Goal: Task Accomplishment & Management: Manage account settings

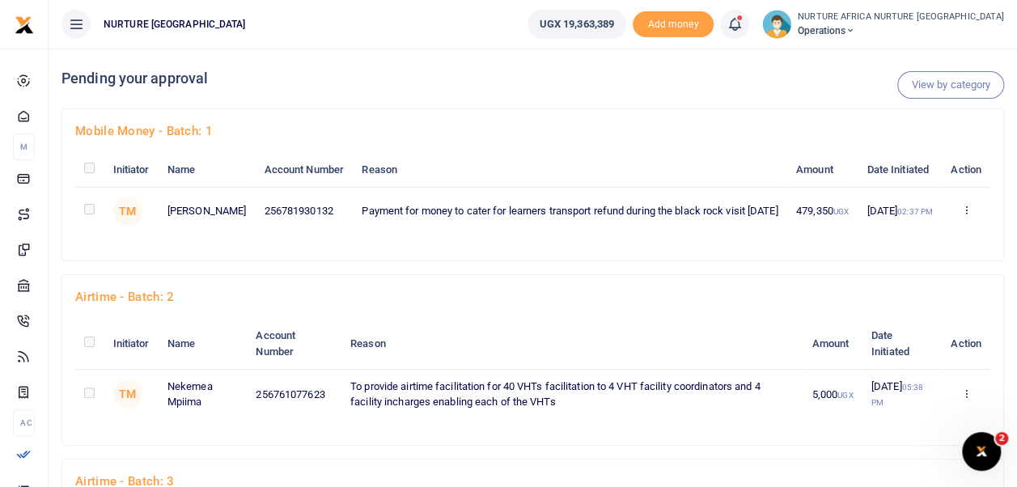
click at [743, 21] on icon at bounding box center [734, 24] width 16 height 18
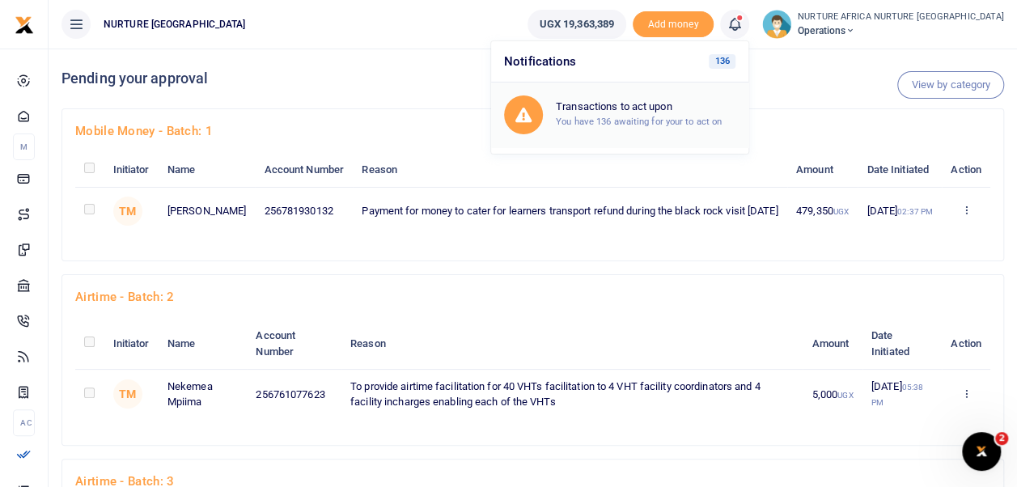
click at [690, 113] on div "Transactions to act upon You have 136 awaiting for your to act on" at bounding box center [646, 114] width 180 height 28
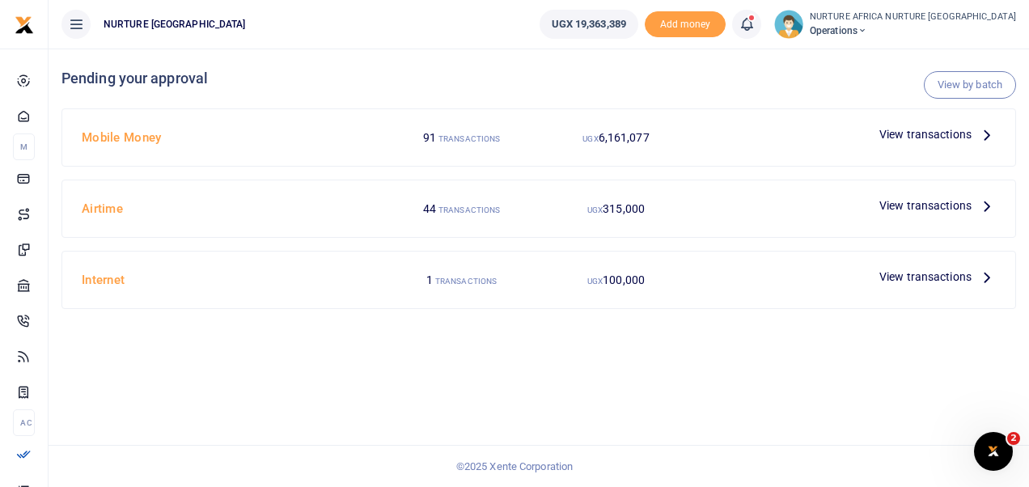
click at [944, 135] on span "View transactions" at bounding box center [925, 134] width 92 height 18
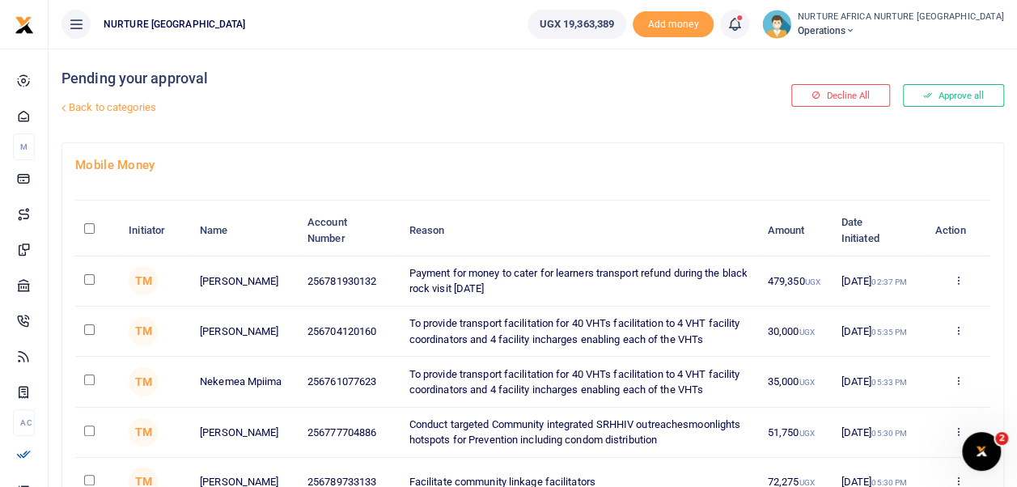
click at [743, 24] on span at bounding box center [743, 24] width 0 height 0
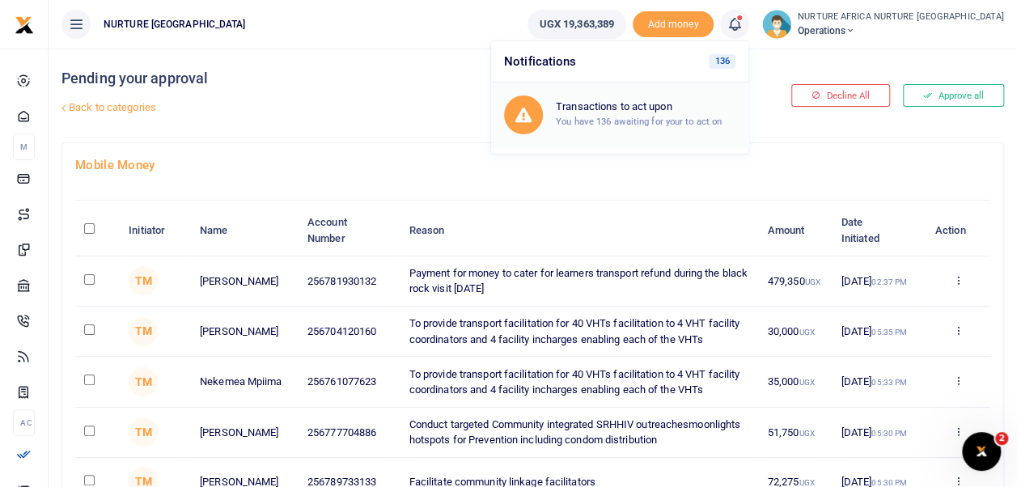
click at [728, 107] on h6 "Transactions to act upon" at bounding box center [646, 106] width 180 height 13
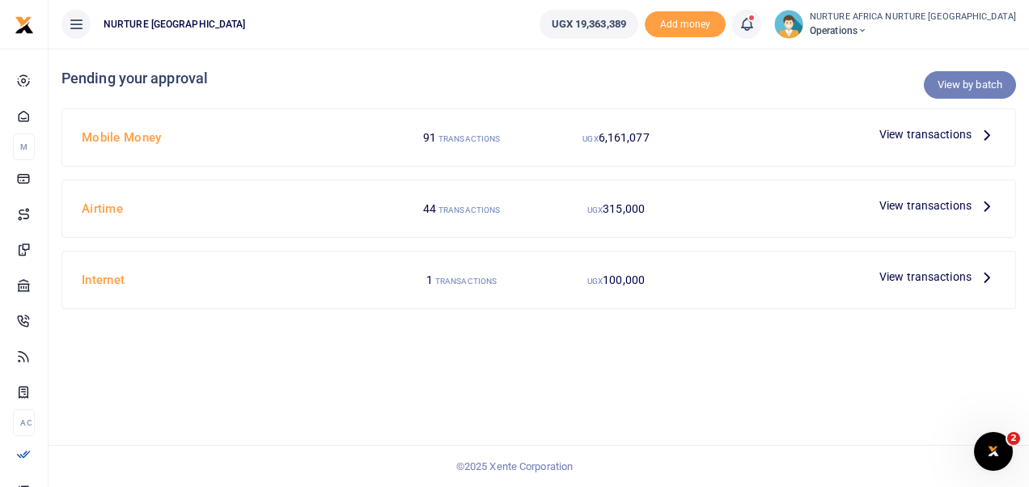
click at [978, 86] on link "View by batch" at bounding box center [970, 85] width 92 height 28
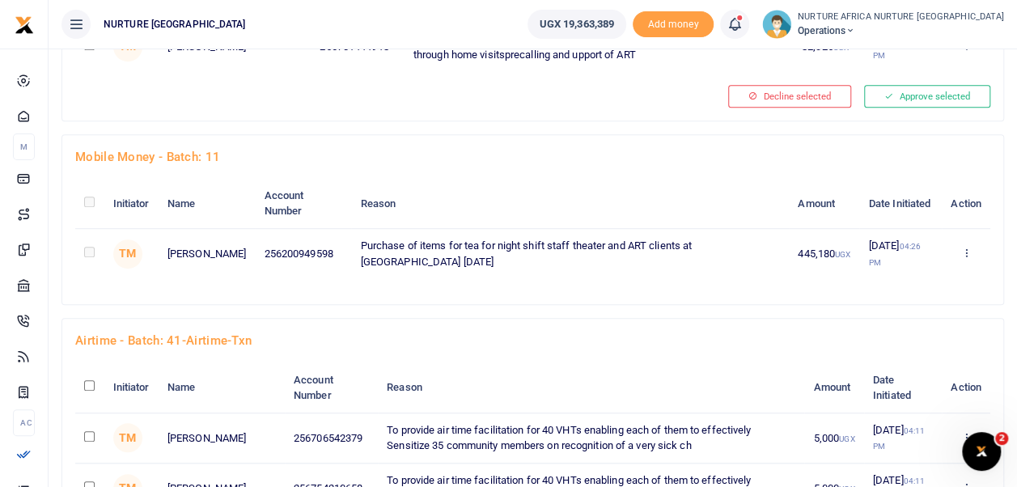
scroll to position [3503, 0]
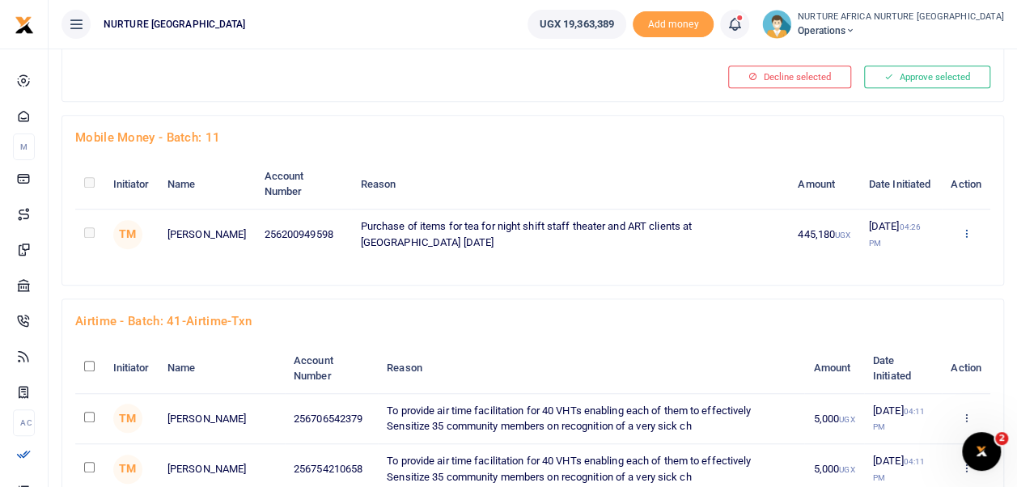
click at [905, 272] on link "Approve" at bounding box center [906, 260] width 128 height 23
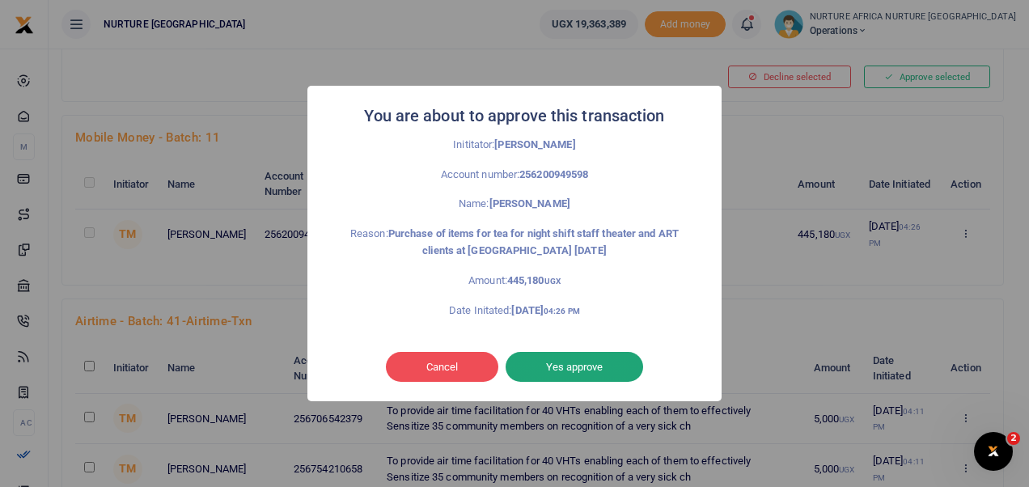
click at [612, 374] on button "Yes approve" at bounding box center [575, 367] width 138 height 31
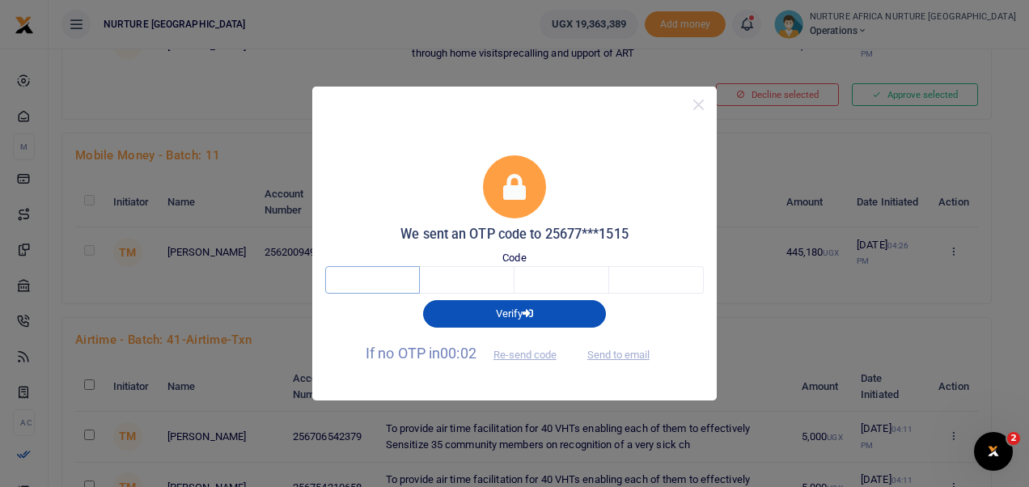
click at [389, 282] on input "text" at bounding box center [372, 280] width 95 height 28
click at [634, 352] on button "Send to email" at bounding box center [619, 355] width 90 height 28
click at [390, 280] on input "text" at bounding box center [372, 280] width 95 height 28
type input "2"
type input "1"
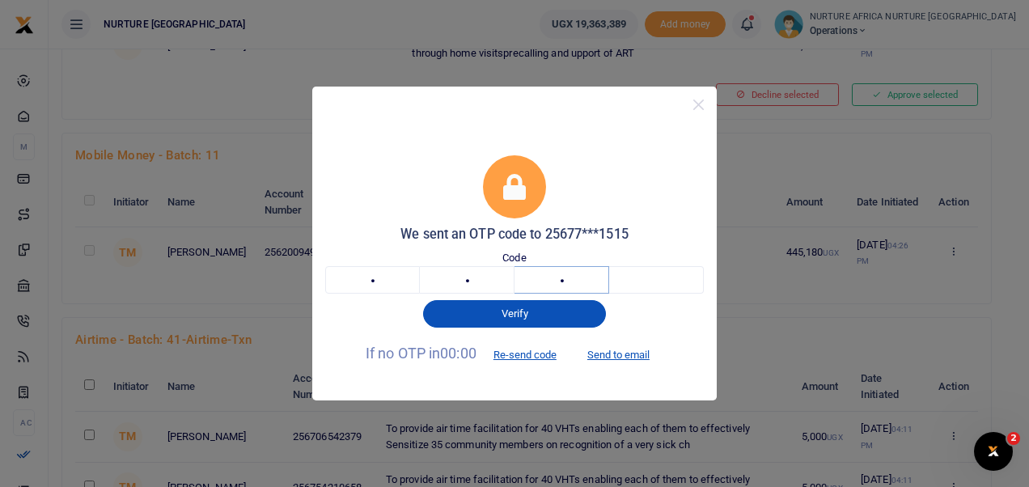
type input "2"
type input "6"
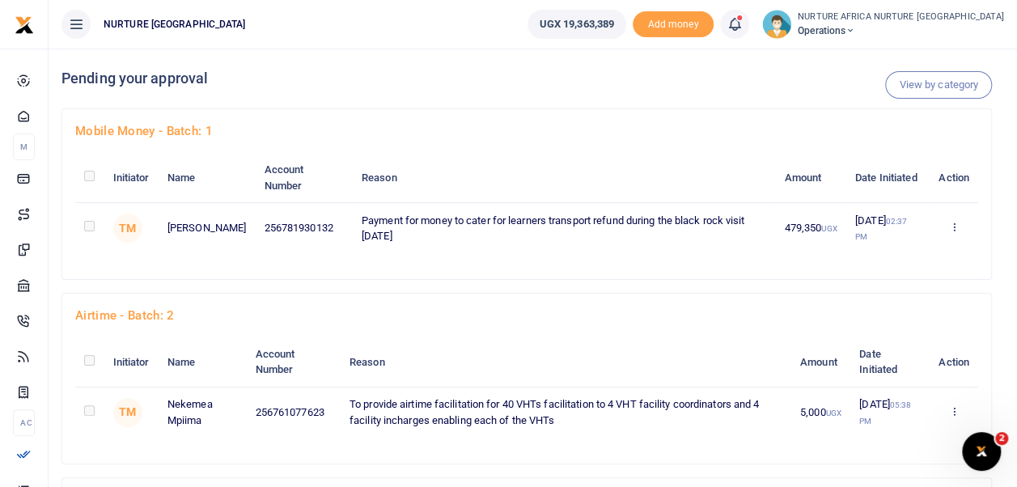
scroll to position [8183, 0]
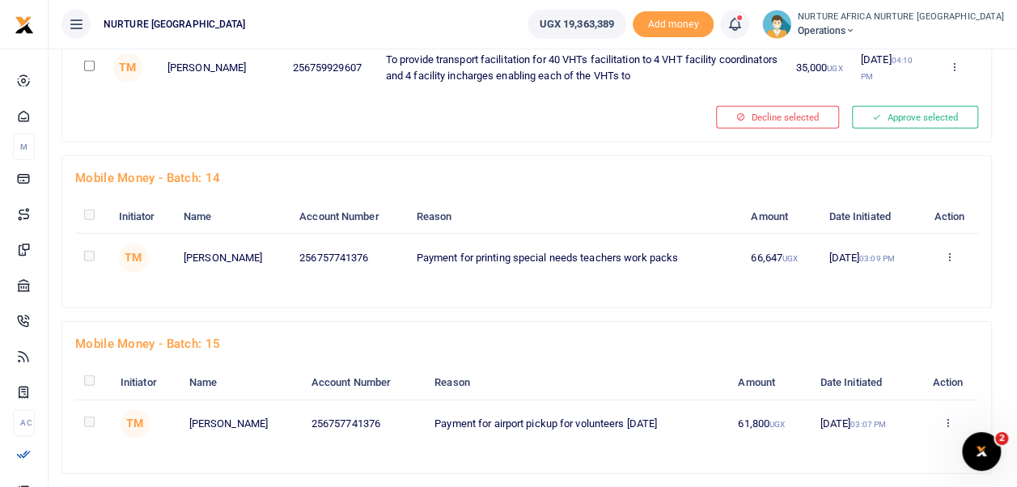
click at [409, 468] on div at bounding box center [508, 477] width 283 height 19
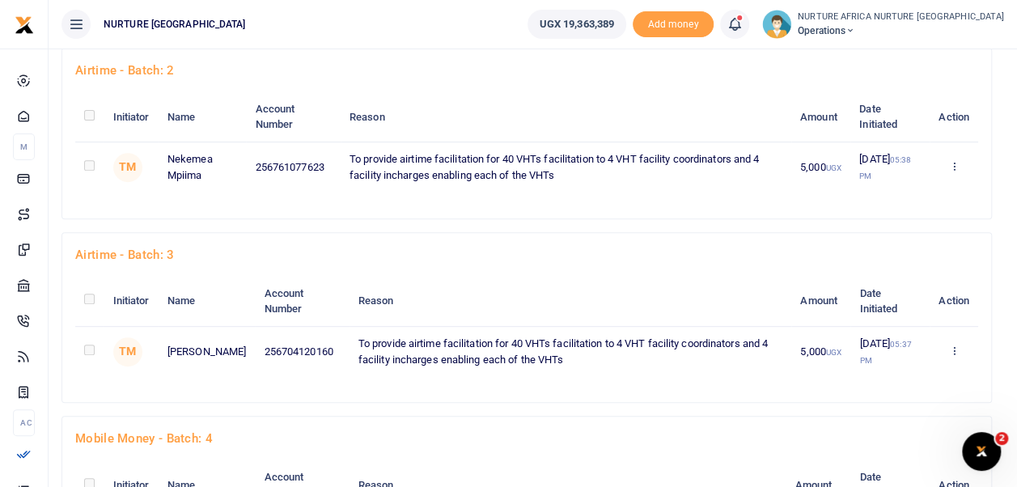
scroll to position [2117, 0]
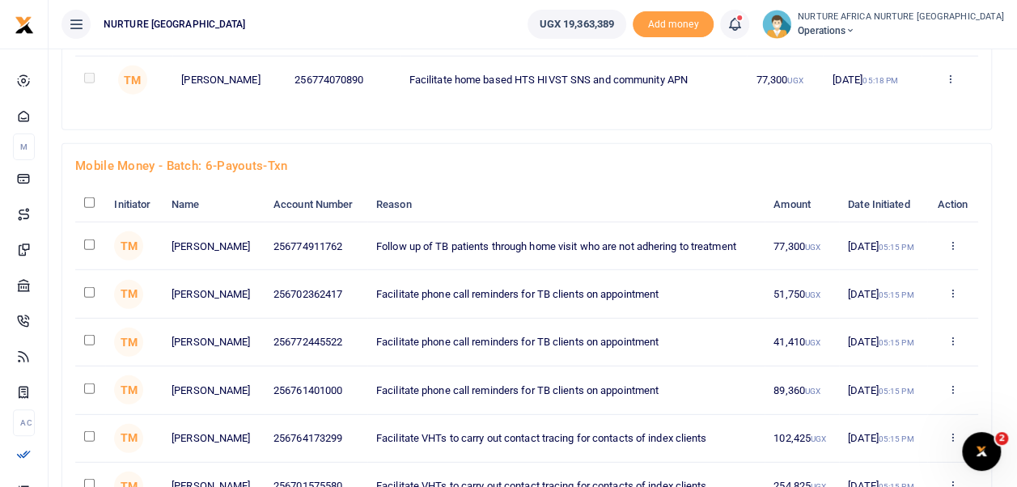
checkbox input "true"
click at [70, 303] on div "Mobile Money - batch: 6-payouts-txn Initiator Name Account Number Reason Amount…" at bounding box center [526, 351] width 929 height 414
checkbox input "true"
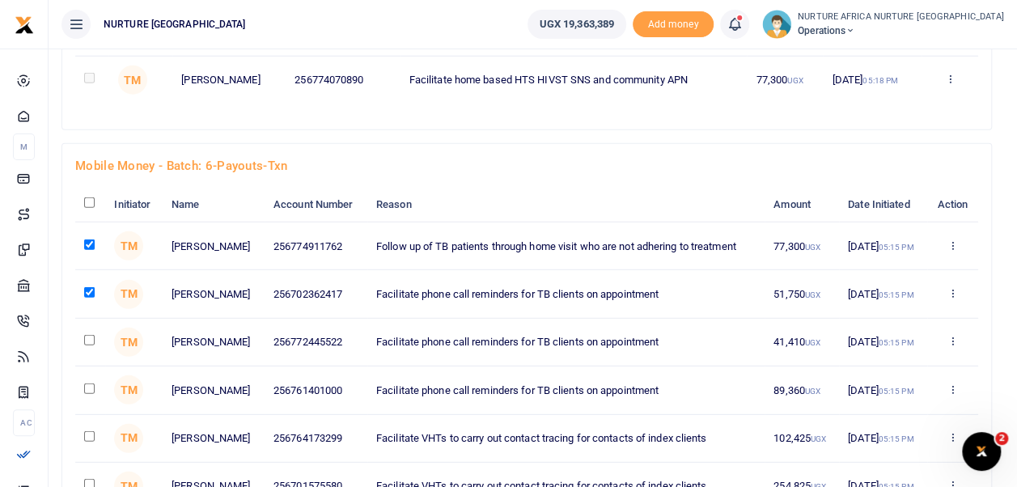
checkbox input "true"
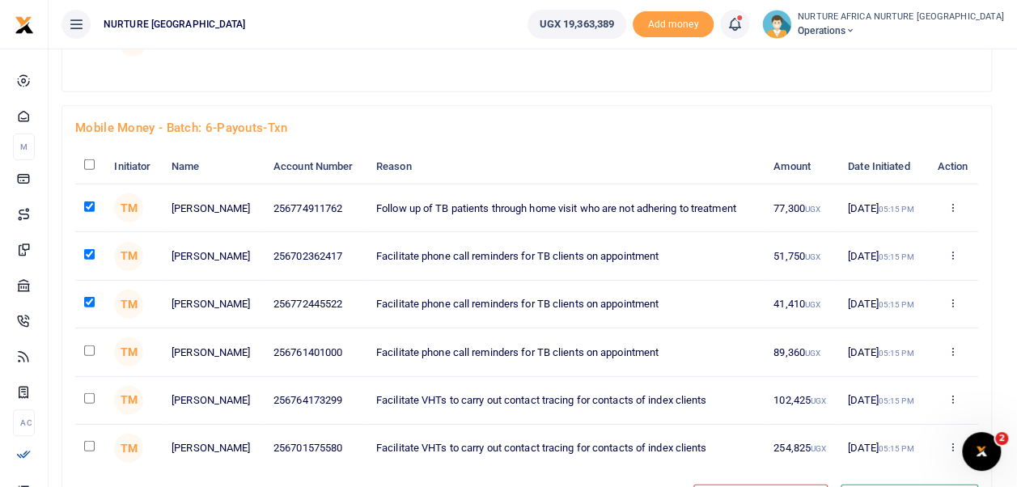
scroll to position [2157, 0]
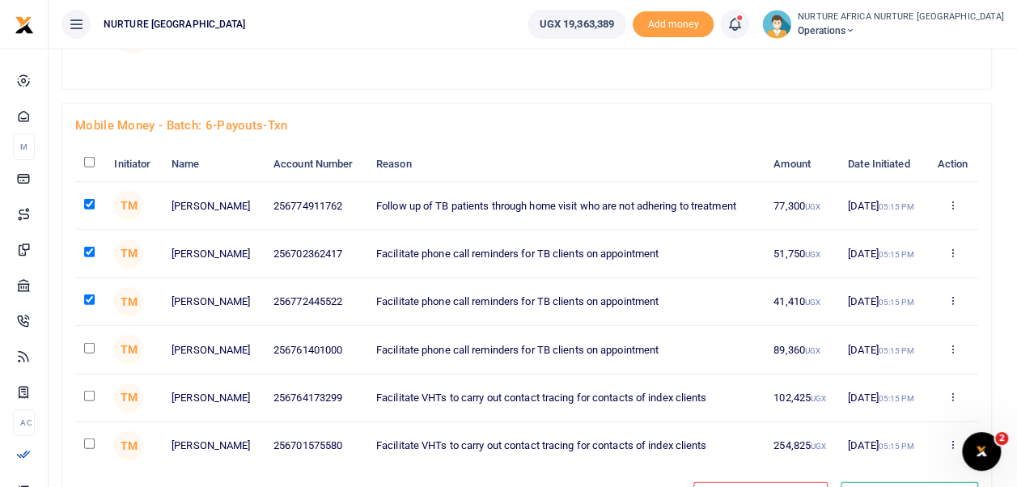
checkbox input "true"
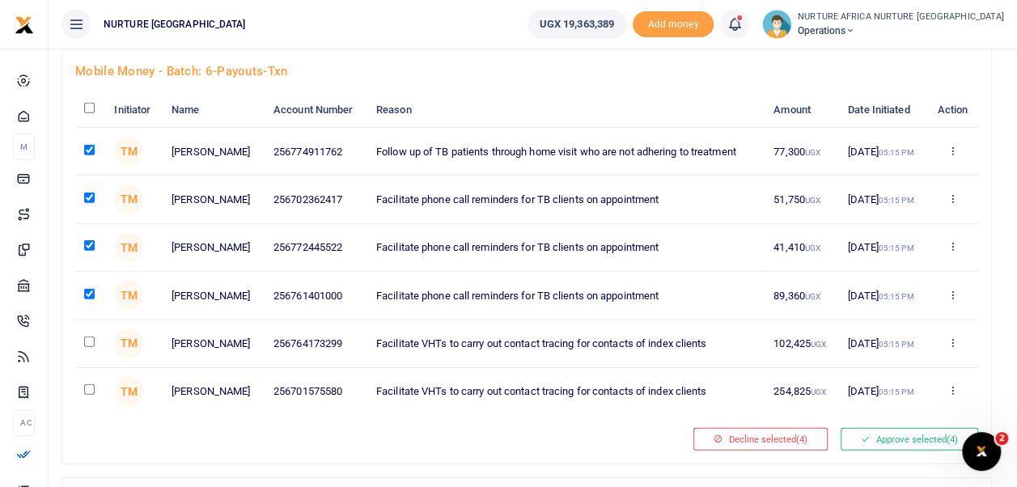
scroll to position [2213, 0]
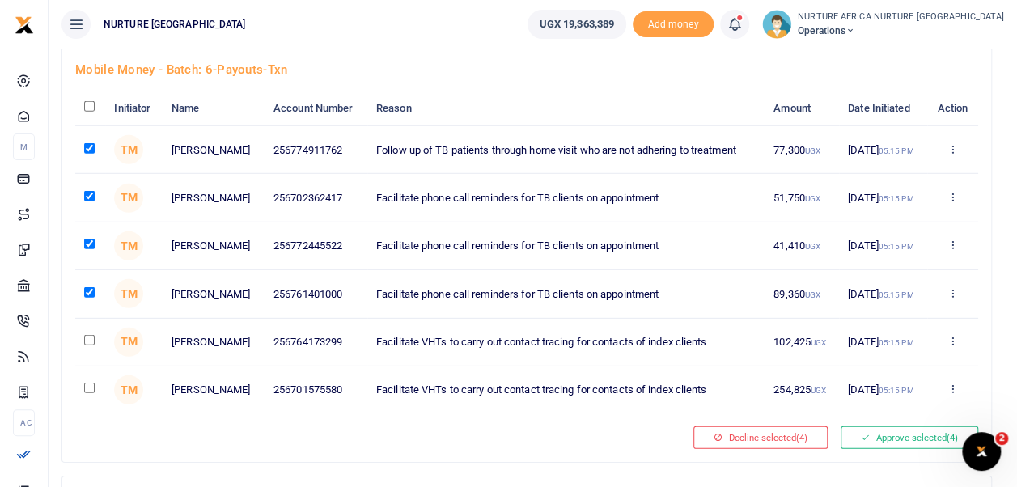
checkbox input "true"
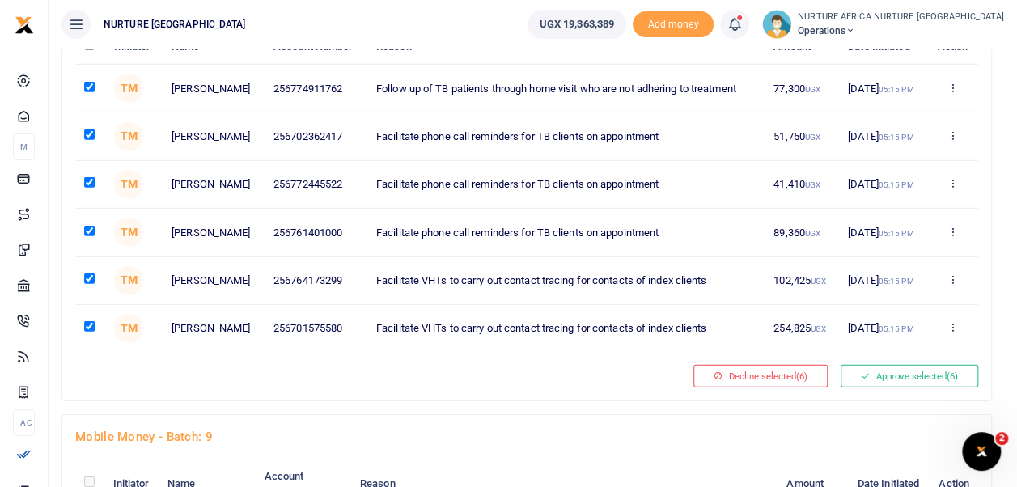
scroll to position [2302, 0]
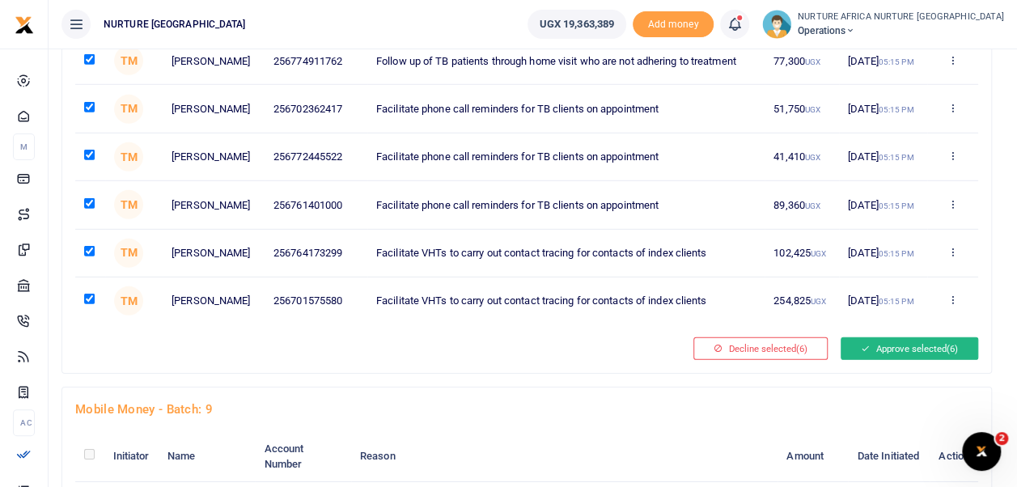
click at [914, 360] on button "Approve selected (6)" at bounding box center [909, 348] width 138 height 23
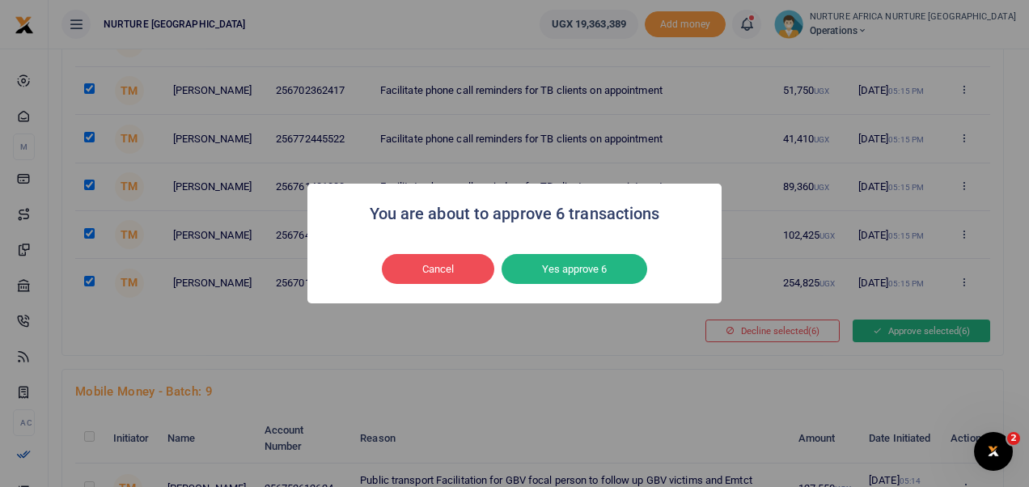
click at [612, 273] on button "Yes approve 6" at bounding box center [575, 269] width 146 height 31
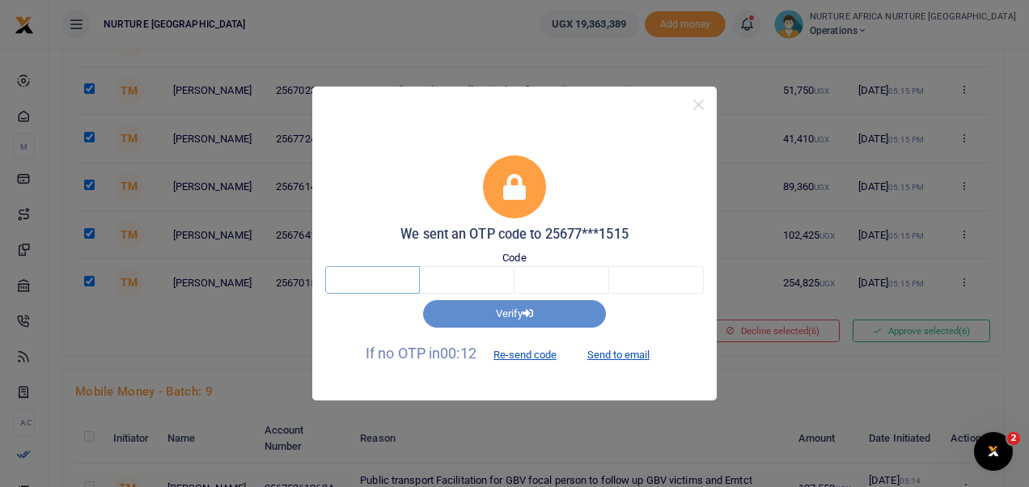
click at [373, 287] on input "text" at bounding box center [372, 280] width 95 height 28
type input "3"
type input "8"
type input "2"
type input "6"
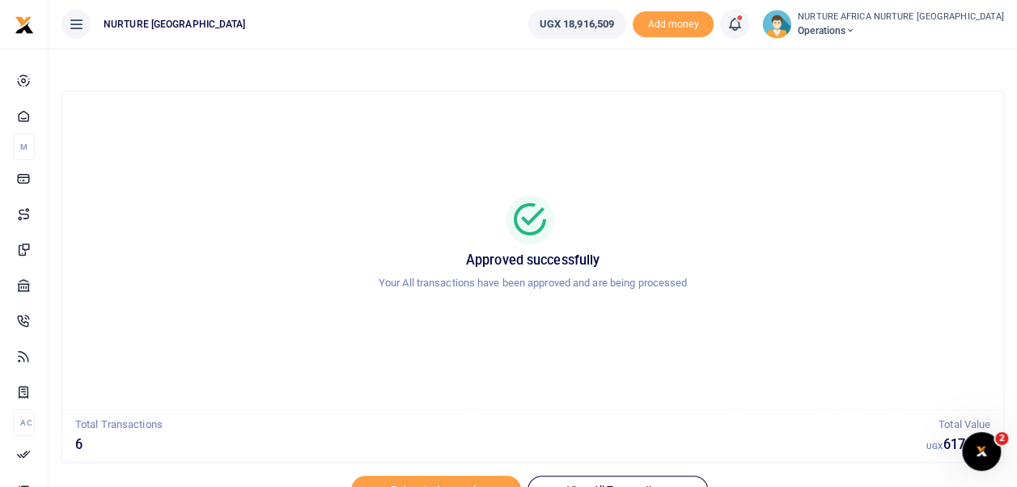
click at [743, 23] on icon at bounding box center [734, 24] width 16 height 18
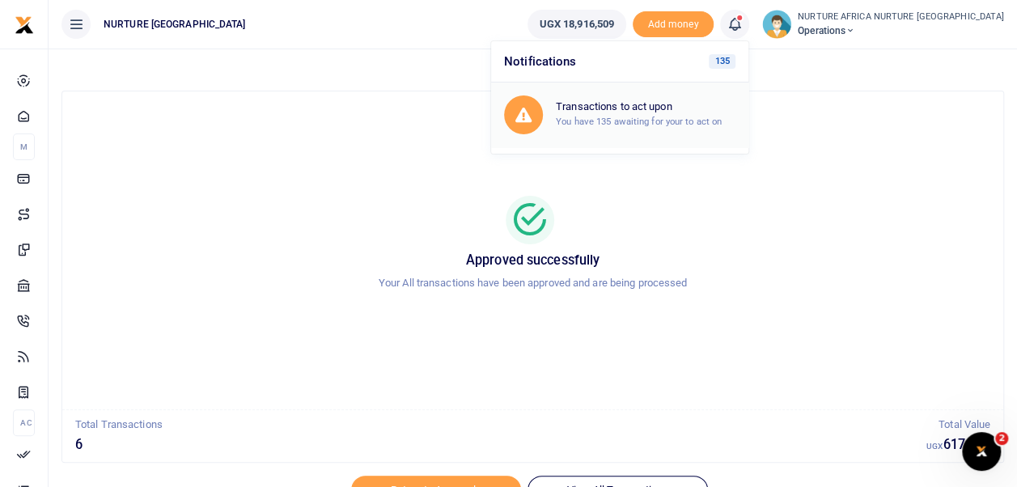
click at [681, 115] on div "Transactions to act upon You have 135 awaiting for your to act on" at bounding box center [646, 114] width 180 height 28
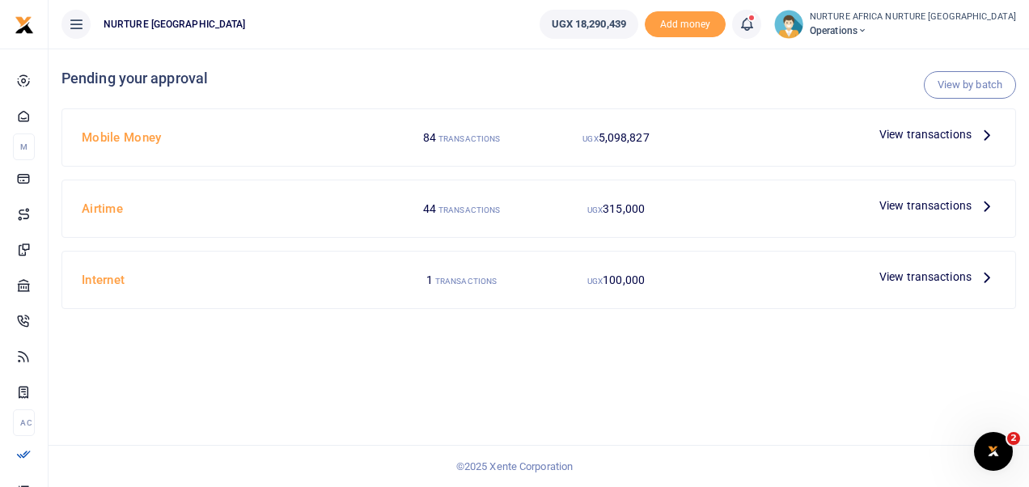
click at [921, 131] on span "View transactions" at bounding box center [925, 134] width 92 height 18
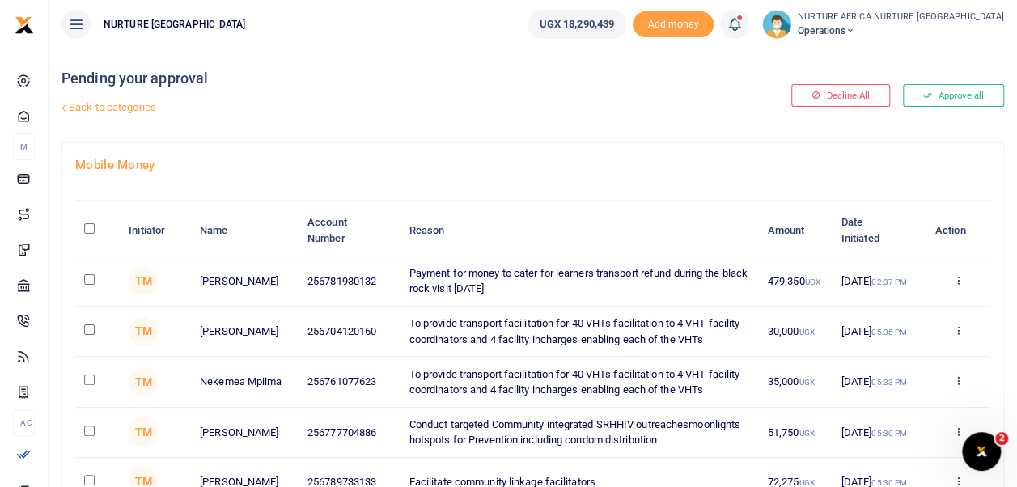
click at [120, 104] on link "Back to categories" at bounding box center [371, 108] width 628 height 28
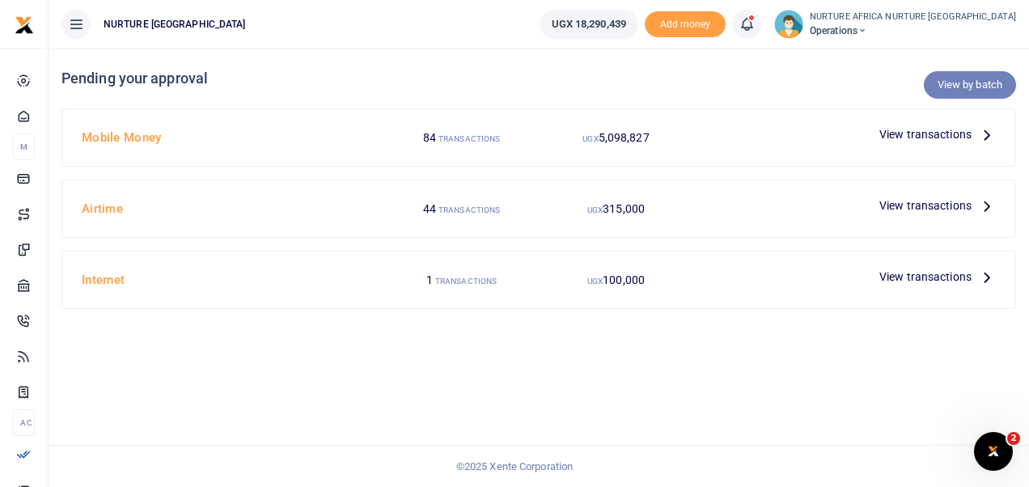
click at [956, 86] on link "View by batch" at bounding box center [970, 85] width 92 height 28
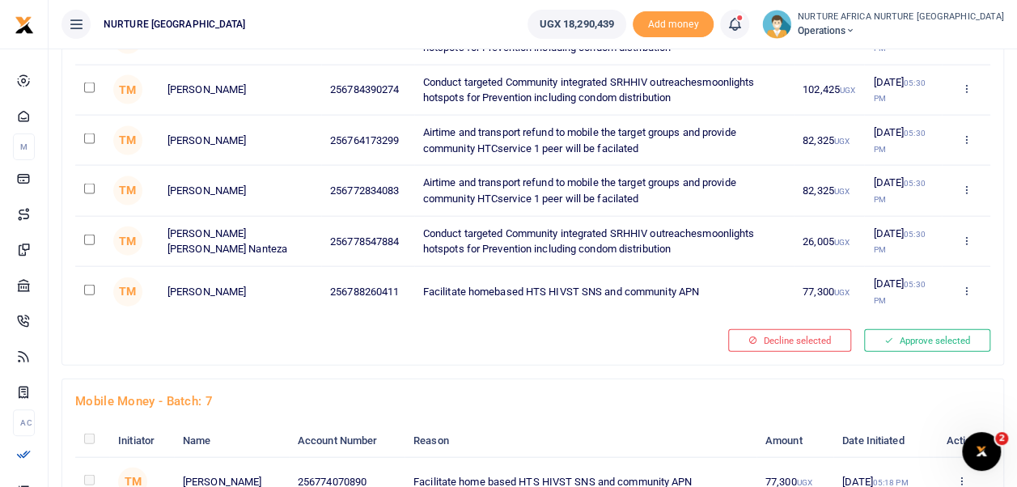
scroll to position [2301, 0]
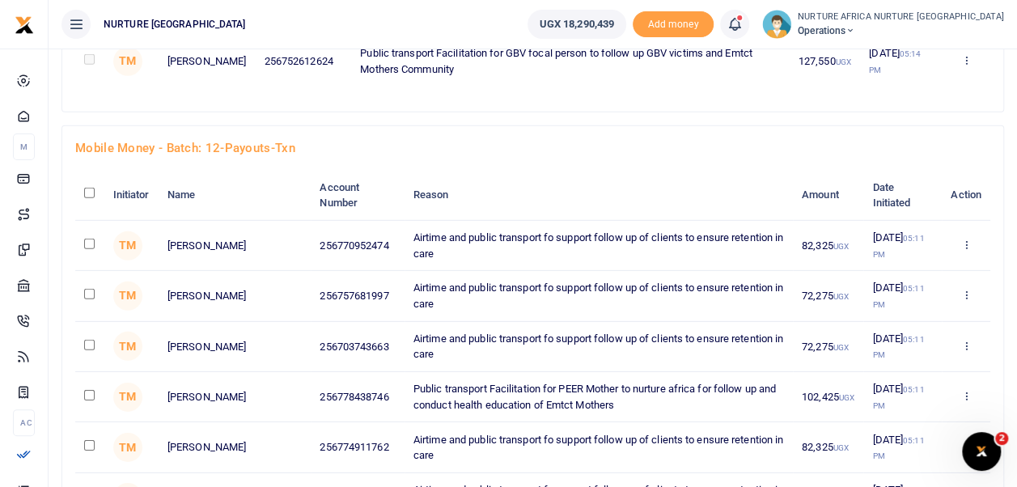
checkbox input "true"
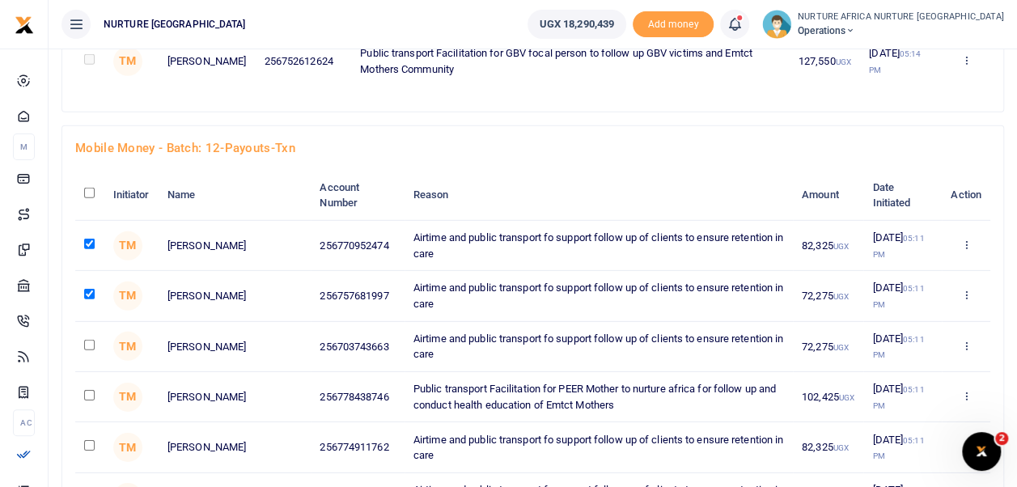
checkbox input "true"
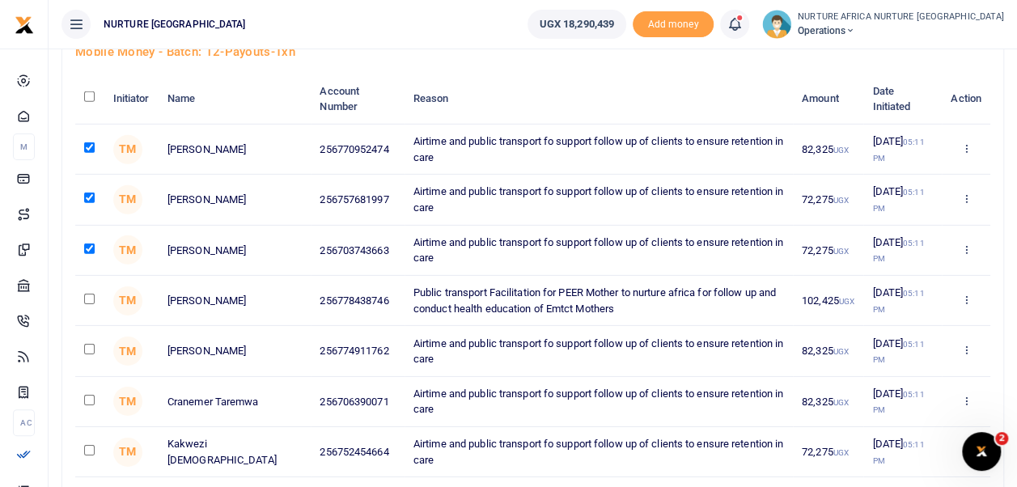
scroll to position [2398, 0]
checkbox input "true"
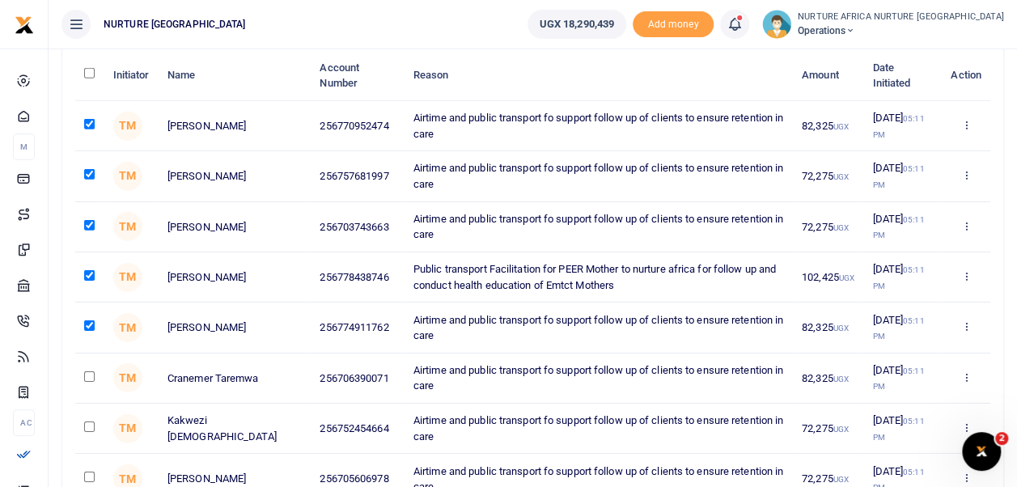
scroll to position [2444, 0]
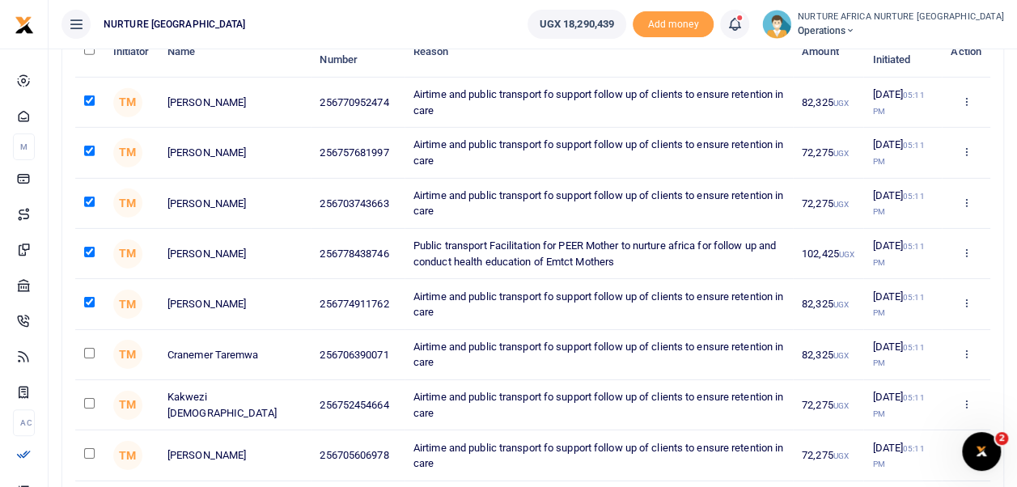
checkbox input "true"
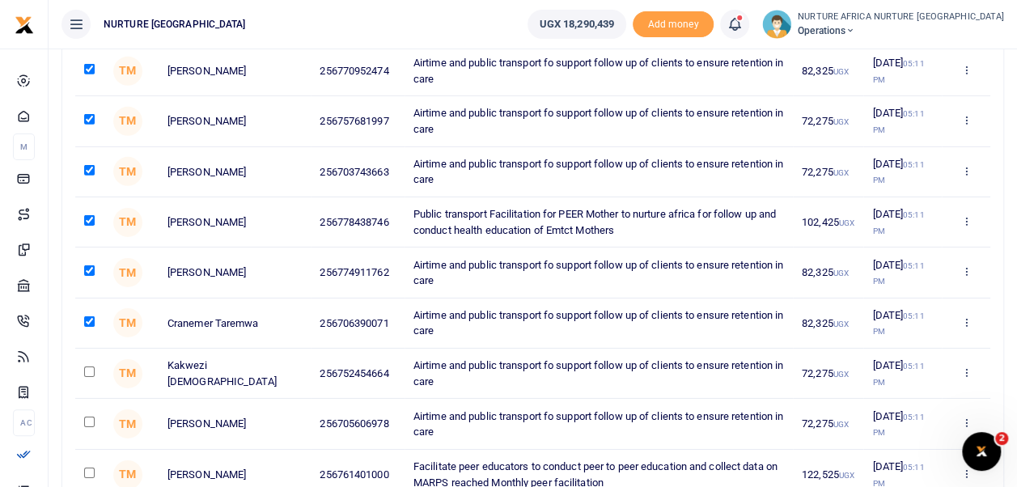
scroll to position [2479, 0]
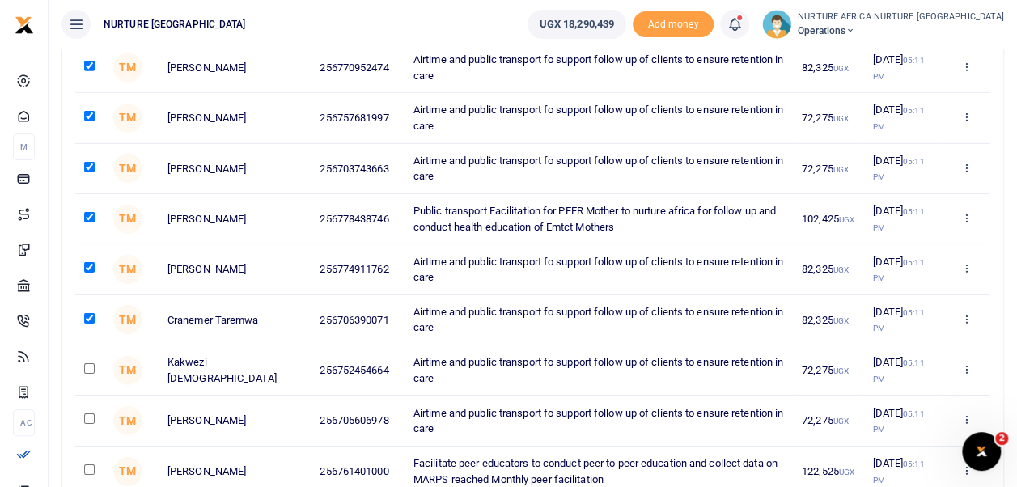
checkbox input "true"
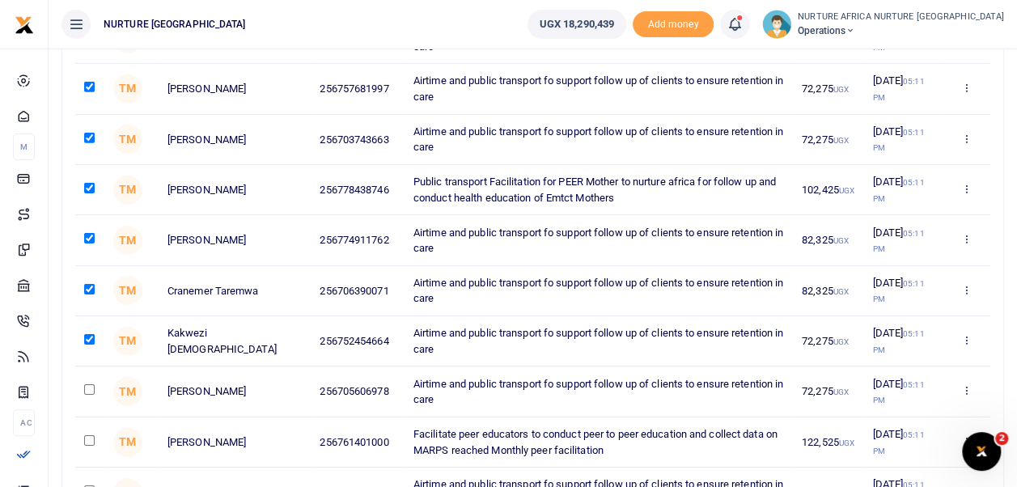
scroll to position [2525, 0]
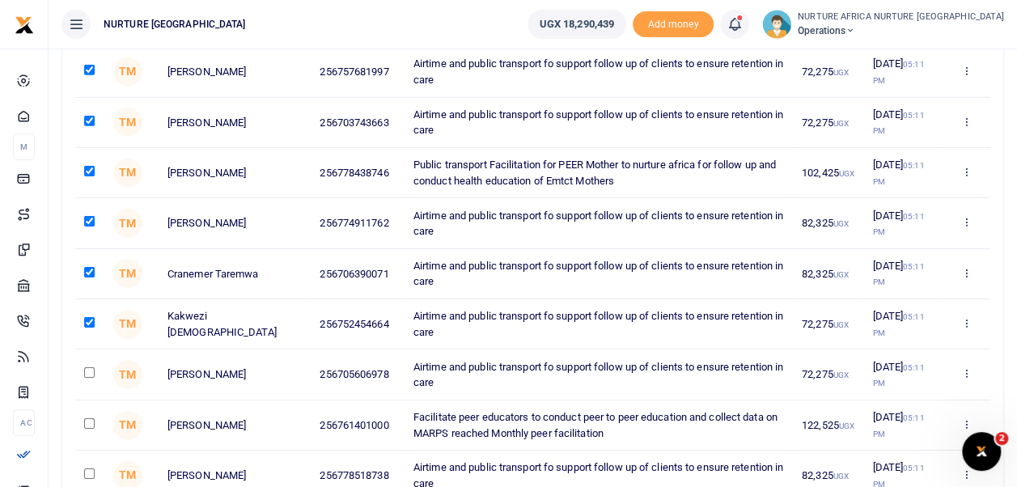
checkbox input "true"
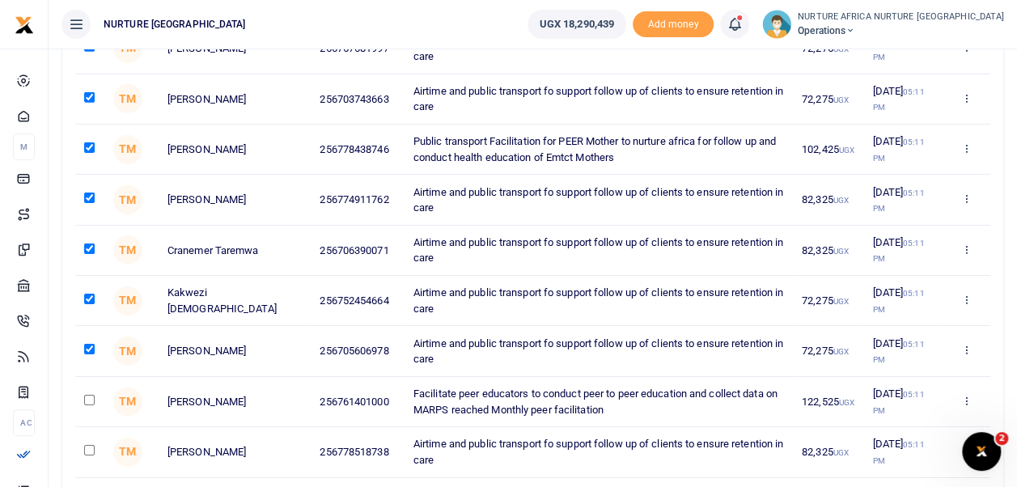
scroll to position [2571, 0]
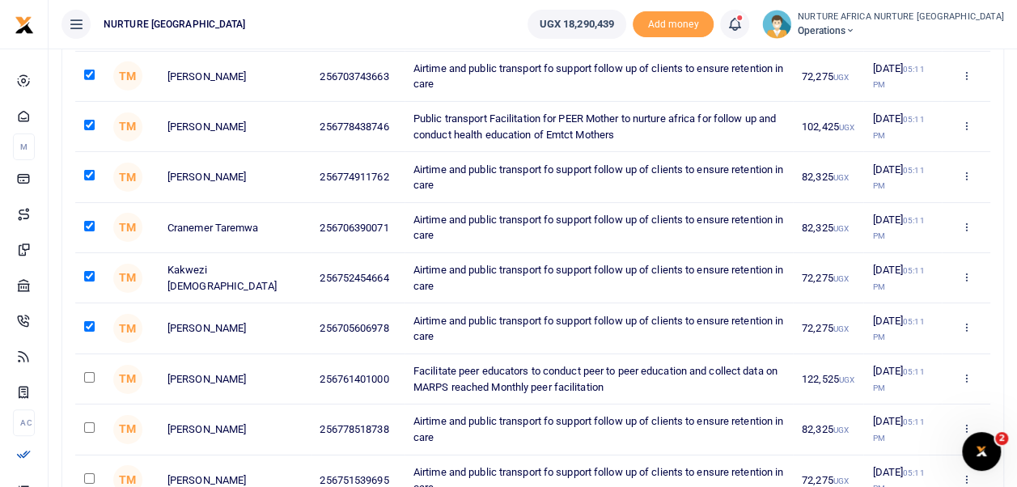
checkbox input "true"
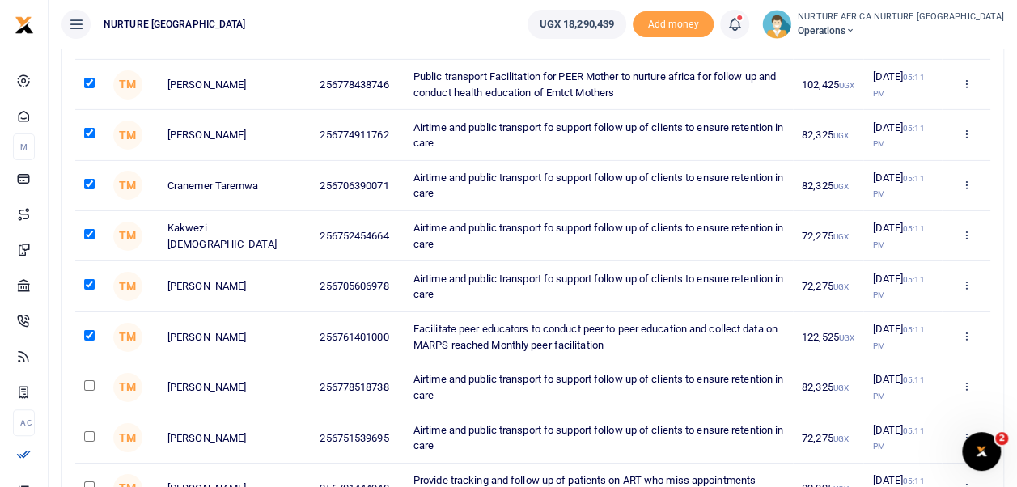
scroll to position [2614, 0]
checkbox input "true"
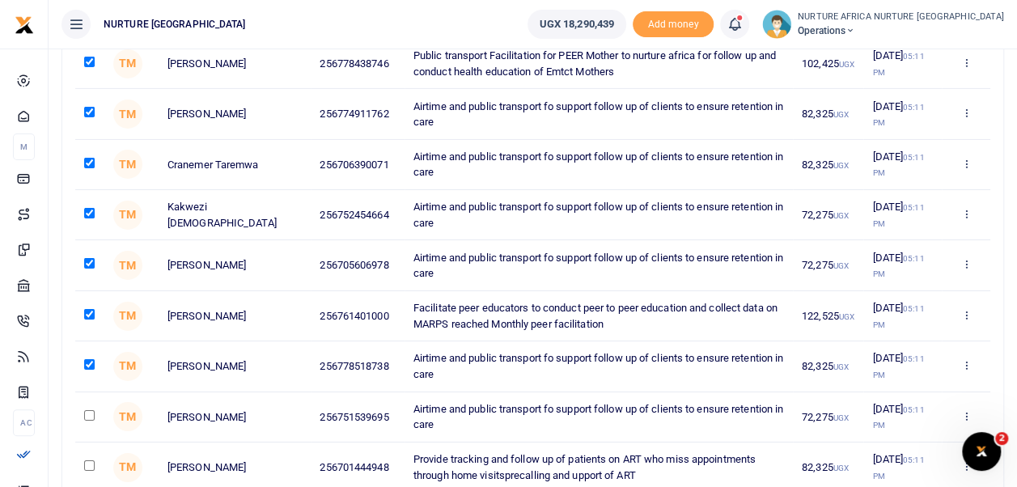
scroll to position [2646, 0]
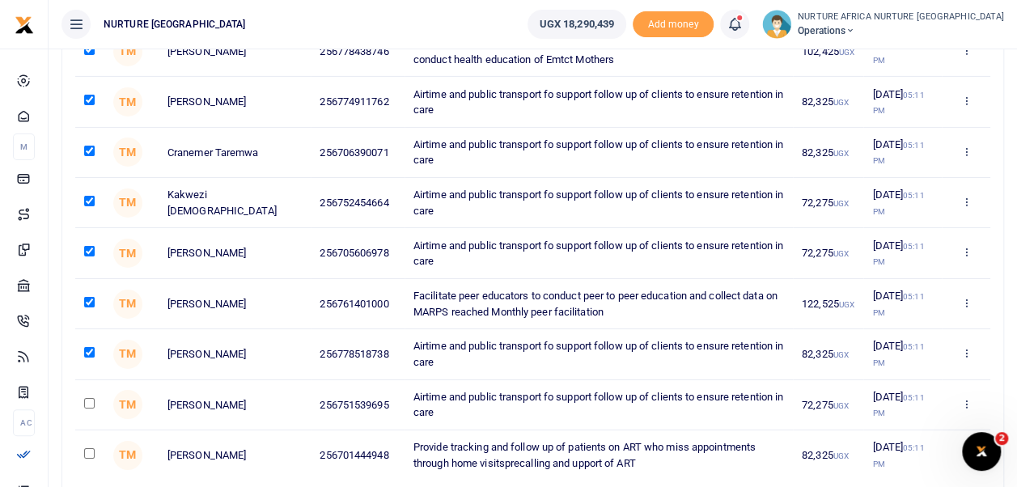
checkbox input "true"
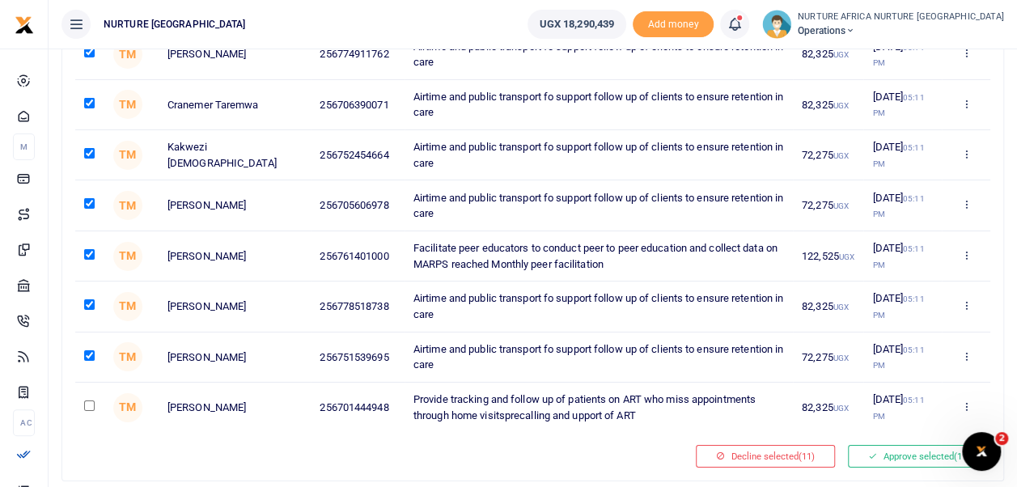
scroll to position [2700, 0]
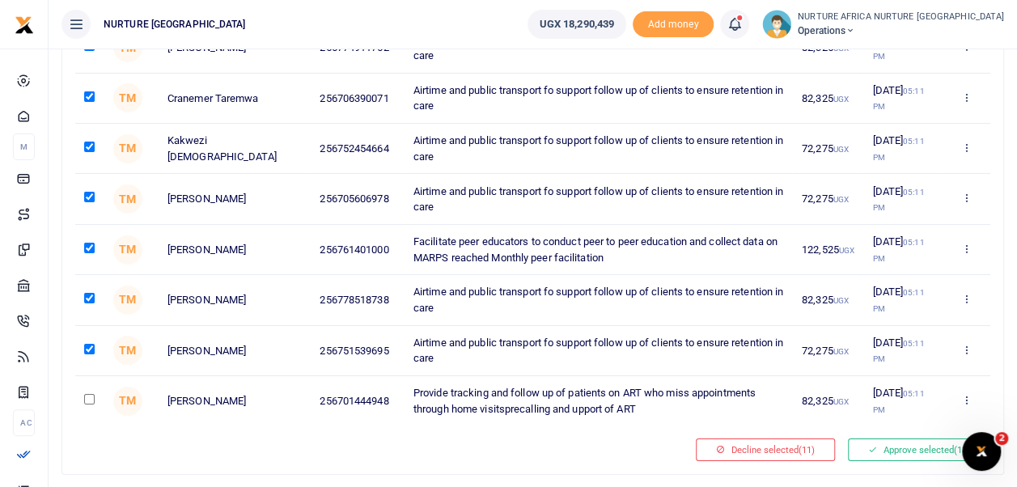
checkbox input "true"
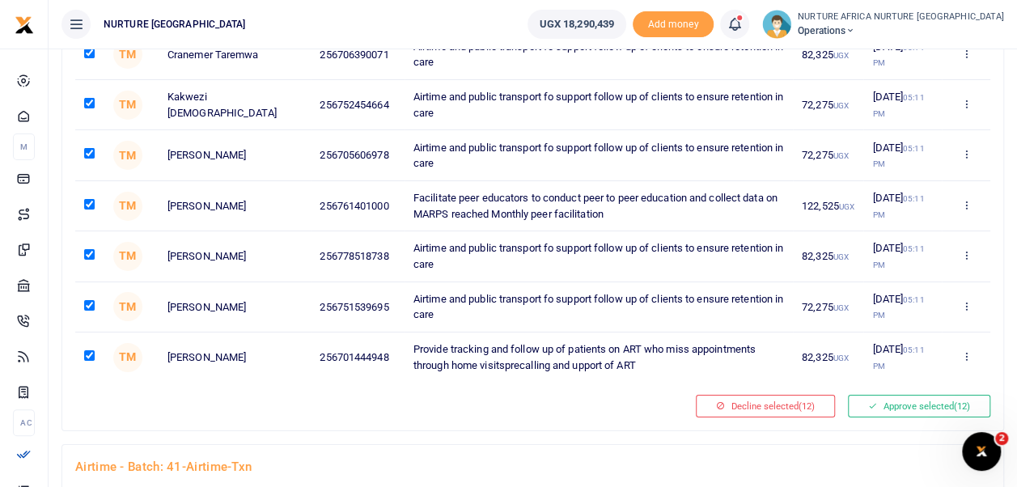
scroll to position [2750, 0]
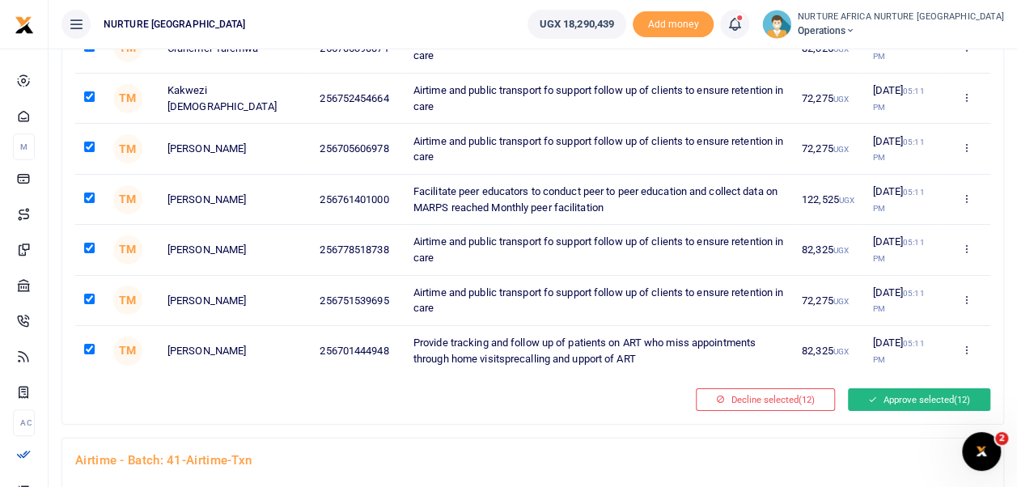
click at [891, 404] on button "Approve selected (12)" at bounding box center [919, 399] width 142 height 23
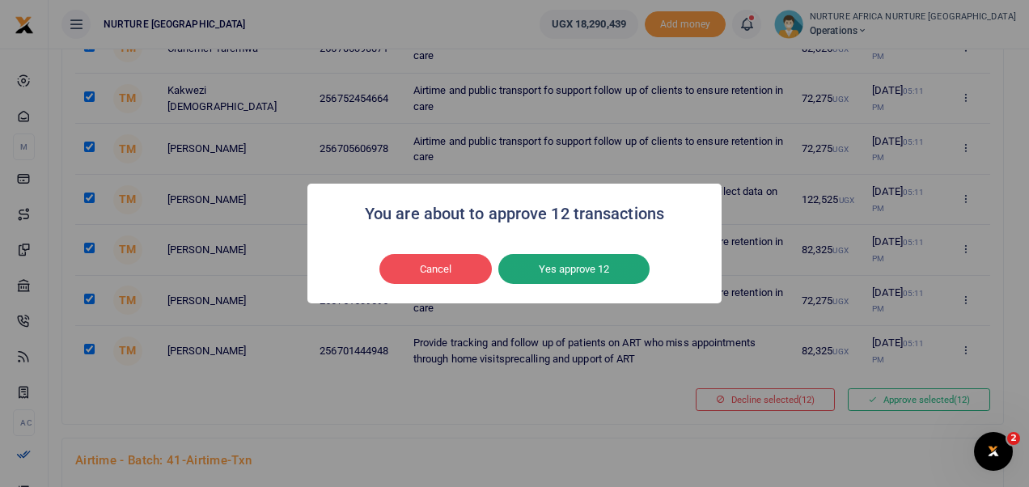
click at [597, 263] on button "Yes approve 12" at bounding box center [573, 269] width 151 height 31
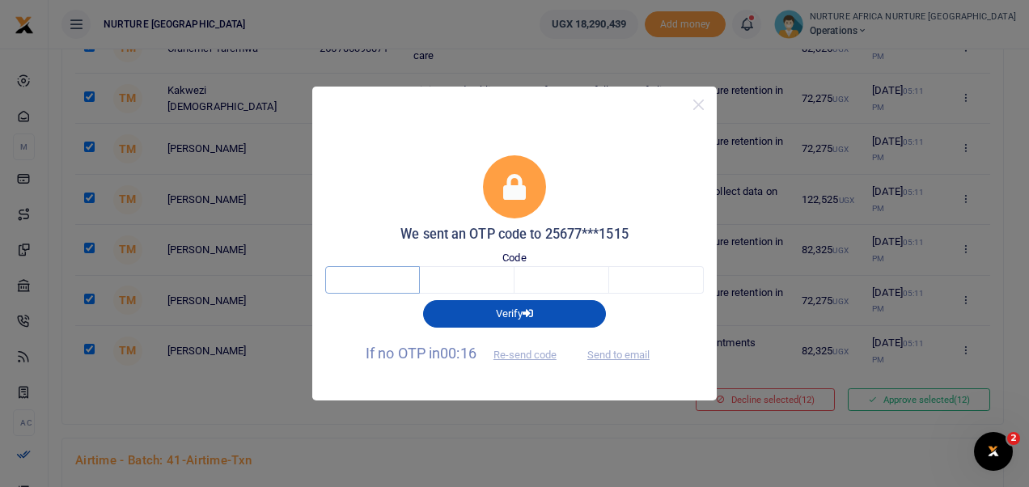
click at [374, 280] on input "text" at bounding box center [372, 280] width 95 height 28
type input "7"
type input "4"
type input "9"
type input "2"
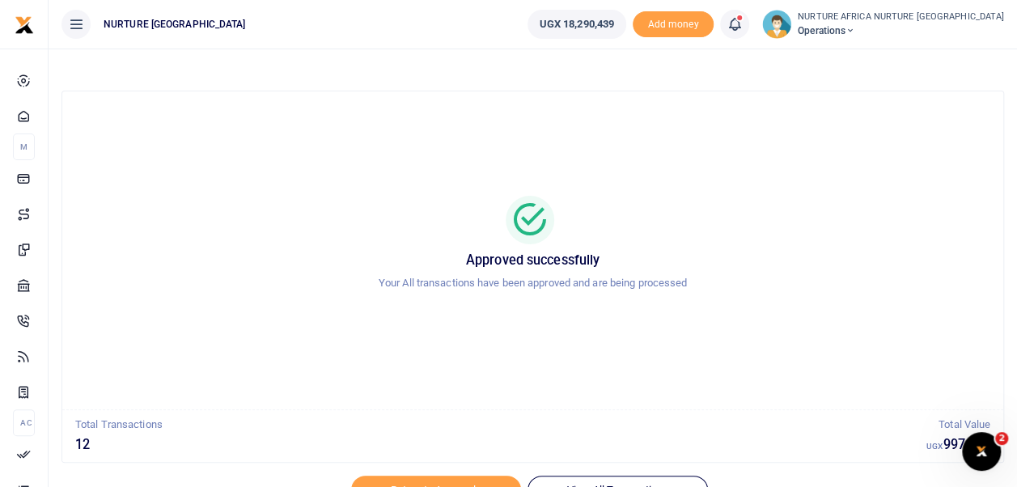
click at [743, 26] on icon at bounding box center [734, 24] width 16 height 18
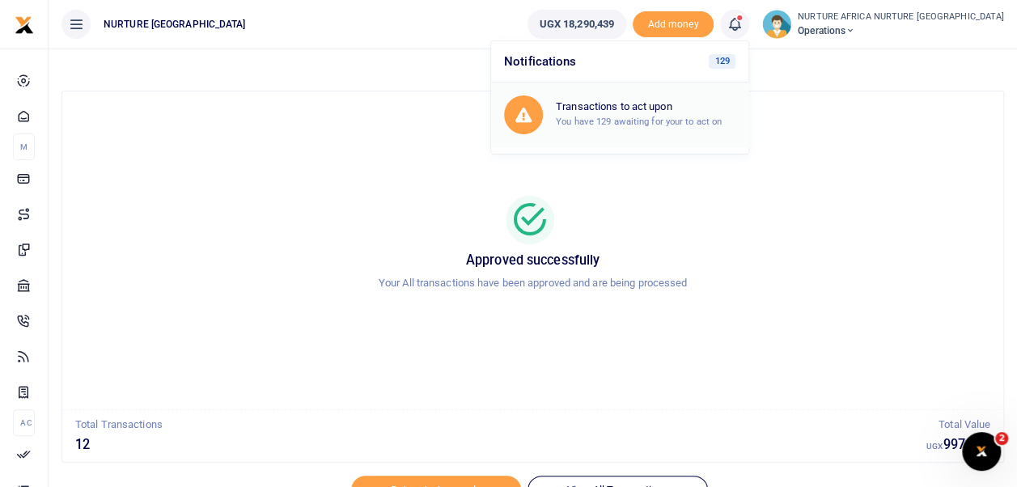
click at [717, 110] on h6 "Transactions to act upon" at bounding box center [646, 106] width 180 height 13
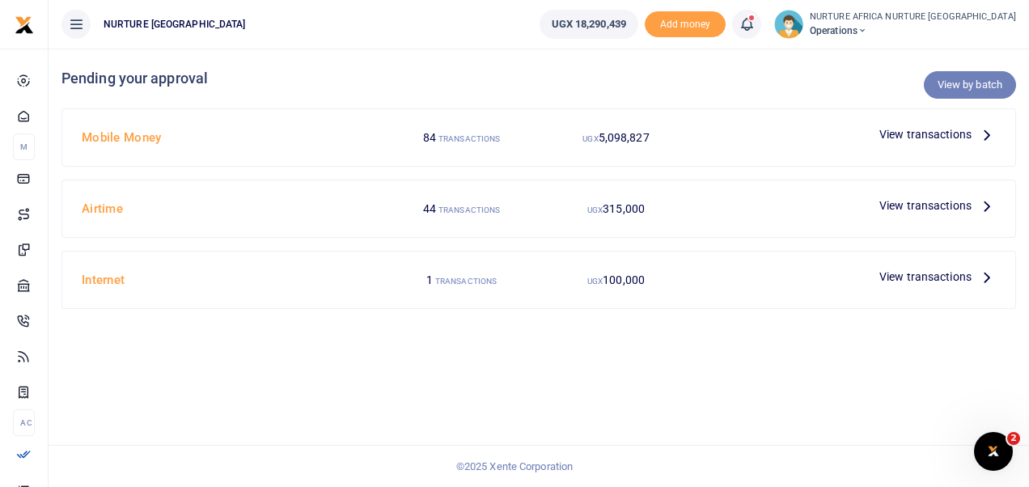
click at [966, 82] on link "View by batch" at bounding box center [970, 85] width 92 height 28
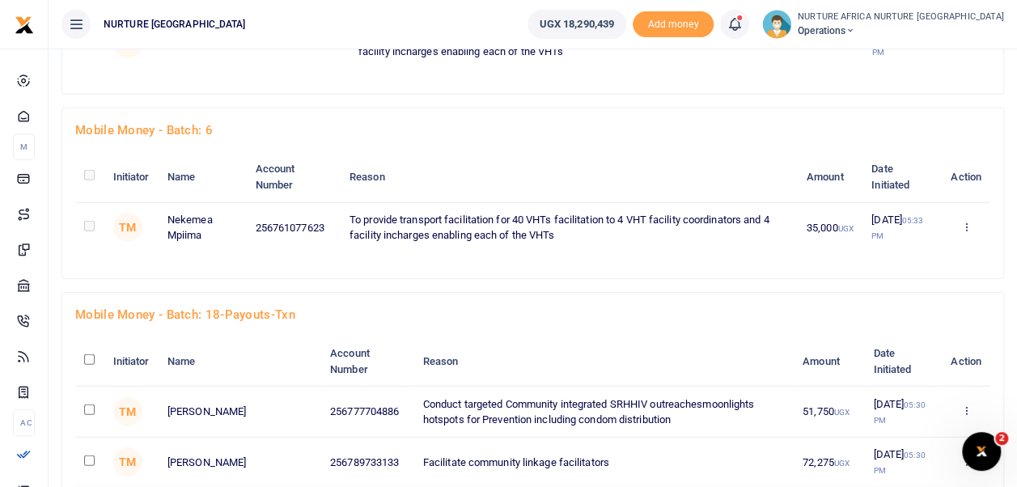
scroll to position [2261, 0]
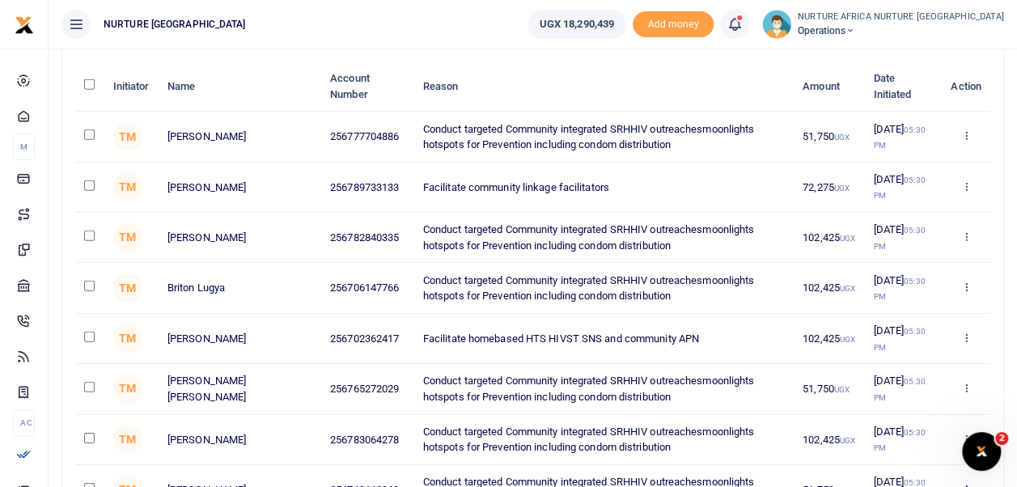
checkbox input "true"
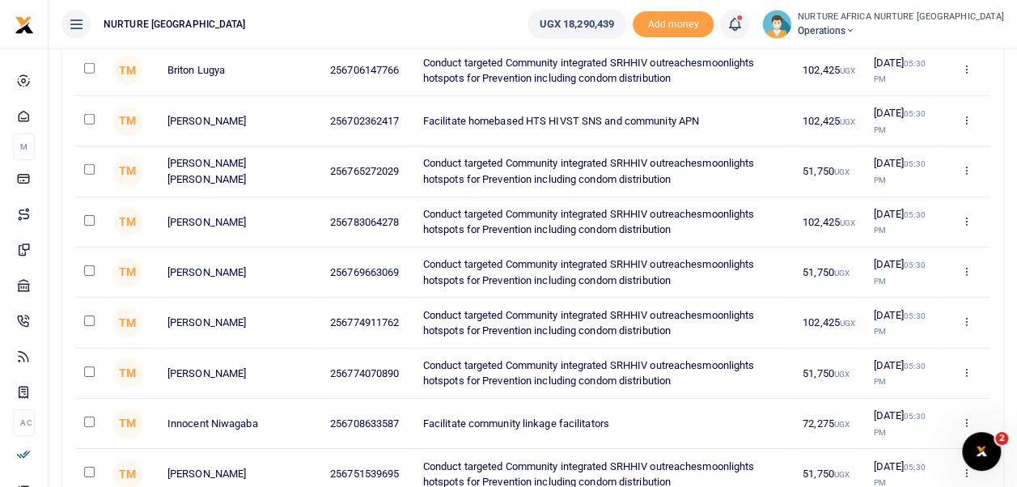
scroll to position [2492, 0]
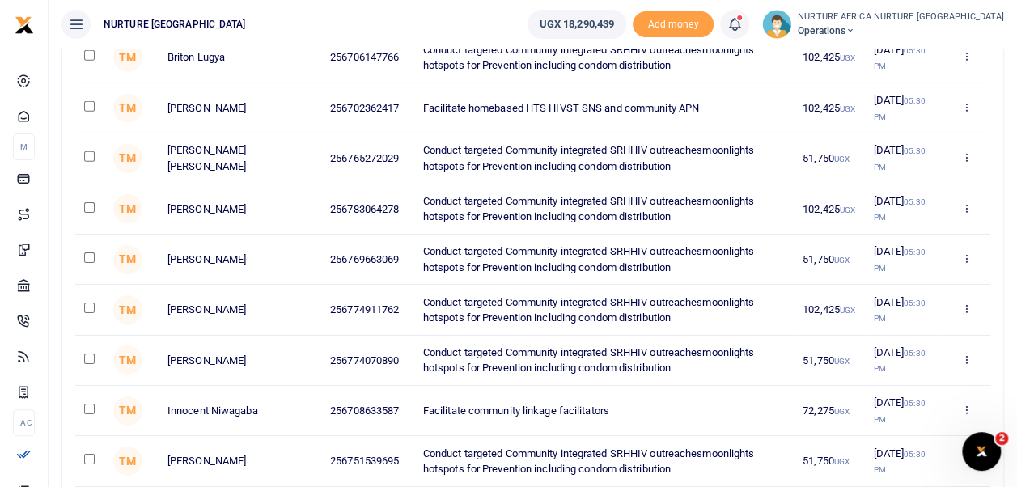
checkbox input "true"
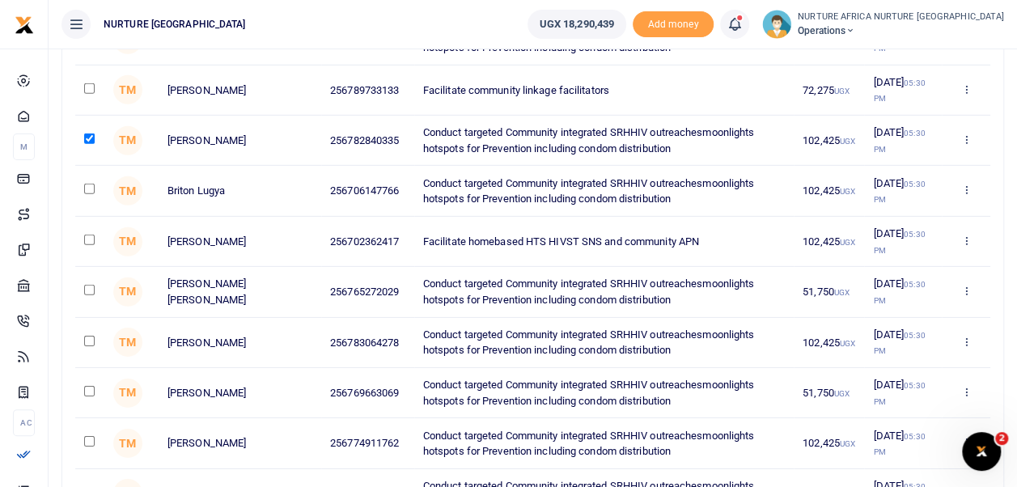
scroll to position [2356, 0]
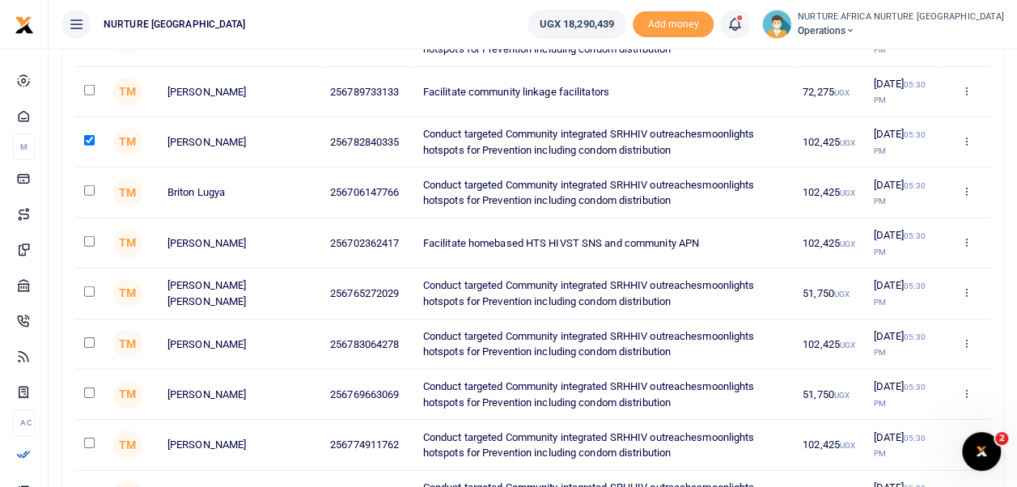
checkbox input "true"
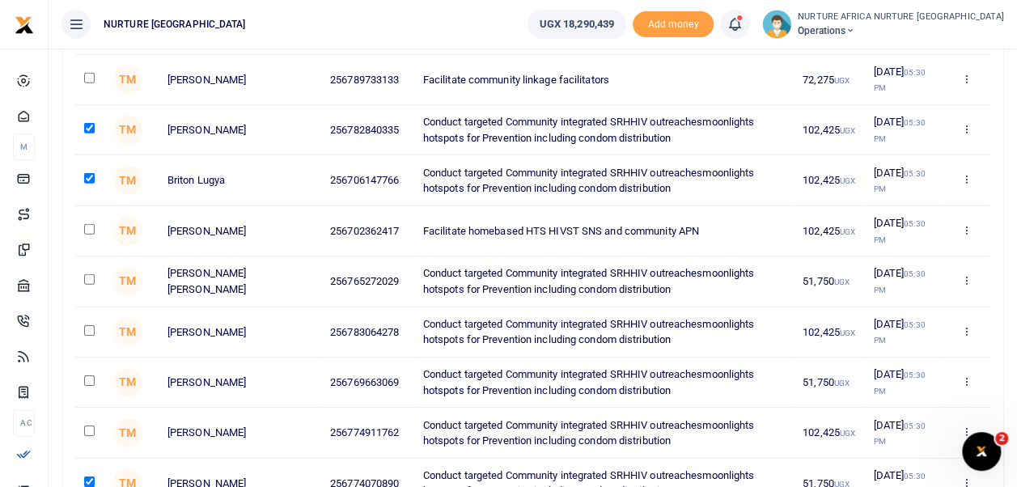
scroll to position [2399, 0]
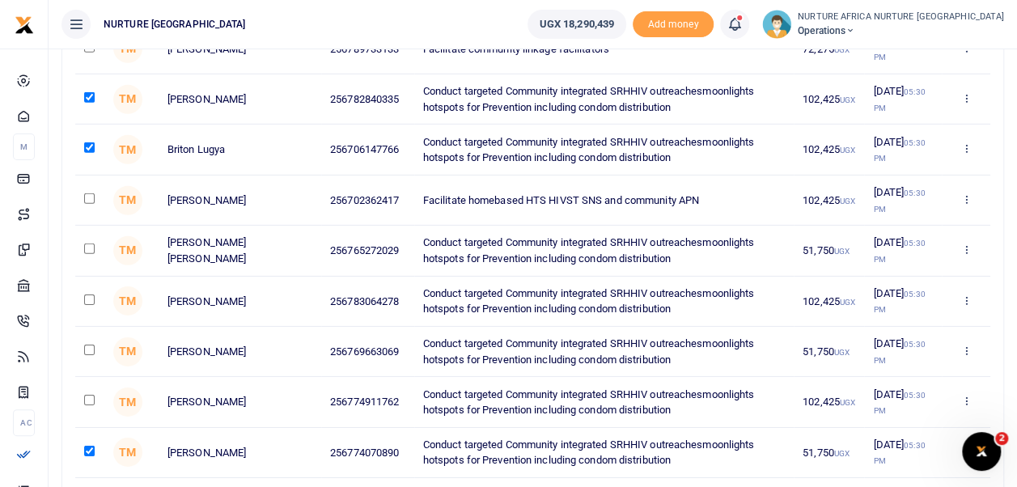
checkbox input "true"
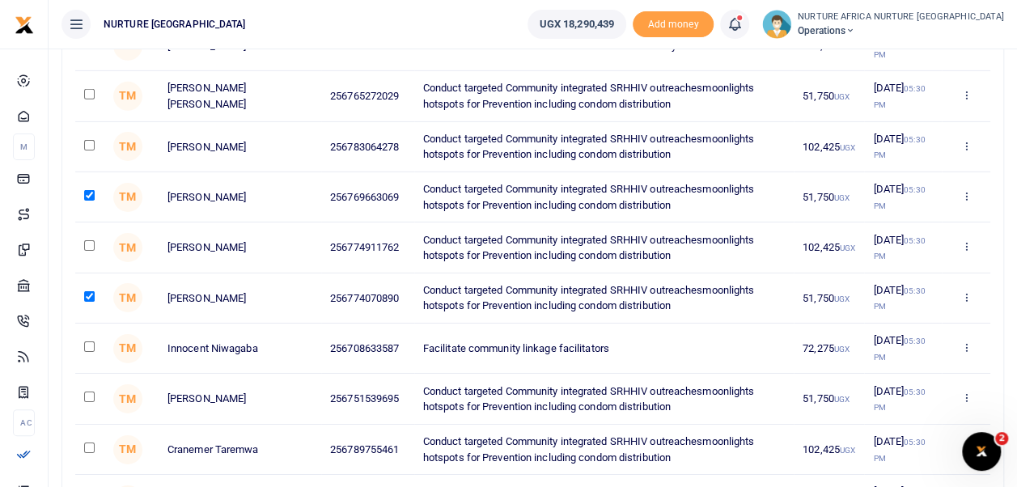
scroll to position [2563, 0]
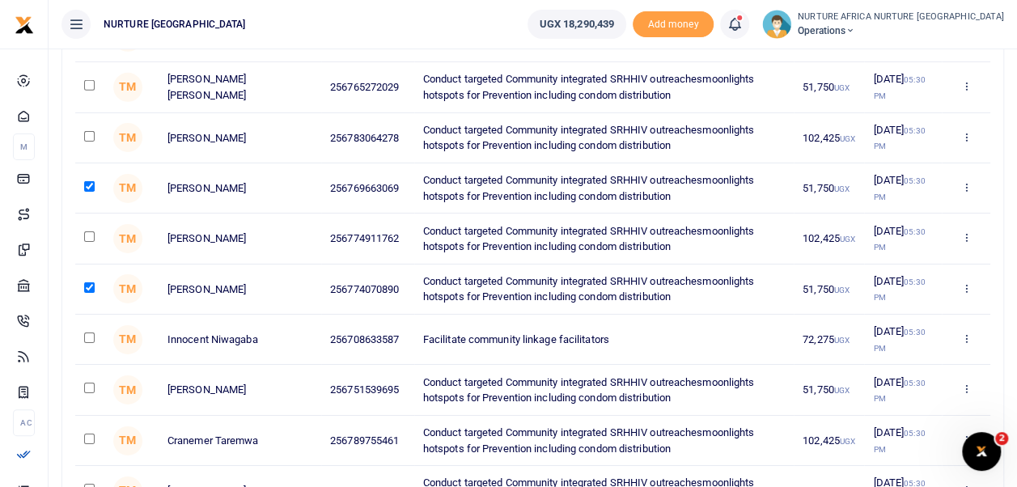
checkbox input "true"
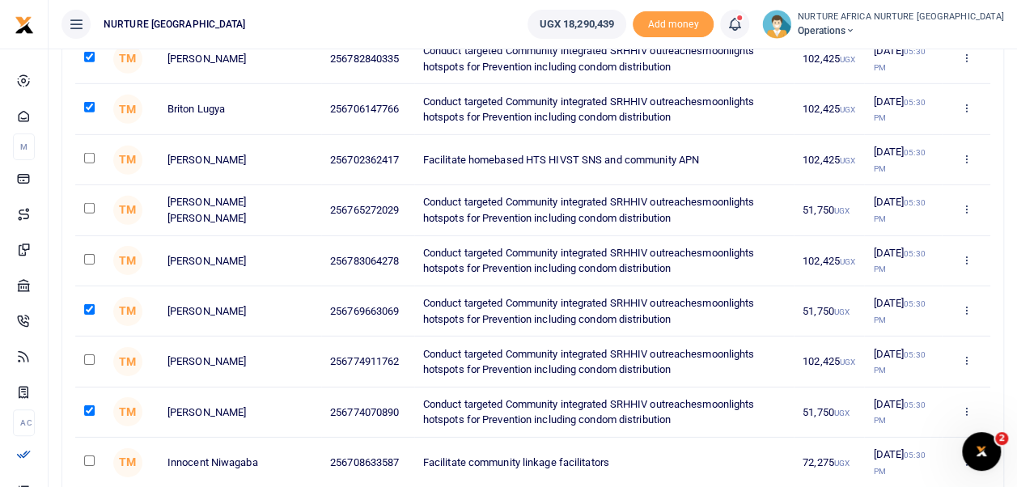
scroll to position [2437, 0]
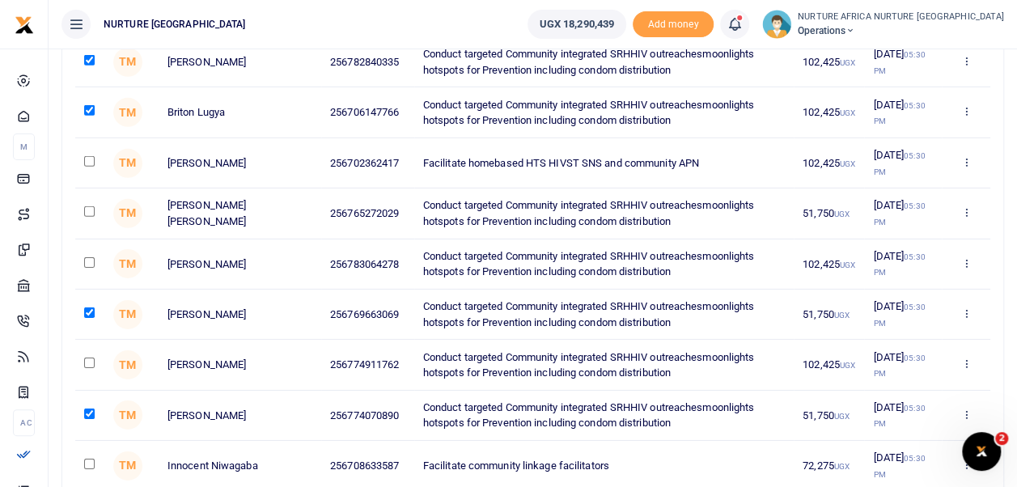
checkbox input "true"
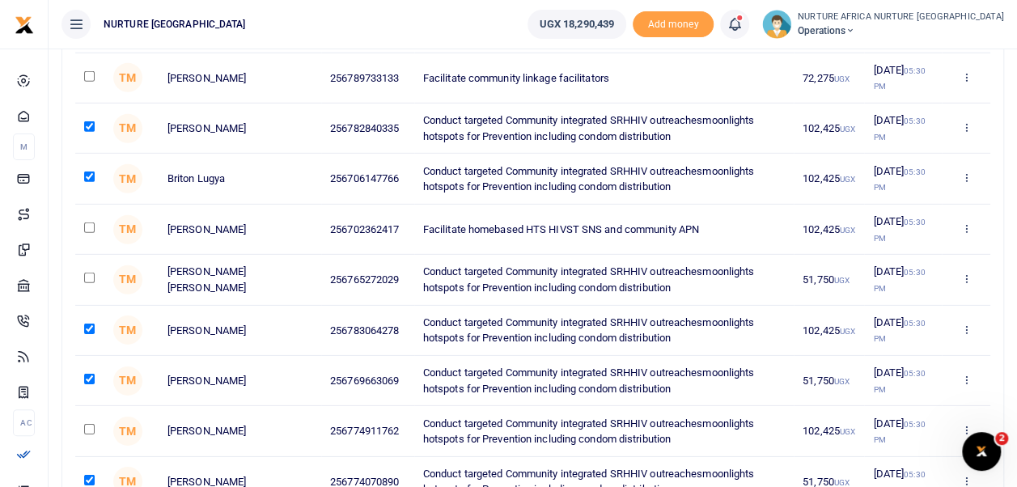
scroll to position [2369, 0]
checkbox input "true"
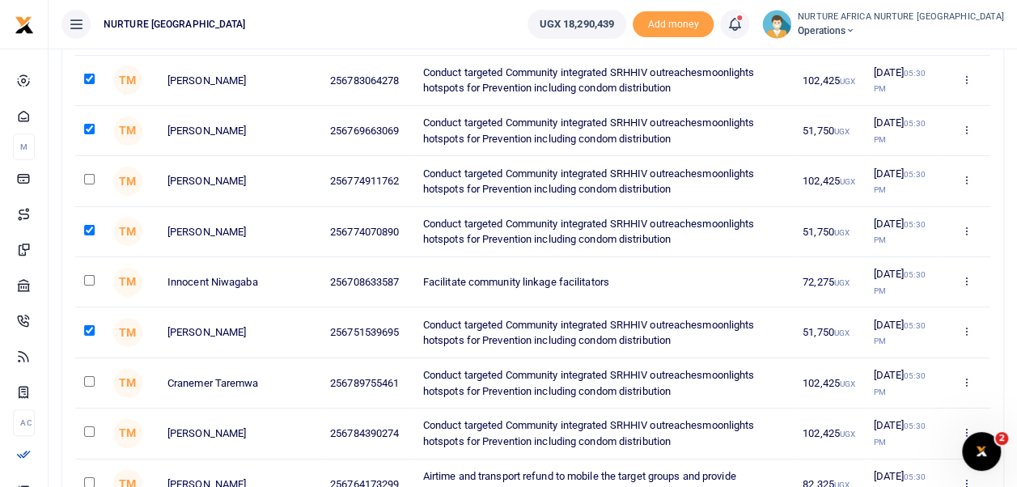
scroll to position [2623, 0]
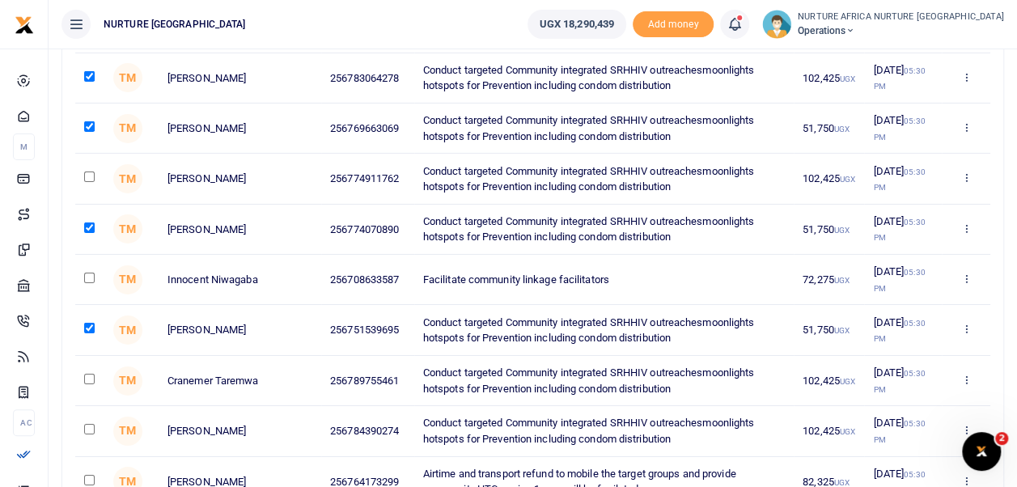
checkbox input "true"
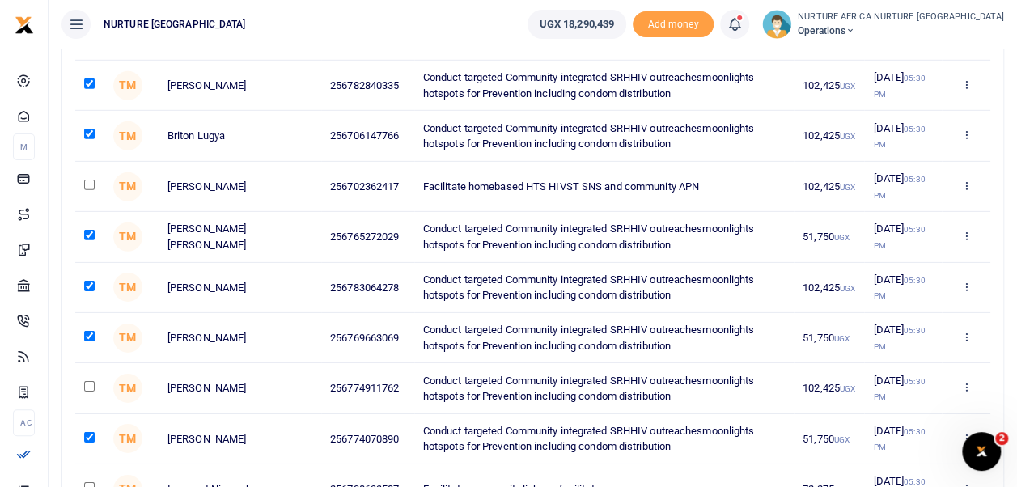
scroll to position [2415, 0]
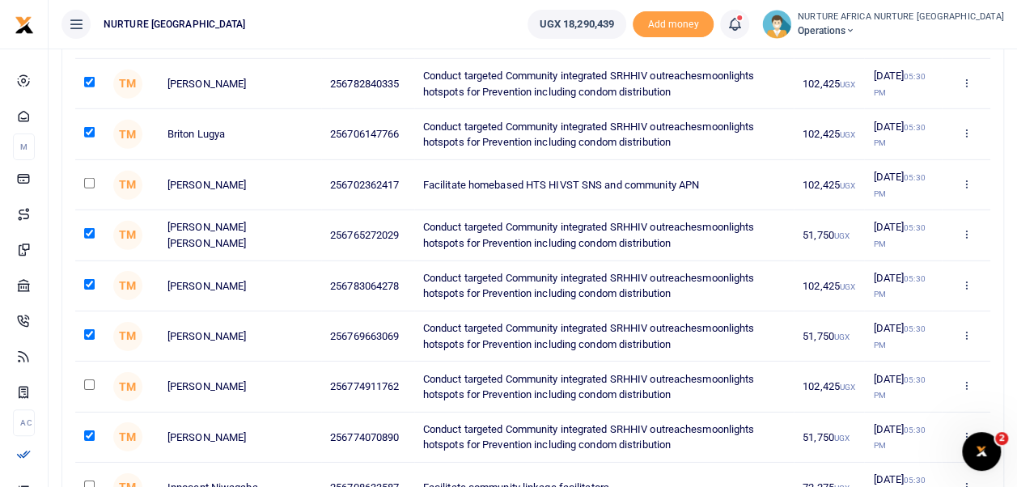
checkbox input "true"
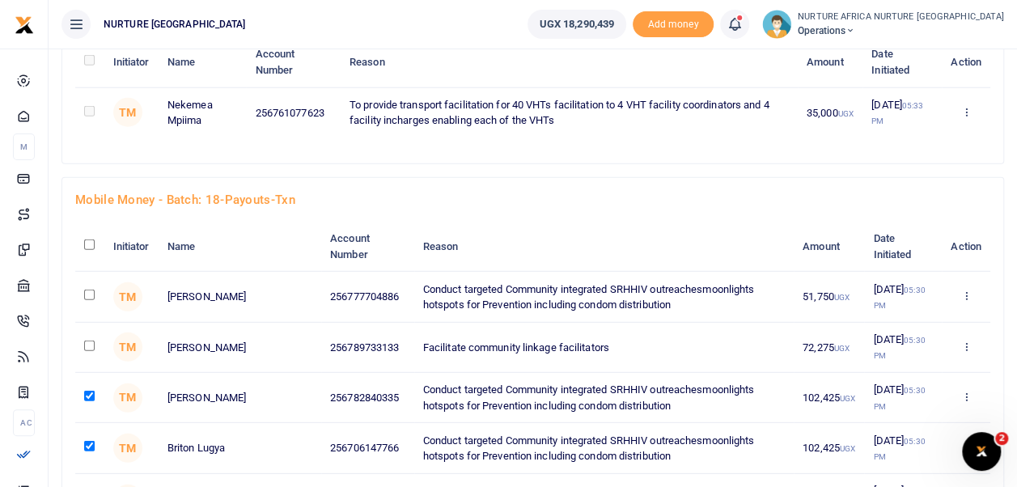
scroll to position [2095, 0]
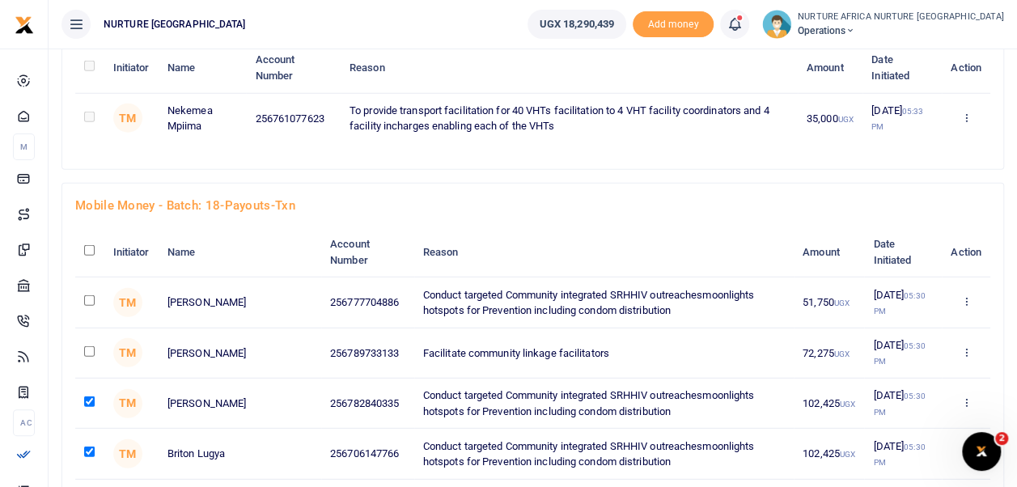
checkbox input "true"
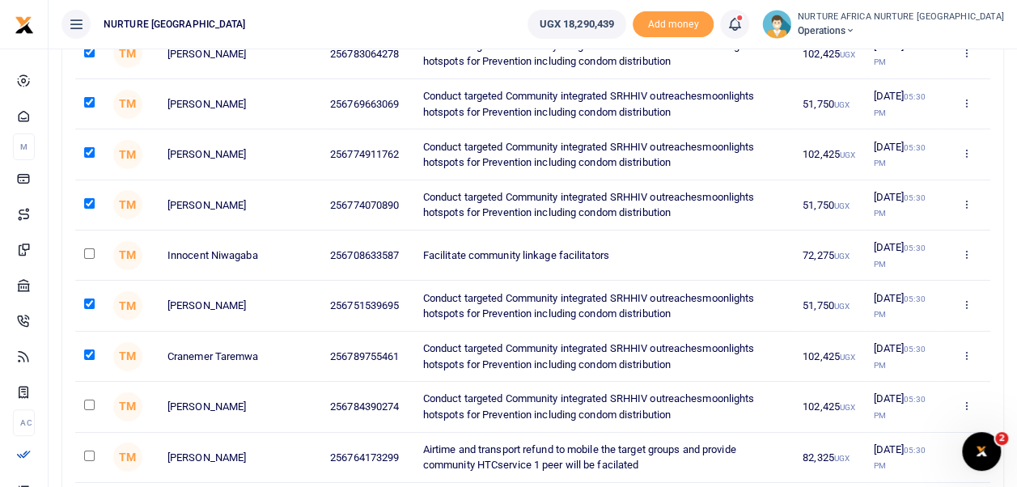
scroll to position [2651, 0]
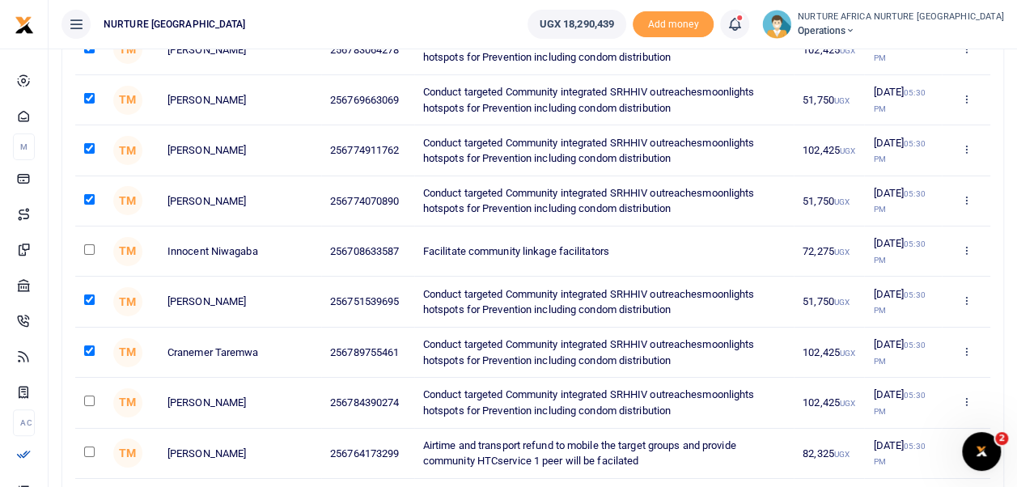
checkbox input "true"
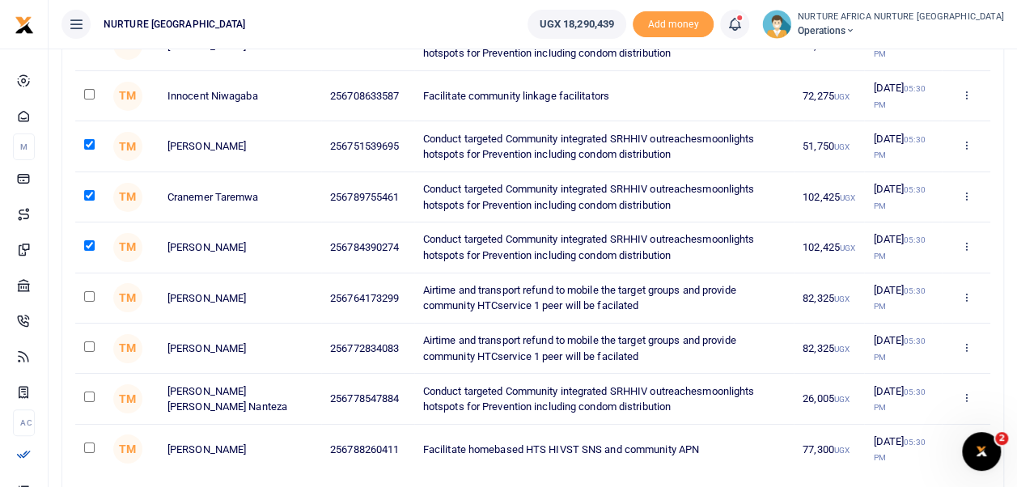
scroll to position [2807, 0]
checkbox input "true"
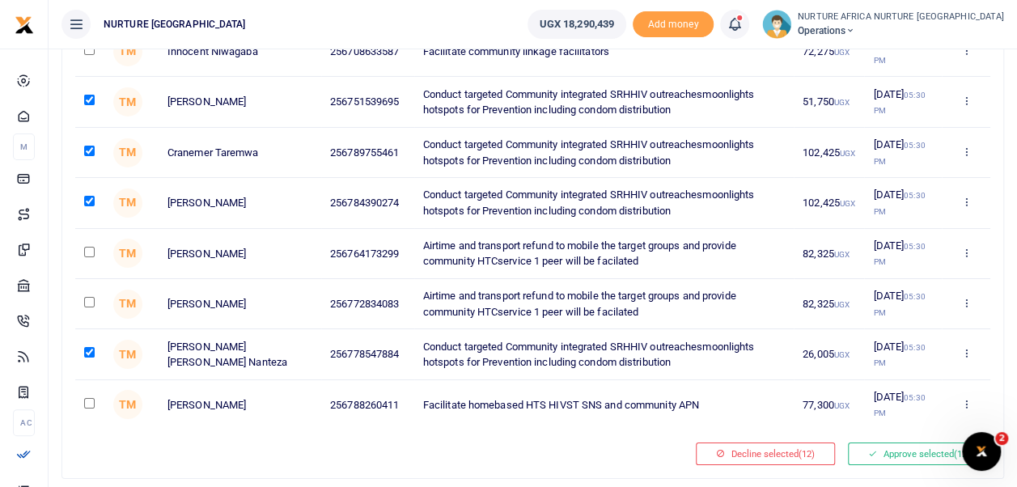
scroll to position [2851, 0]
checkbox input "true"
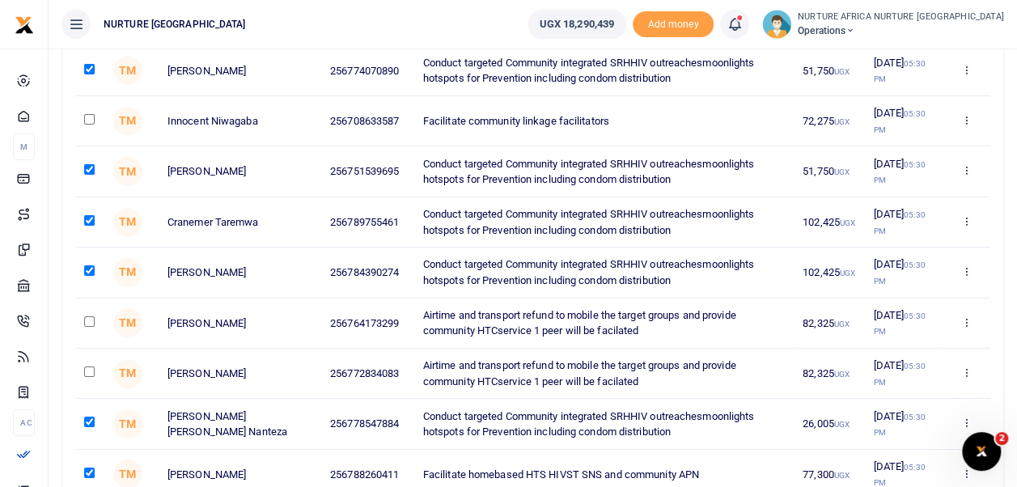
scroll to position [2776, 0]
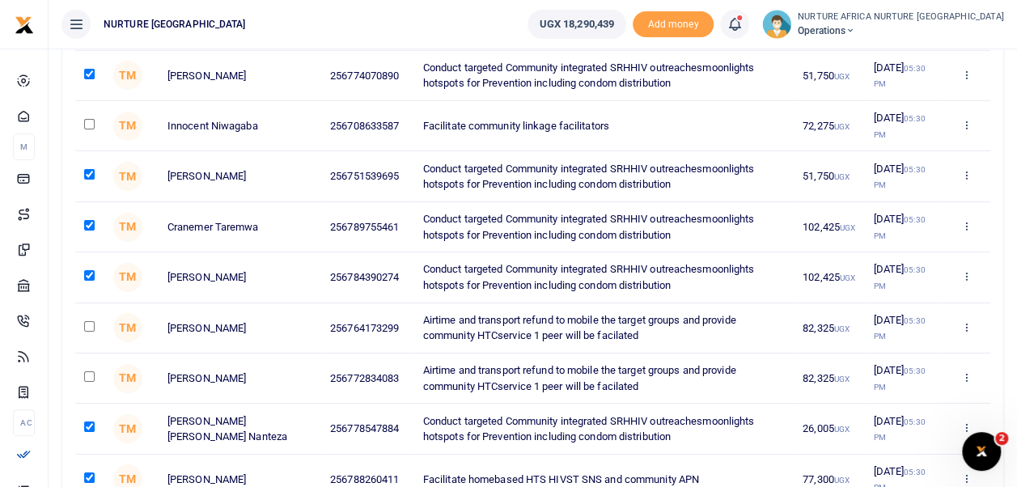
checkbox input "true"
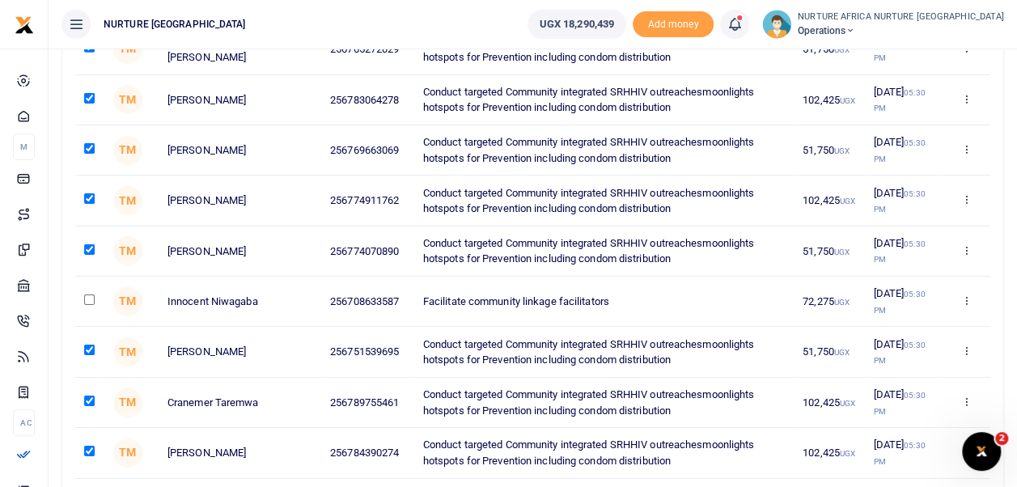
scroll to position [2576, 0]
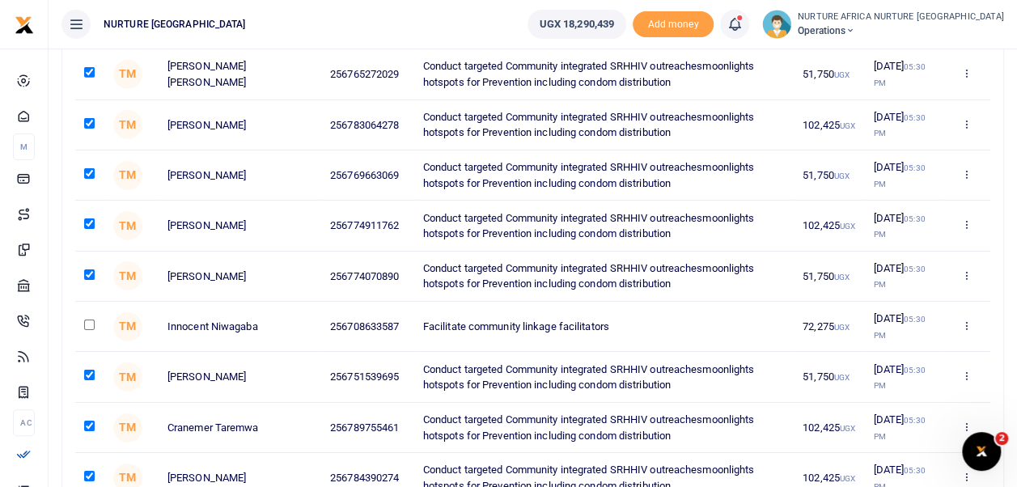
checkbox input "true"
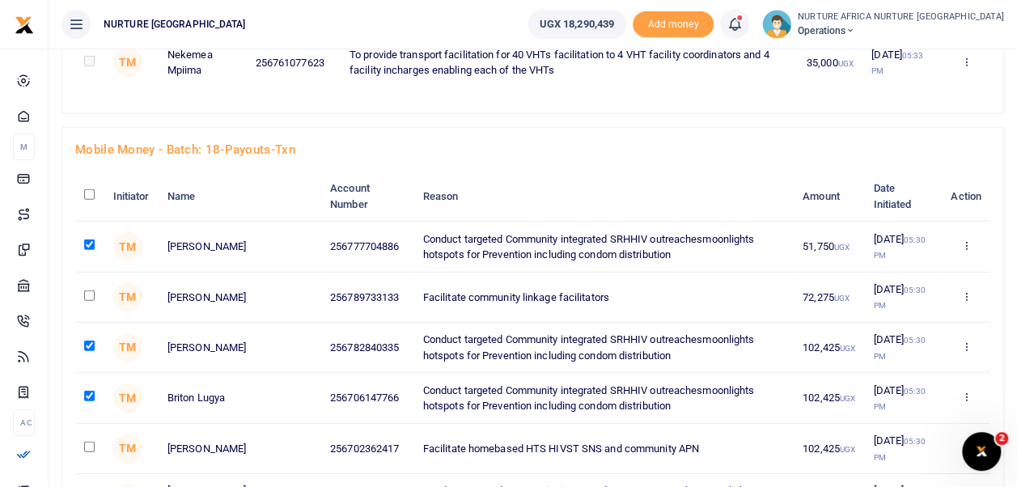
scroll to position [2150, 0]
checkbox input "true"
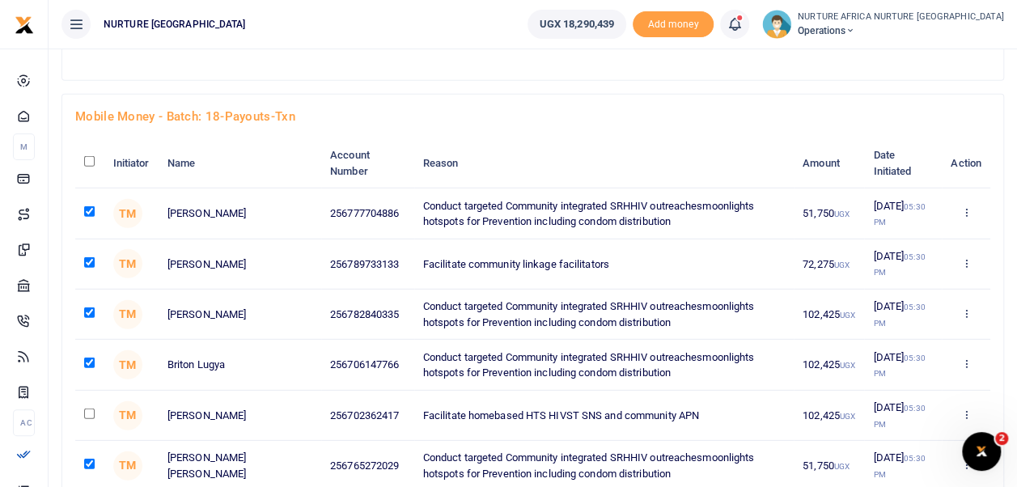
scroll to position [2187, 0]
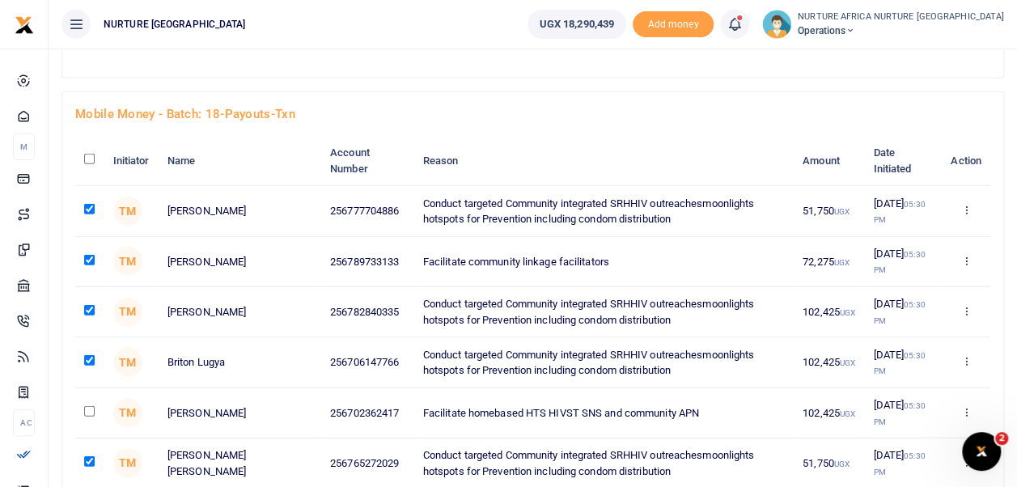
checkbox input "true"
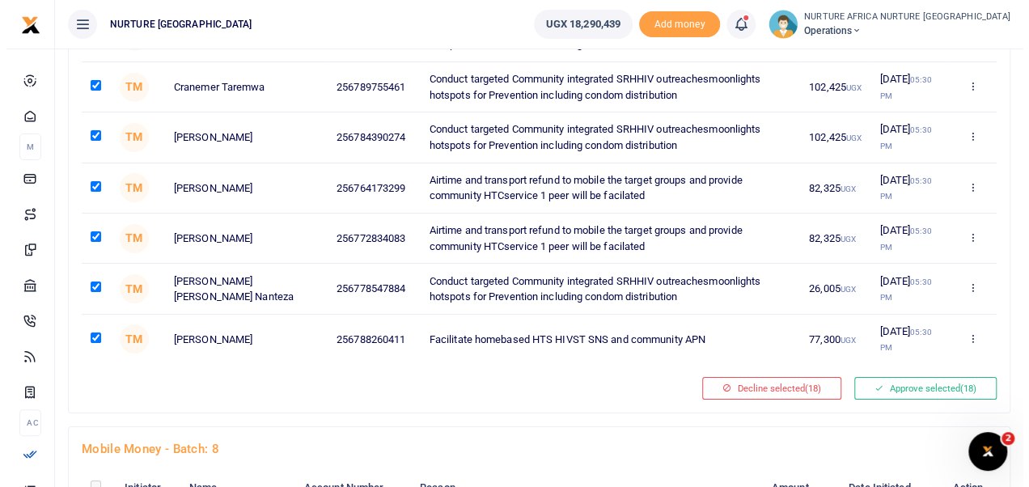
scroll to position [2919, 0]
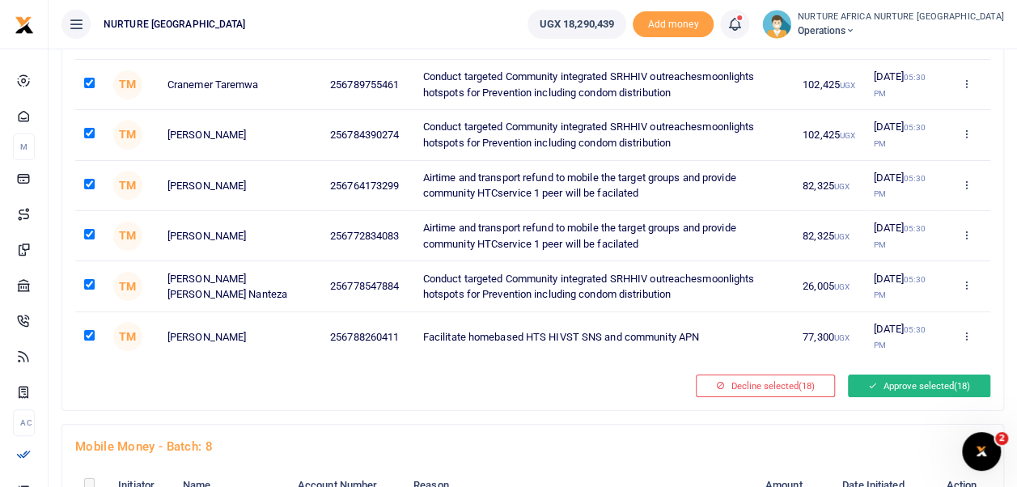
click at [923, 387] on button "Approve selected (18)" at bounding box center [919, 386] width 142 height 23
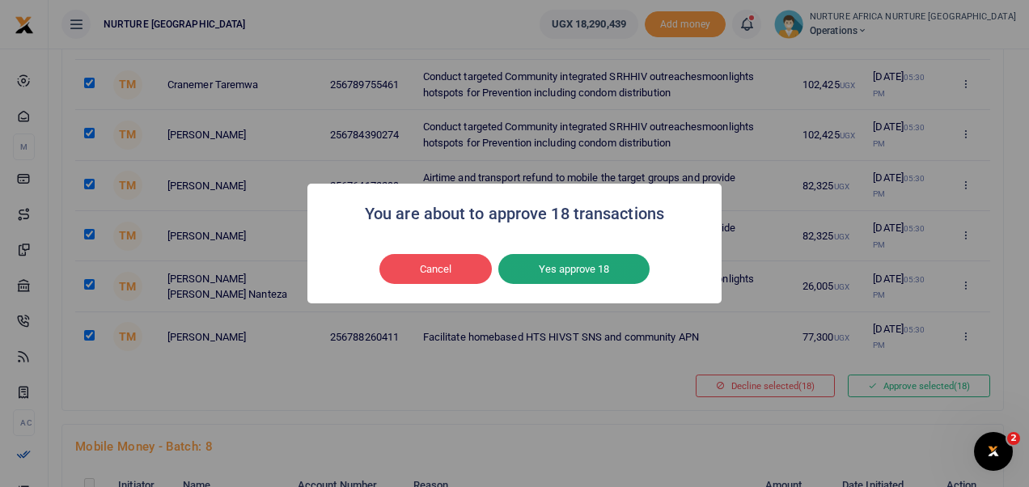
click at [597, 272] on button "Yes approve 18" at bounding box center [573, 269] width 151 height 31
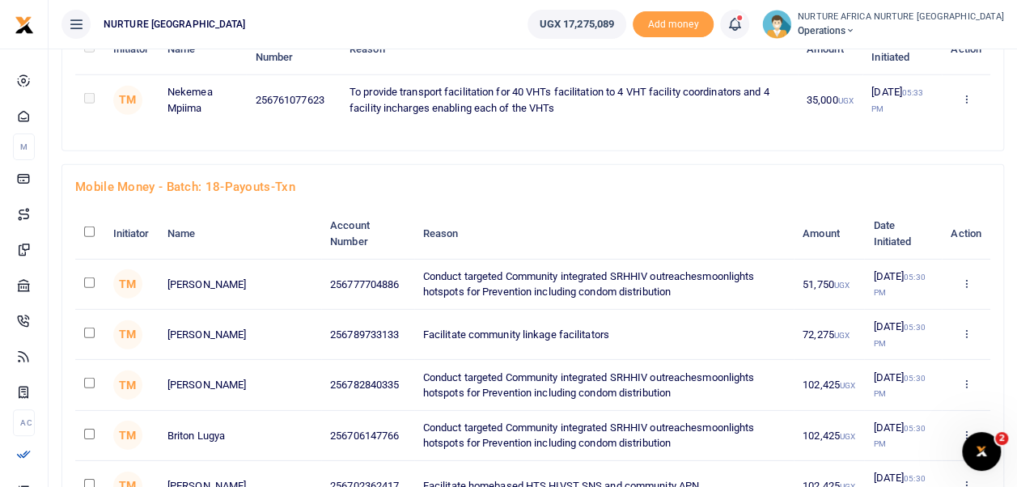
scroll to position [2279, 0]
click at [92, 238] on input "checkbox" at bounding box center [89, 232] width 11 height 11
checkbox input "true"
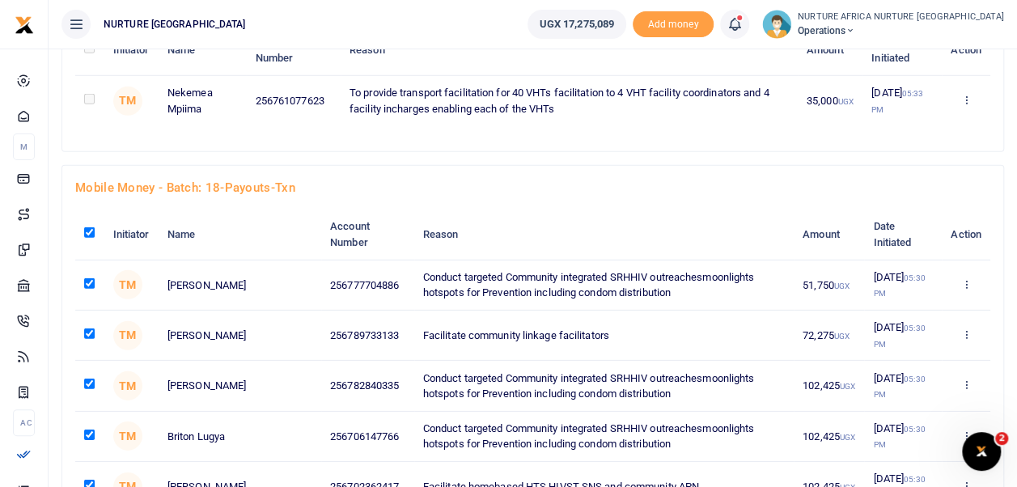
checkbox input "true"
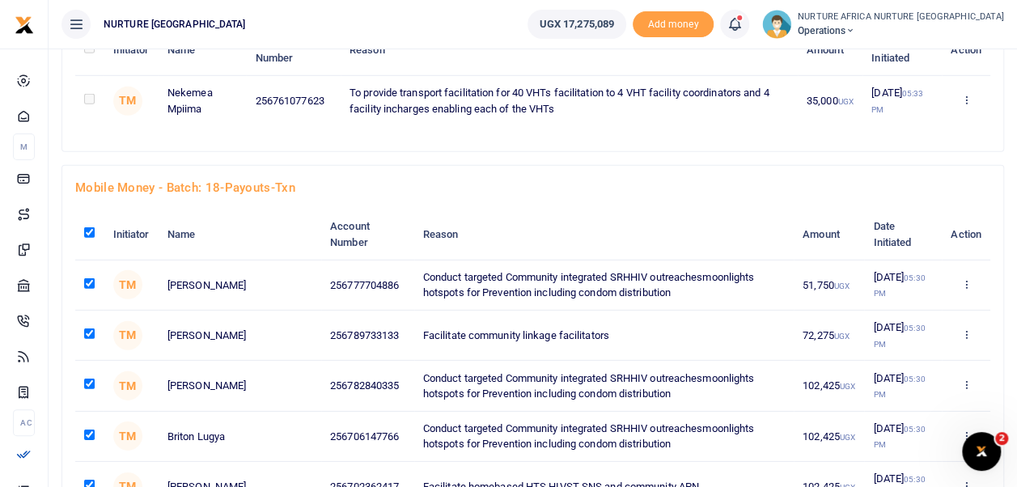
checkbox input "true"
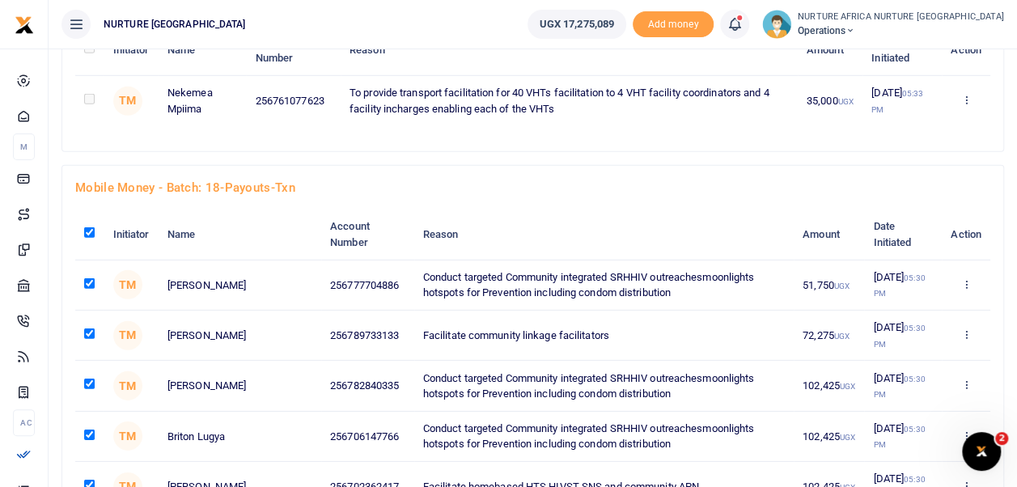
checkbox input "true"
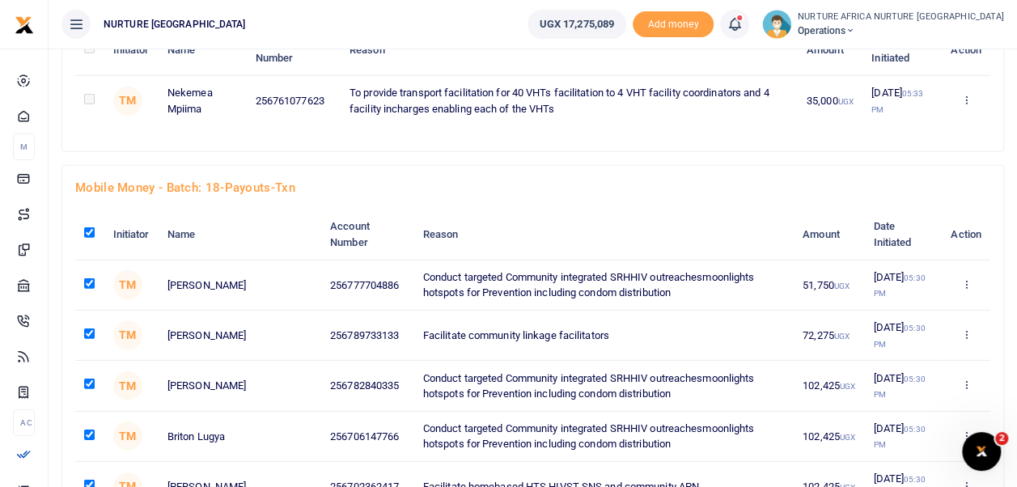
checkbox input "true"
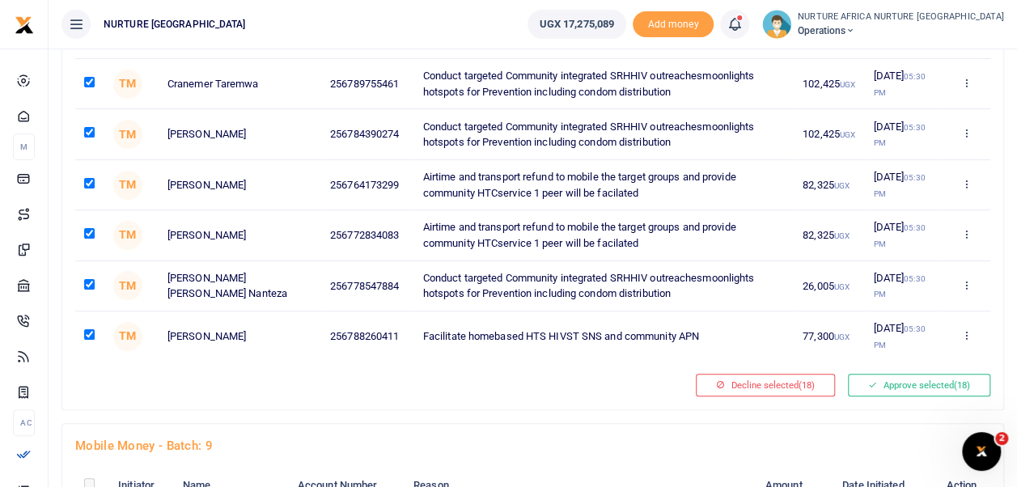
scroll to position [3086, 0]
click at [892, 391] on button "Approve selected (18)" at bounding box center [919, 384] width 142 height 23
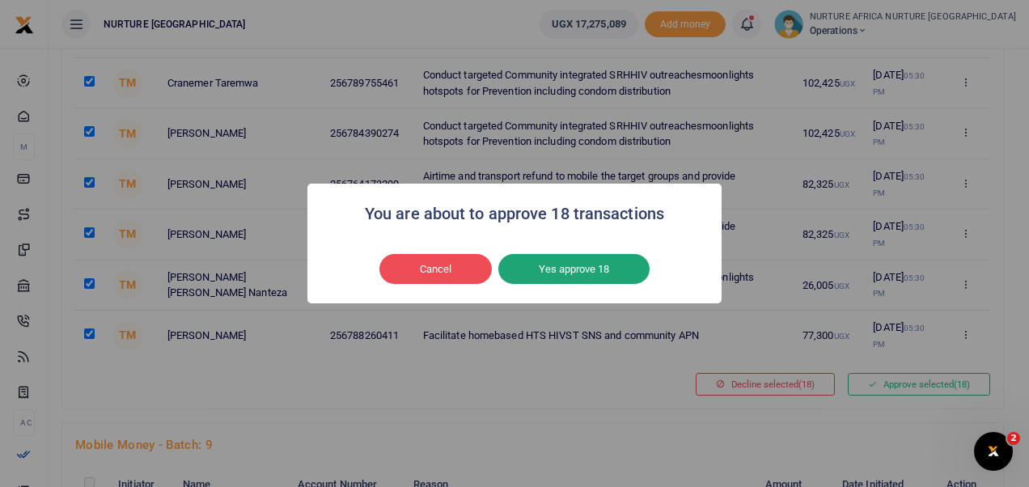
click at [586, 269] on button "Yes approve 18" at bounding box center [573, 269] width 151 height 31
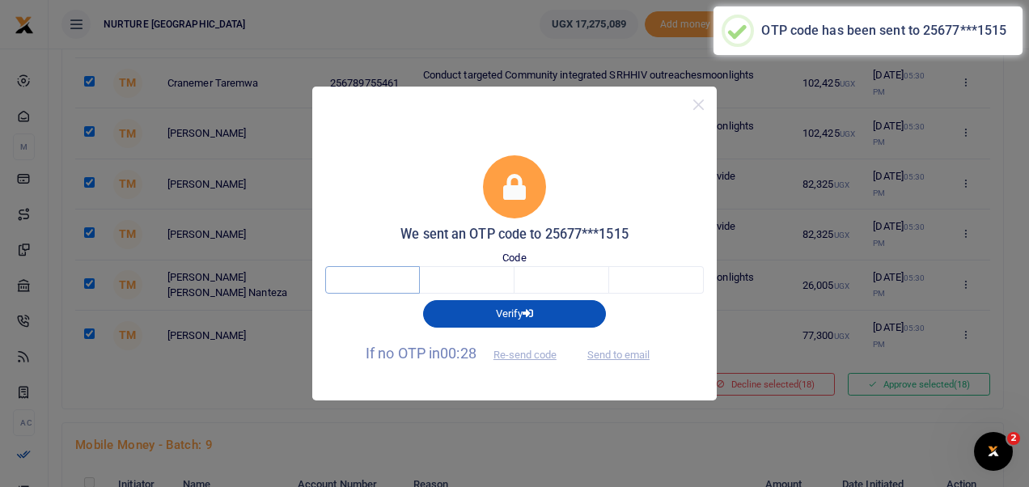
click at [354, 285] on input "text" at bounding box center [372, 280] width 95 height 28
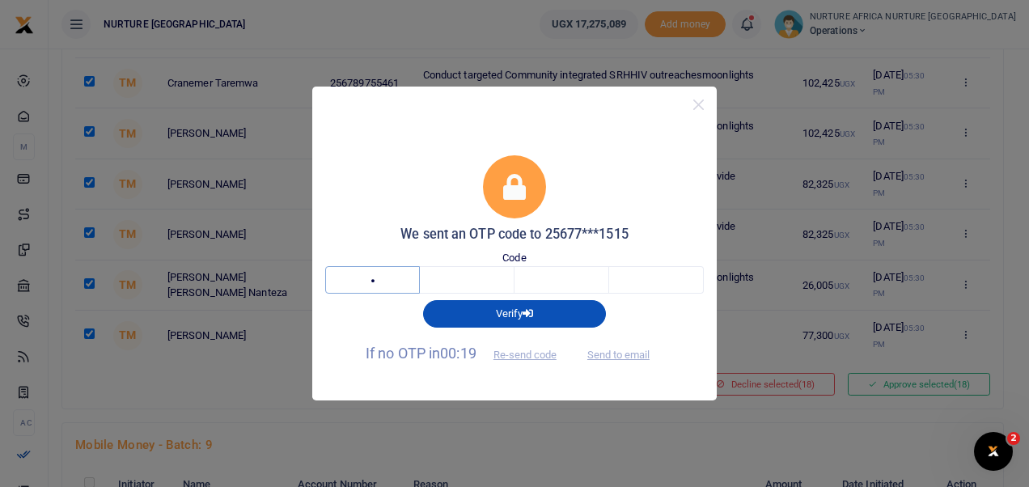
type input "9"
type input "3"
type input "5"
type input "1"
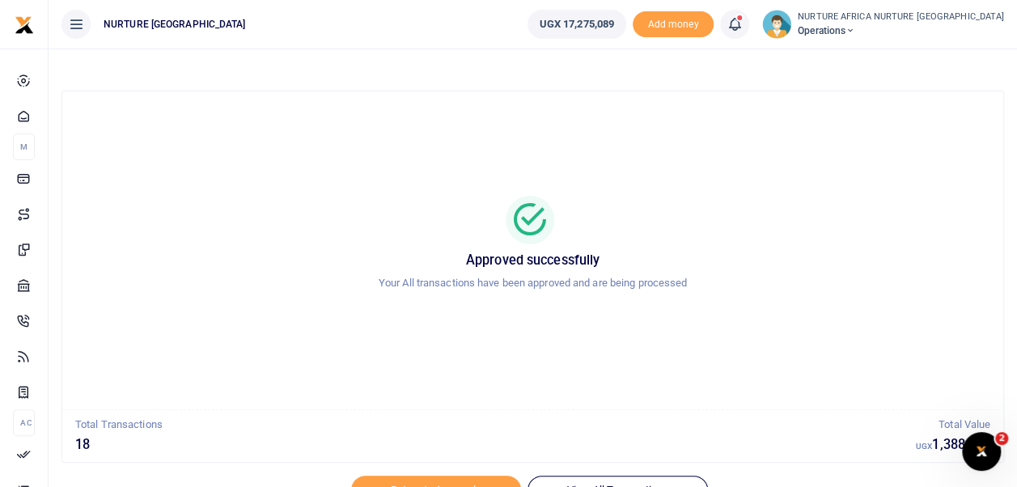
click at [743, 24] on span at bounding box center [743, 24] width 0 height 0
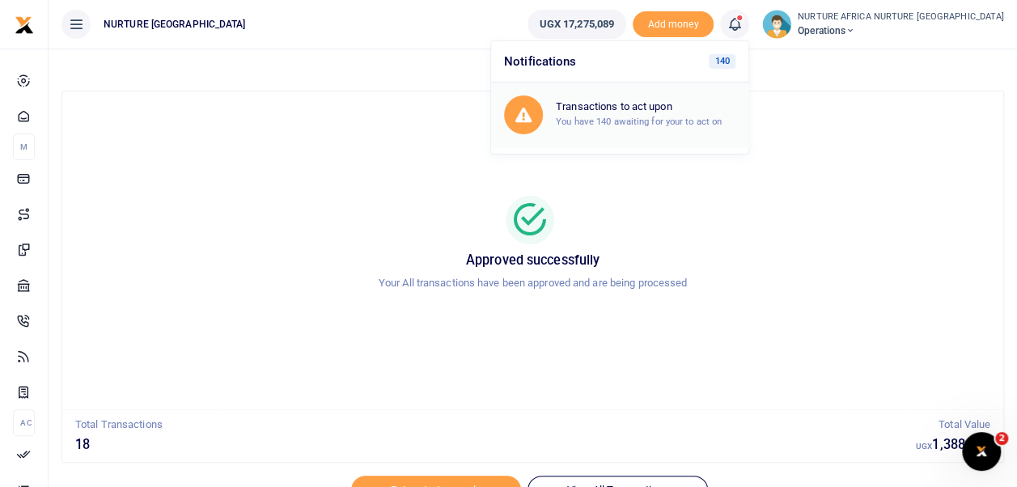
click at [722, 118] on small "You have 140 awaiting for your to act on" at bounding box center [639, 121] width 166 height 11
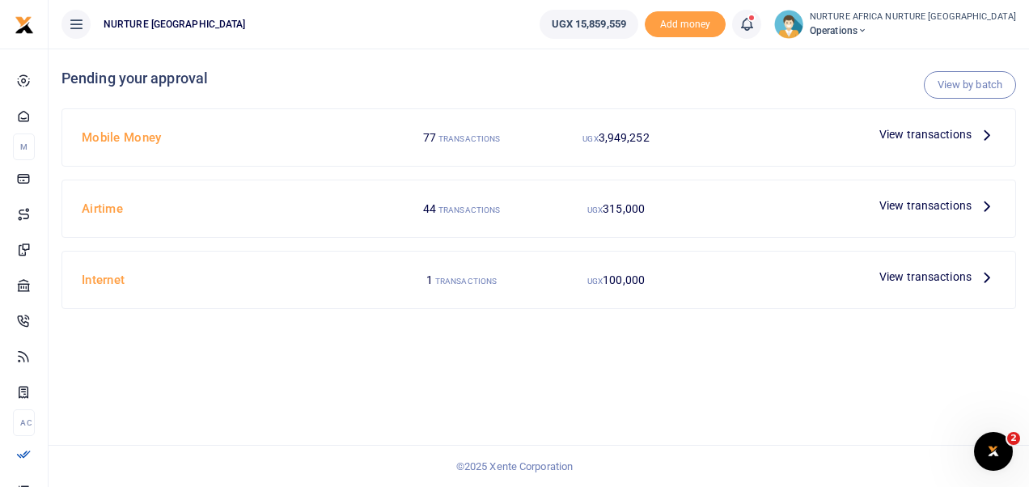
click at [919, 133] on span "View transactions" at bounding box center [925, 134] width 92 height 18
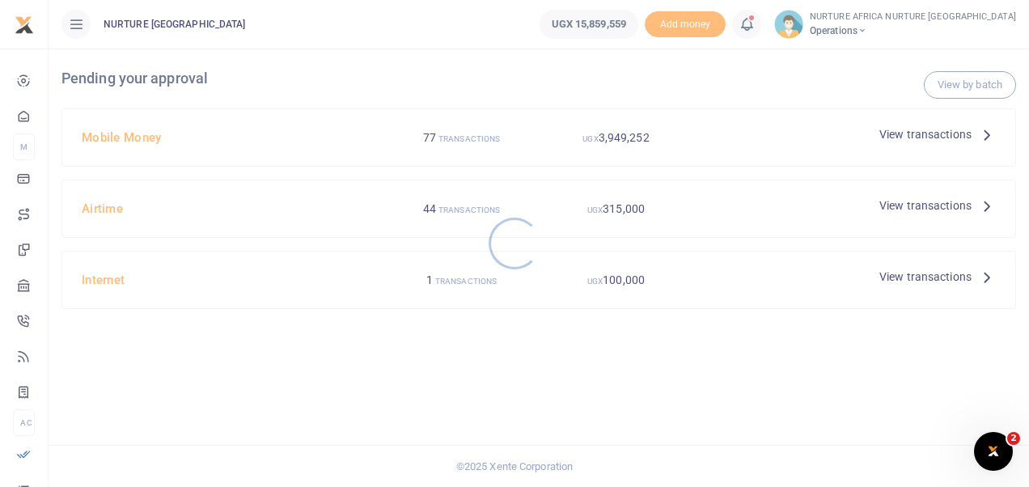
click at [980, 86] on div at bounding box center [514, 243] width 1029 height 487
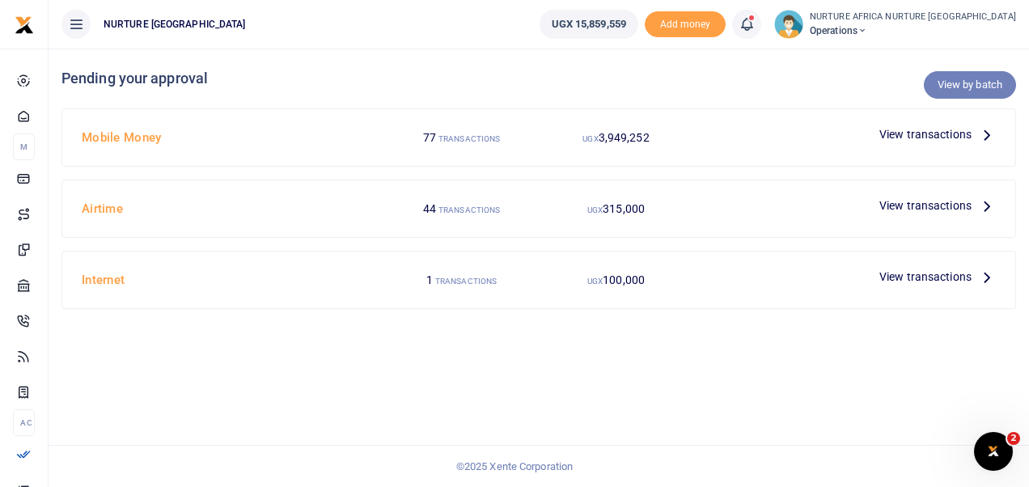
click at [973, 78] on link "View by batch" at bounding box center [970, 85] width 92 height 28
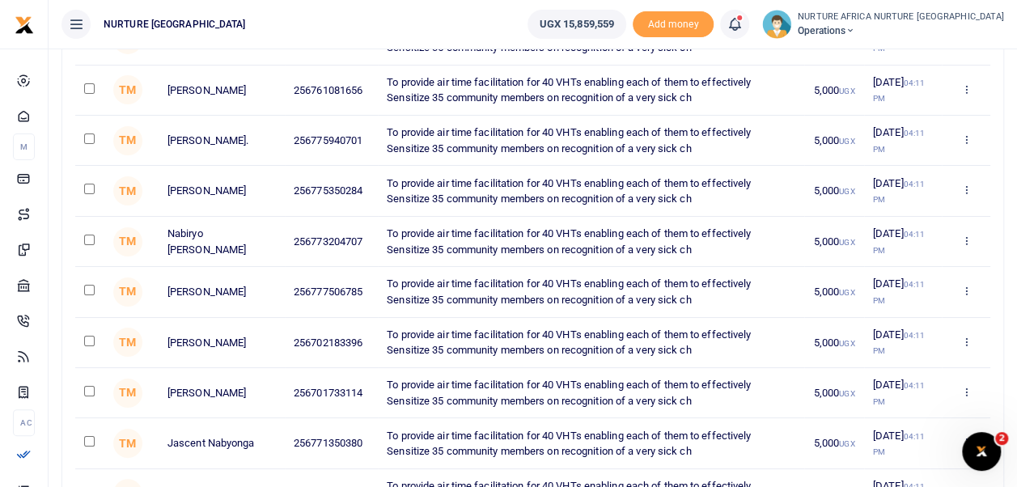
scroll to position [5792, 0]
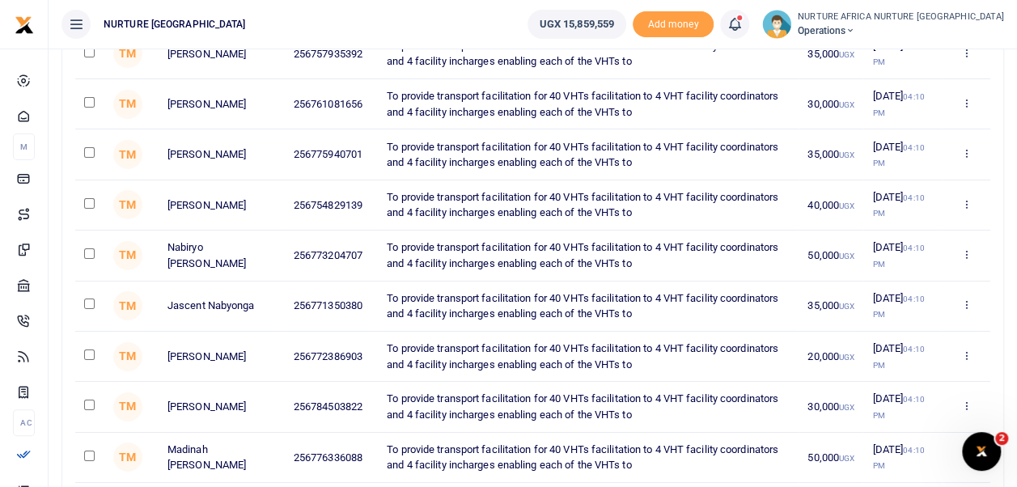
checkbox input "true"
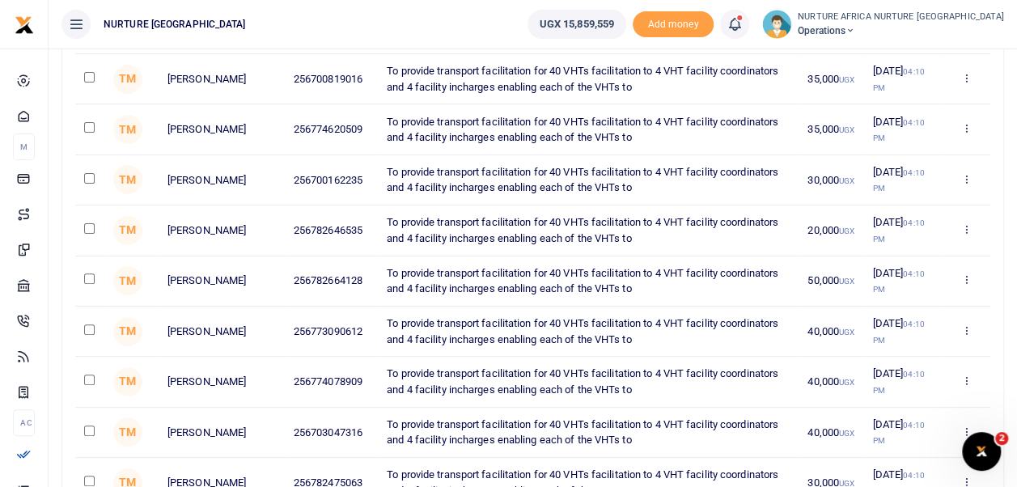
scroll to position [6222, 0]
checkbox input "true"
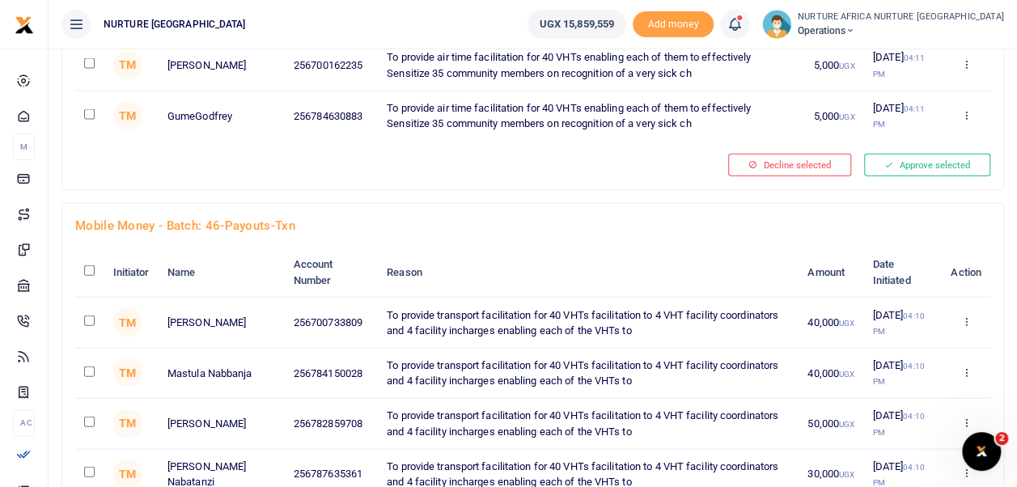
scroll to position [4796, 0]
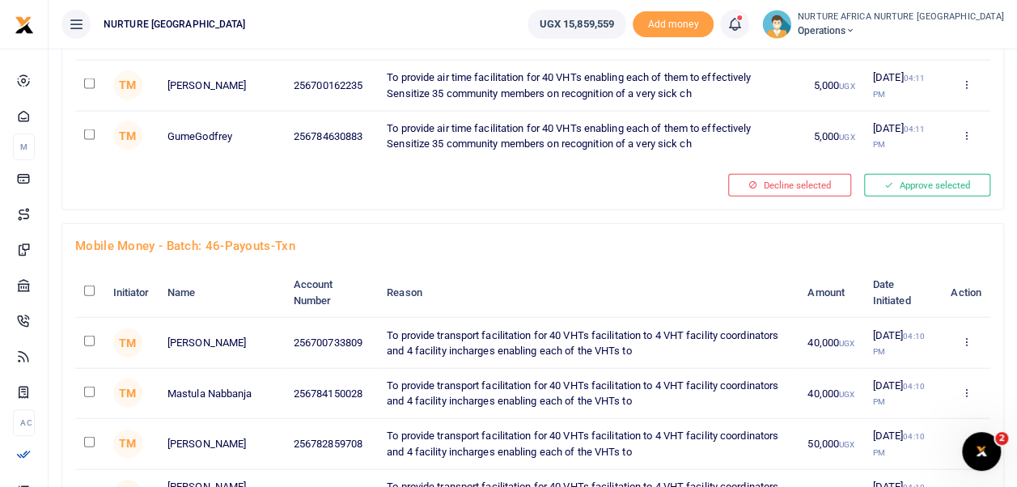
click at [86, 288] on input "checkbox" at bounding box center [89, 291] width 11 height 11
checkbox input "true"
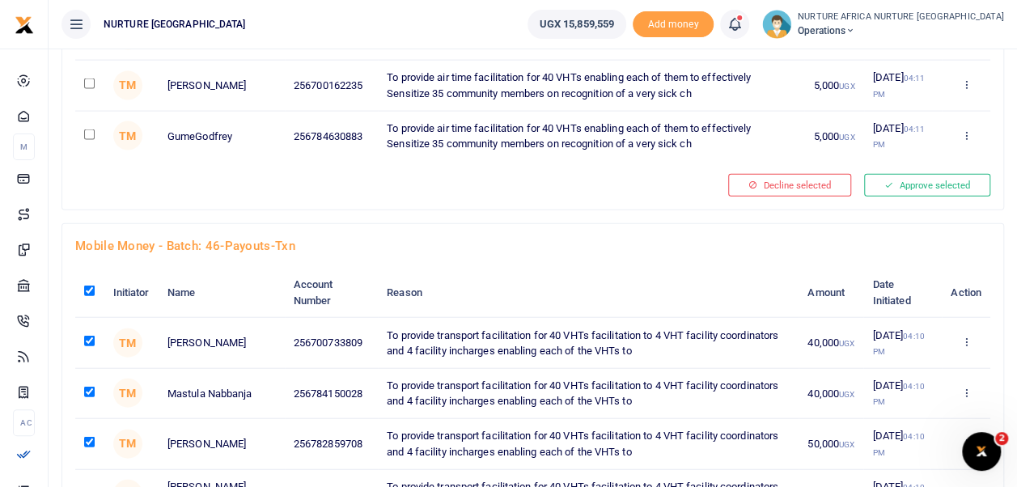
checkbox input "true"
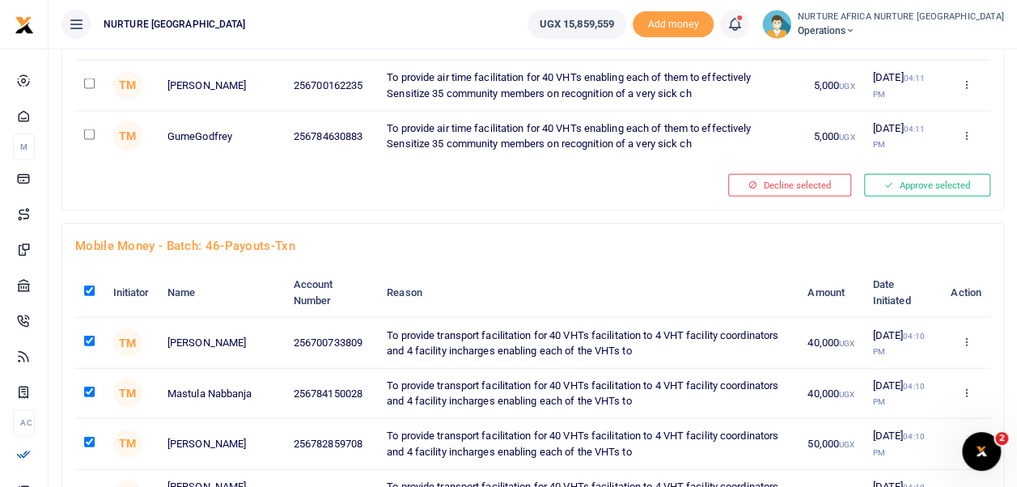
checkbox input "true"
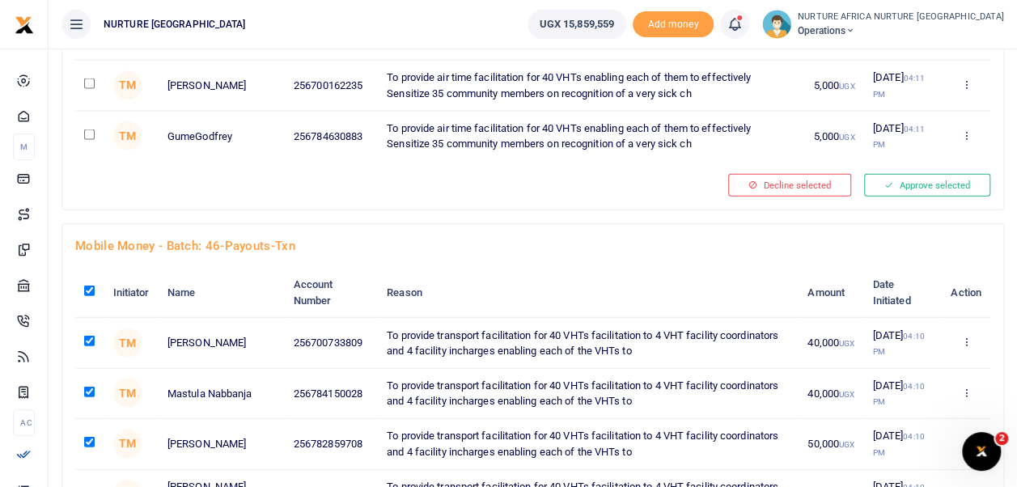
checkbox input "true"
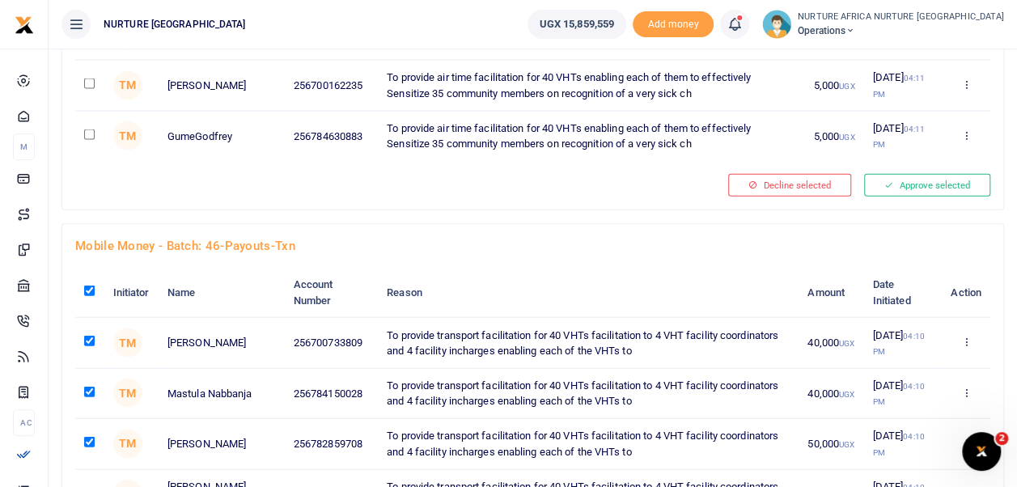
checkbox input "true"
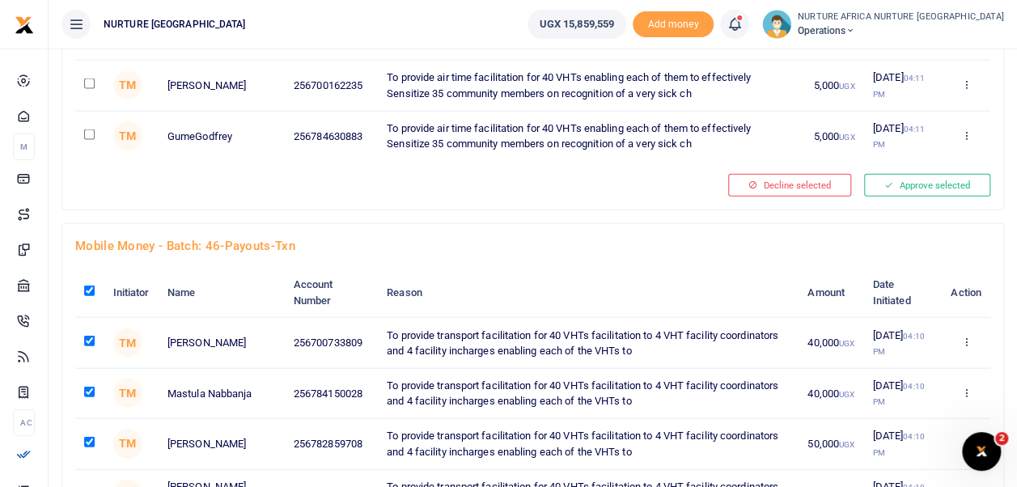
checkbox input "true"
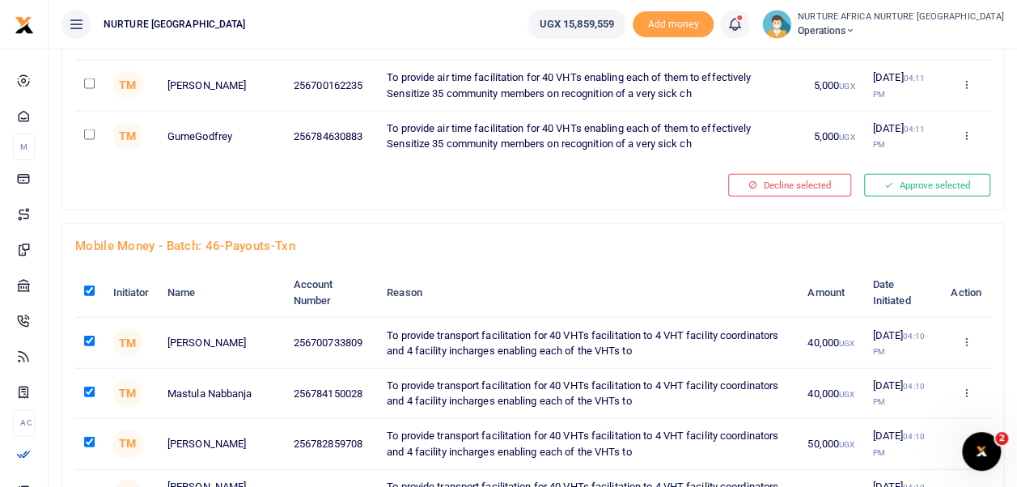
checkbox input "true"
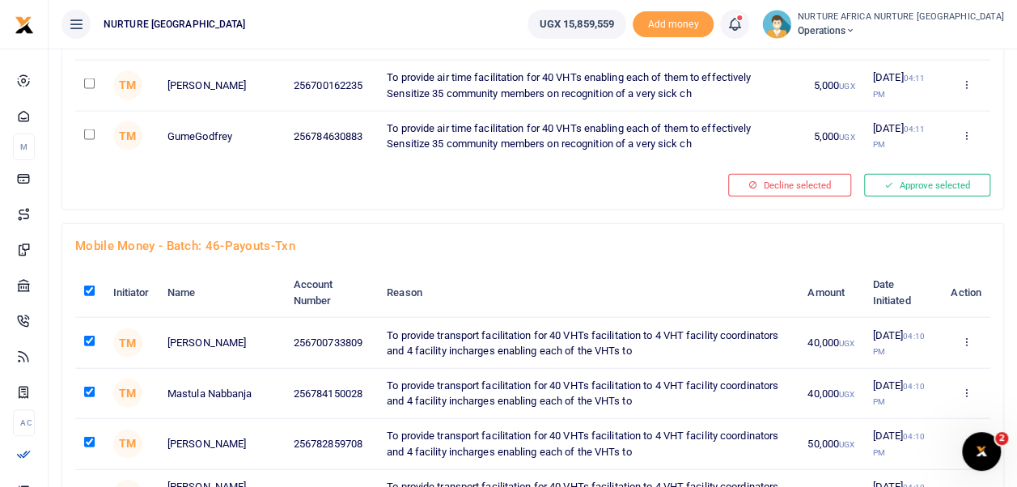
checkbox input "true"
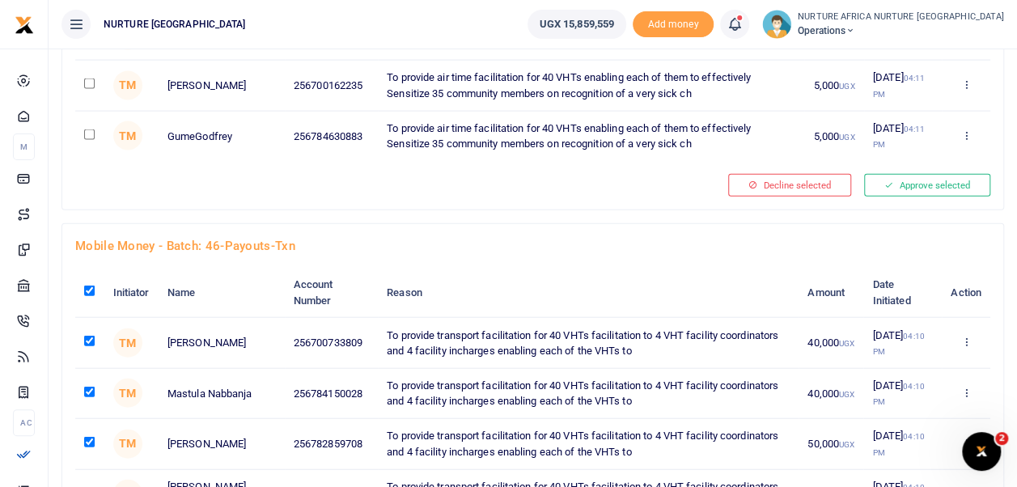
checkbox input "true"
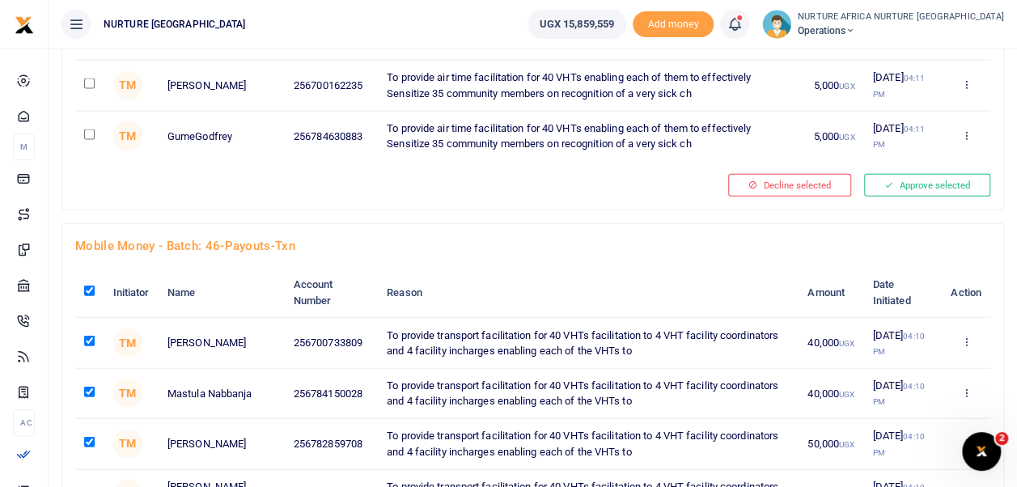
checkbox input "true"
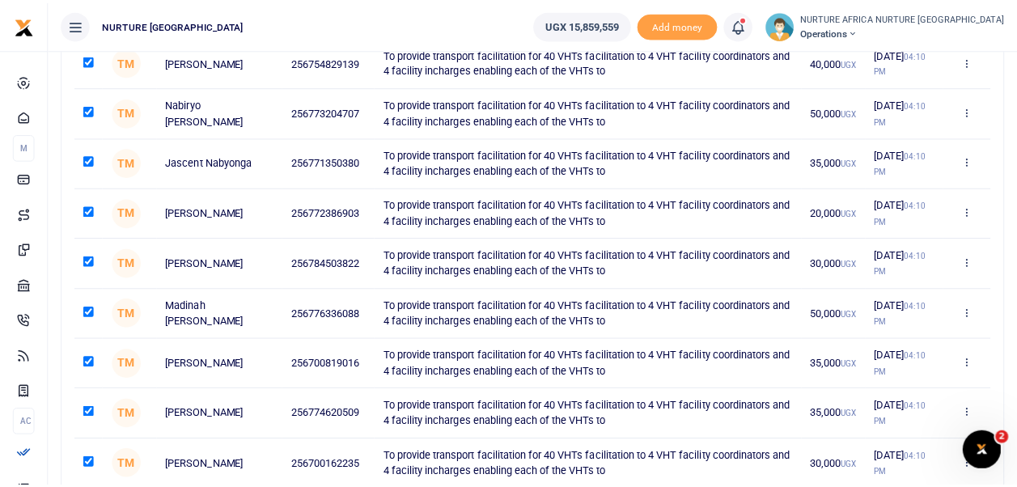
scroll to position [5905, 0]
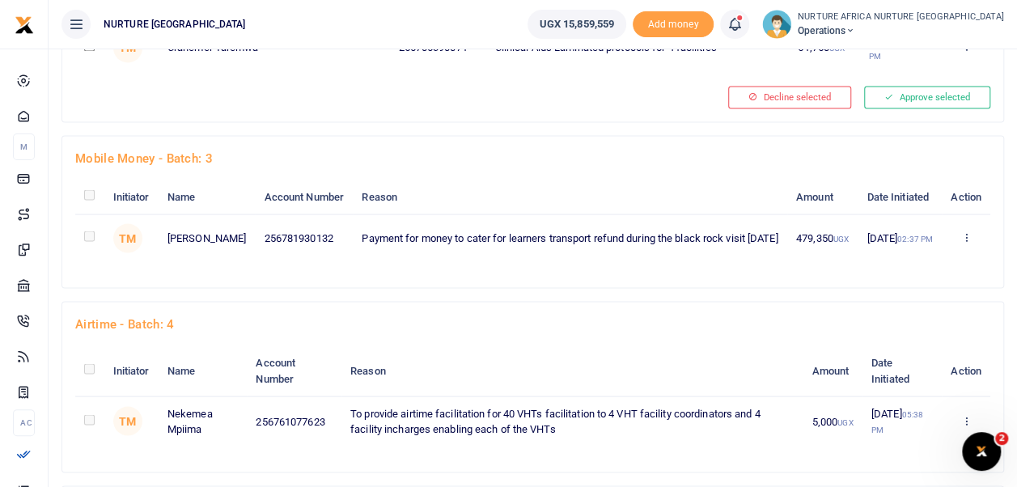
scroll to position [1406, 0]
click at [906, 277] on link "Approve" at bounding box center [906, 280] width 128 height 23
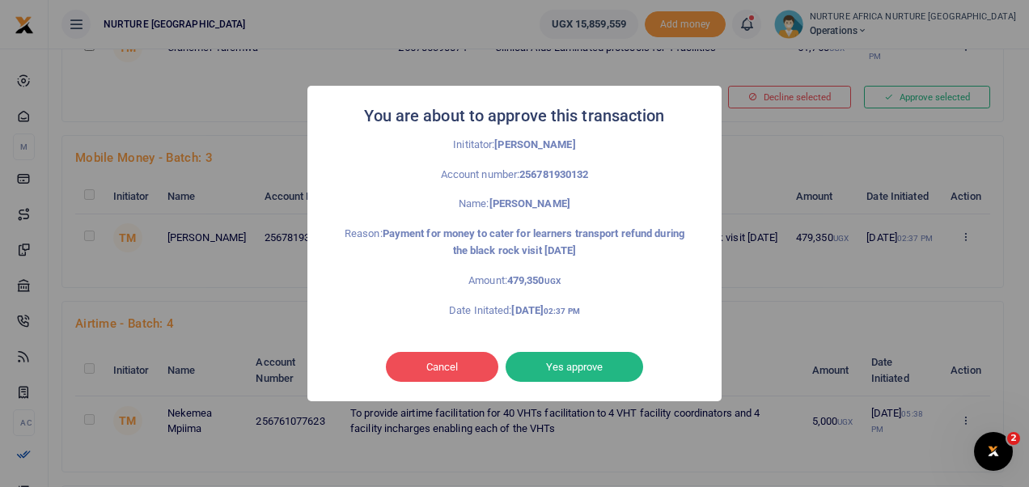
click at [595, 378] on button "Yes approve" at bounding box center [575, 367] width 138 height 31
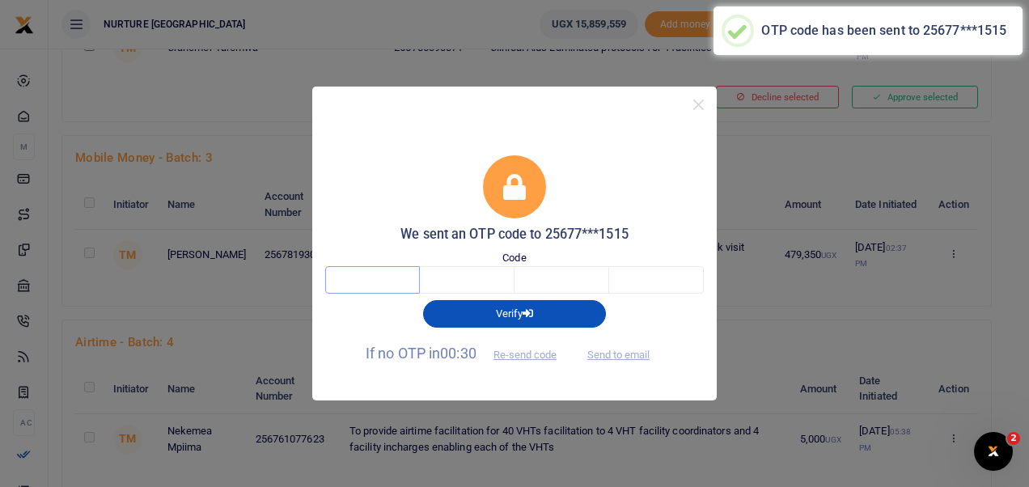
click at [387, 280] on input "text" at bounding box center [372, 280] width 95 height 28
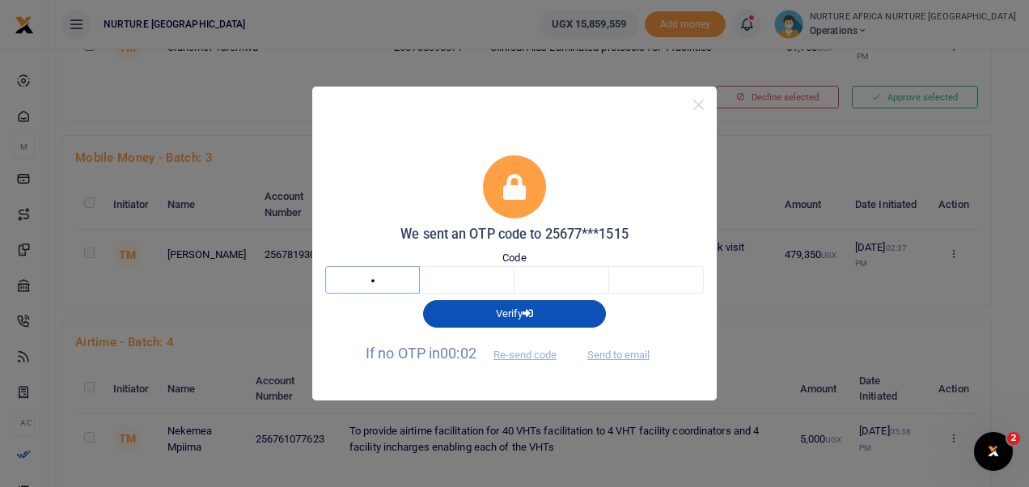
type input "8"
type input "4"
type input "9"
type input "7"
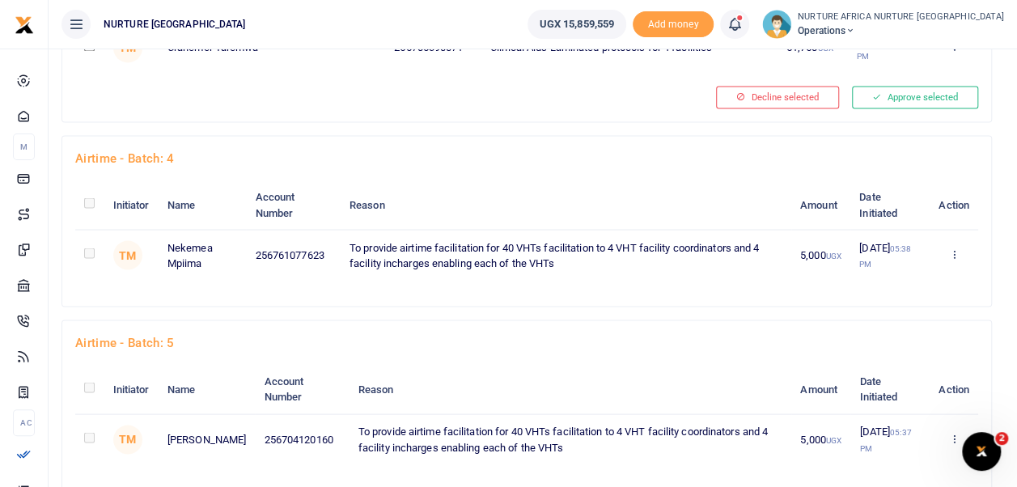
click at [94, 349] on div "Airtime - batch: 5 Initiator Name Account Number Reason Amount Date Initiated A…" at bounding box center [526, 405] width 929 height 170
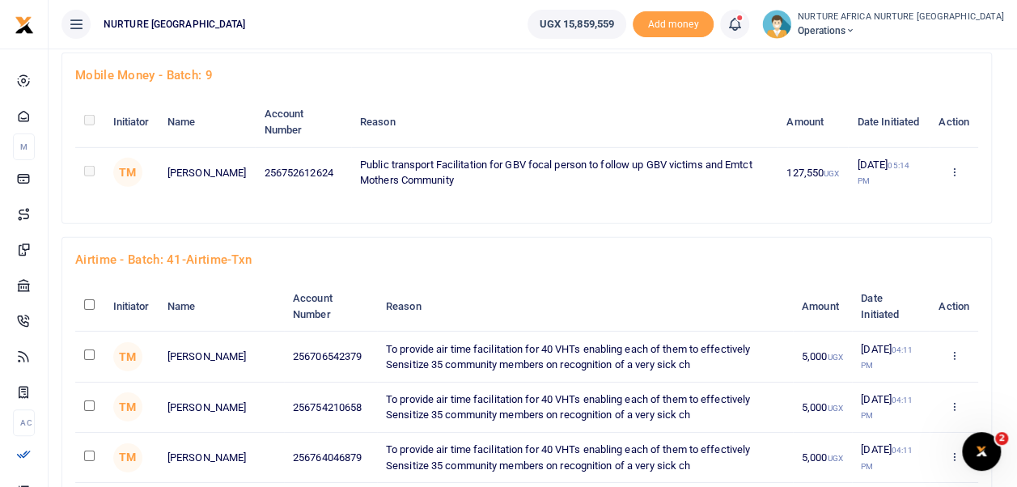
scroll to position [2378, 0]
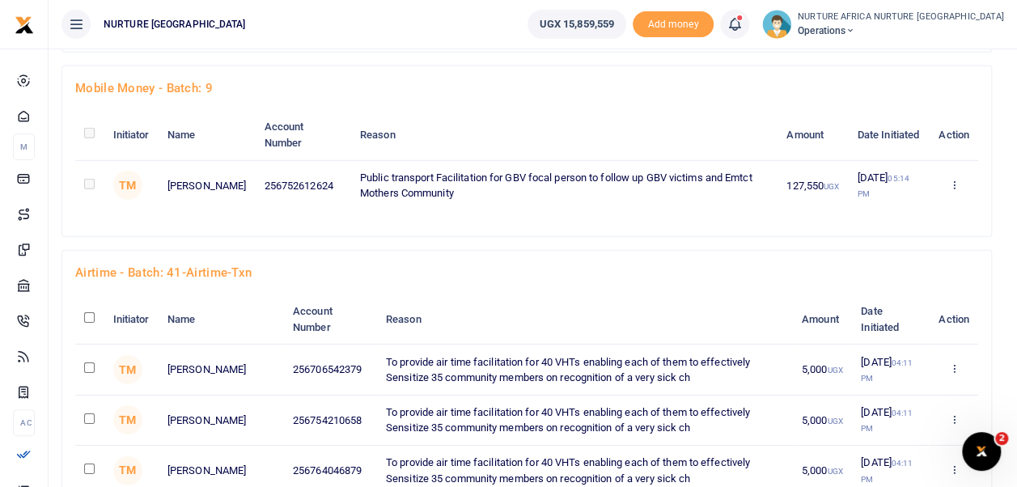
click at [89, 312] on input "checkbox" at bounding box center [89, 317] width 11 height 11
checkbox input "true"
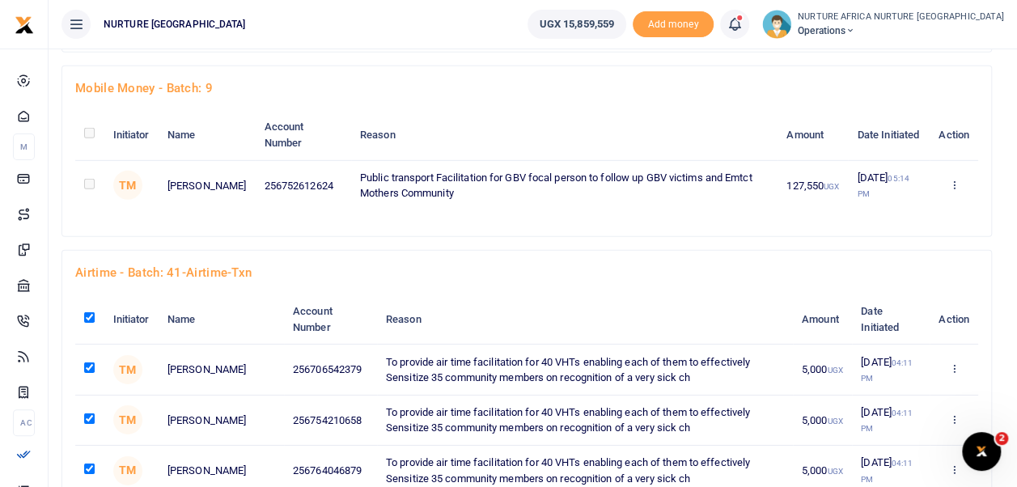
checkbox input "true"
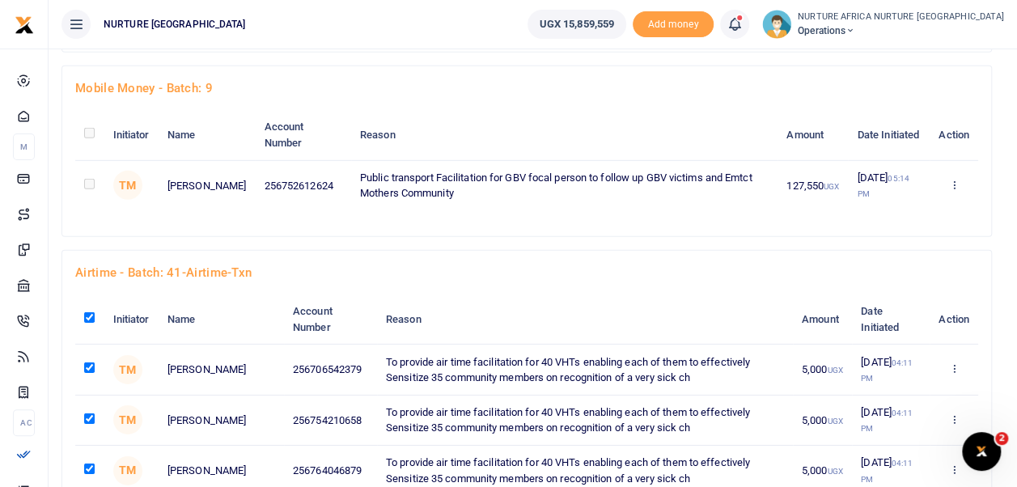
checkbox input "true"
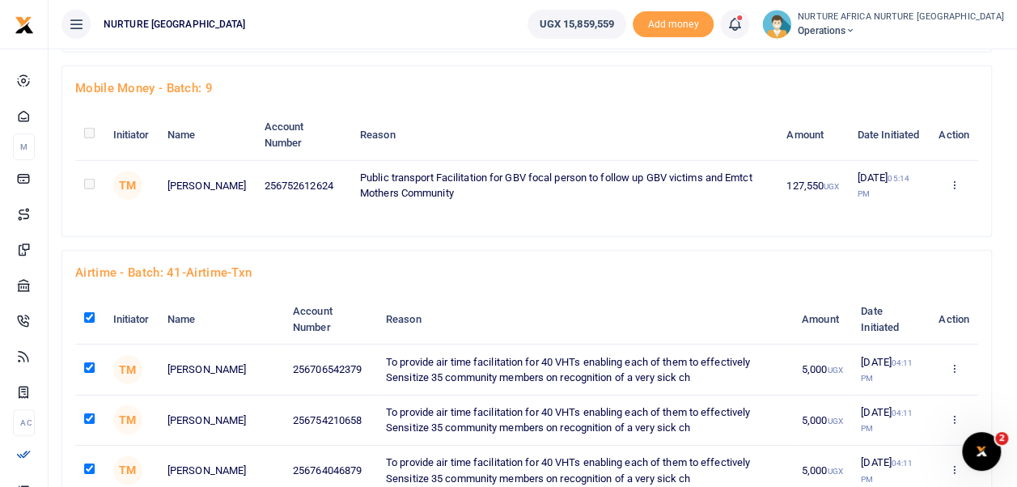
checkbox input "true"
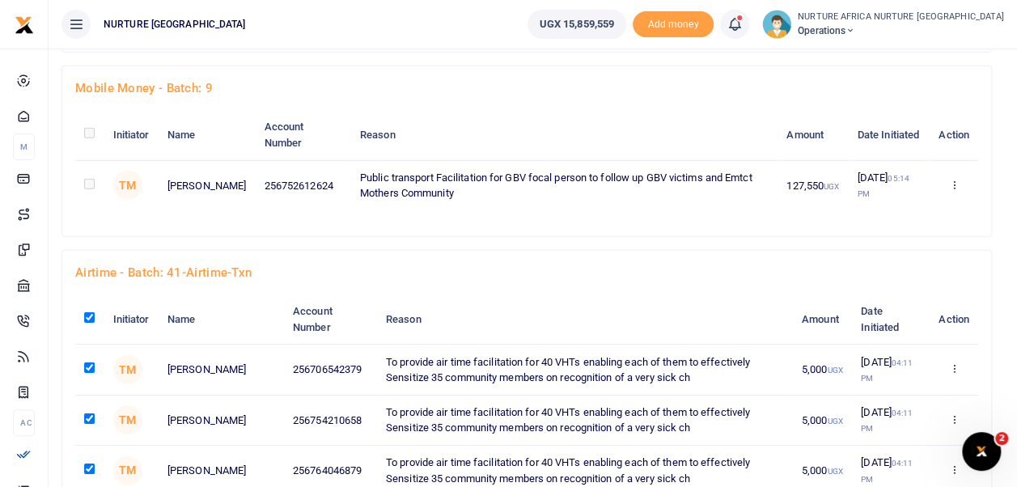
checkbox input "true"
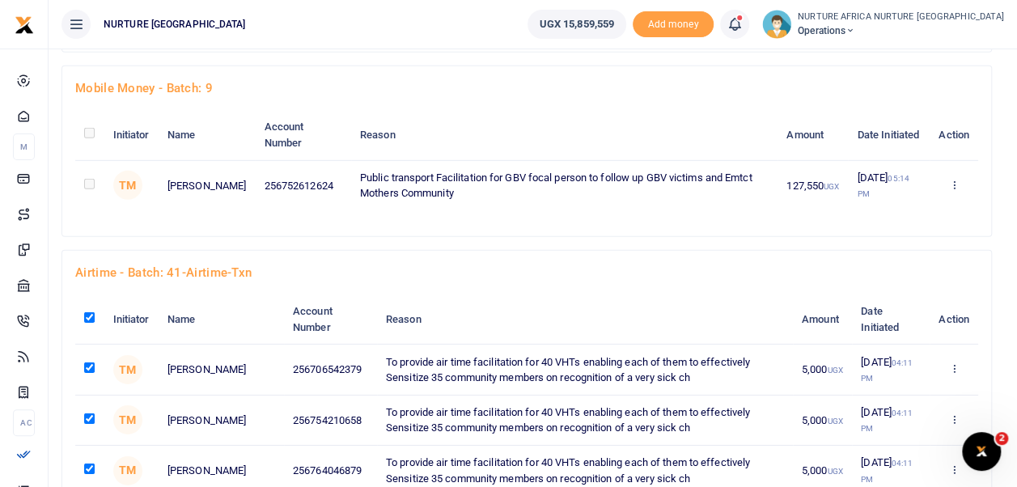
checkbox input "true"
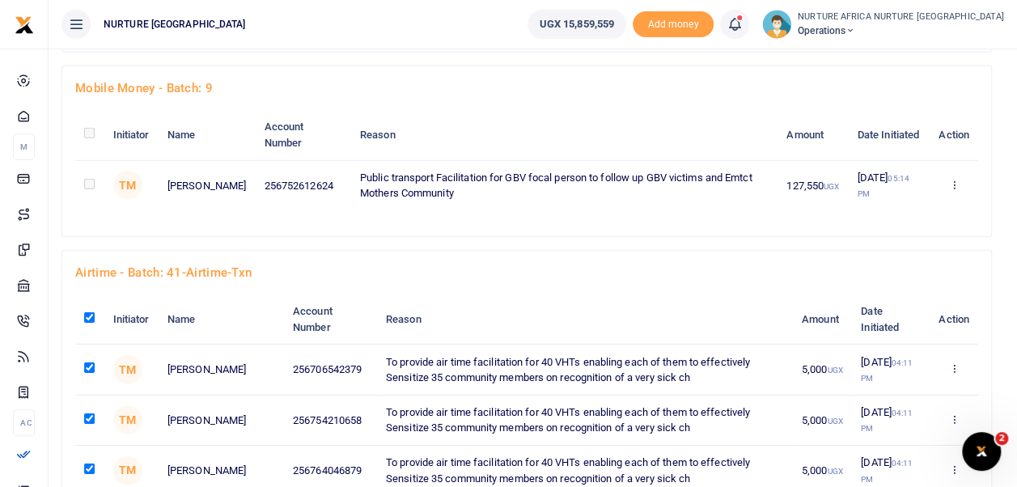
checkbox input "true"
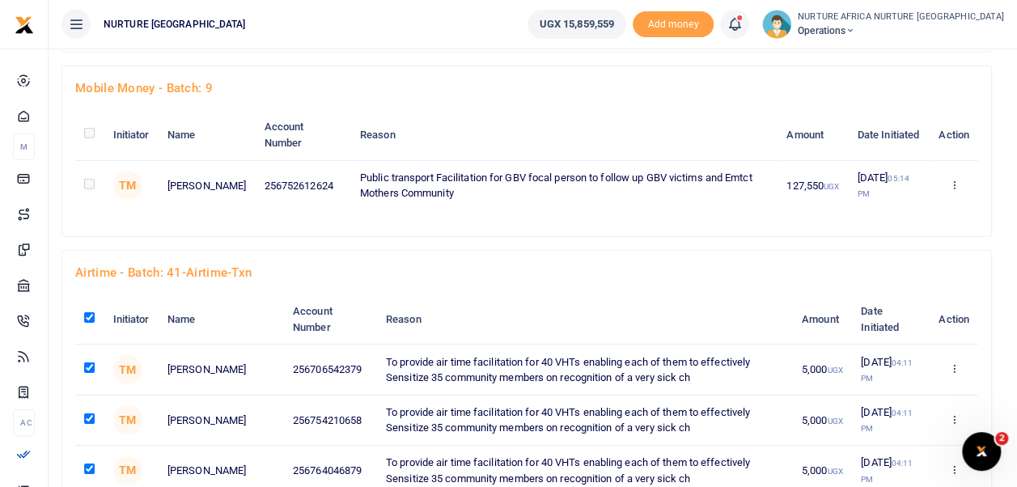
checkbox input "true"
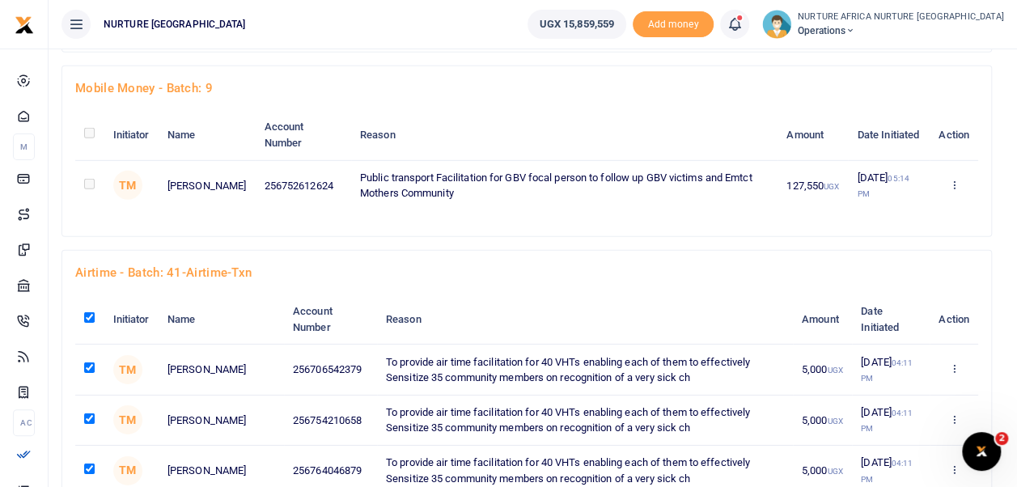
checkbox input "true"
click at [89, 312] on input "checkbox" at bounding box center [89, 317] width 11 height 11
checkbox input "false"
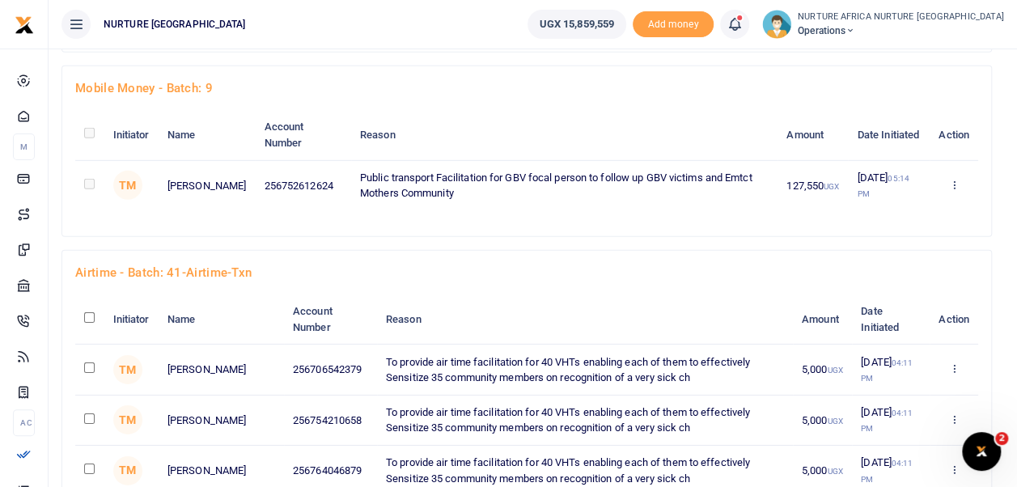
checkbox input "false"
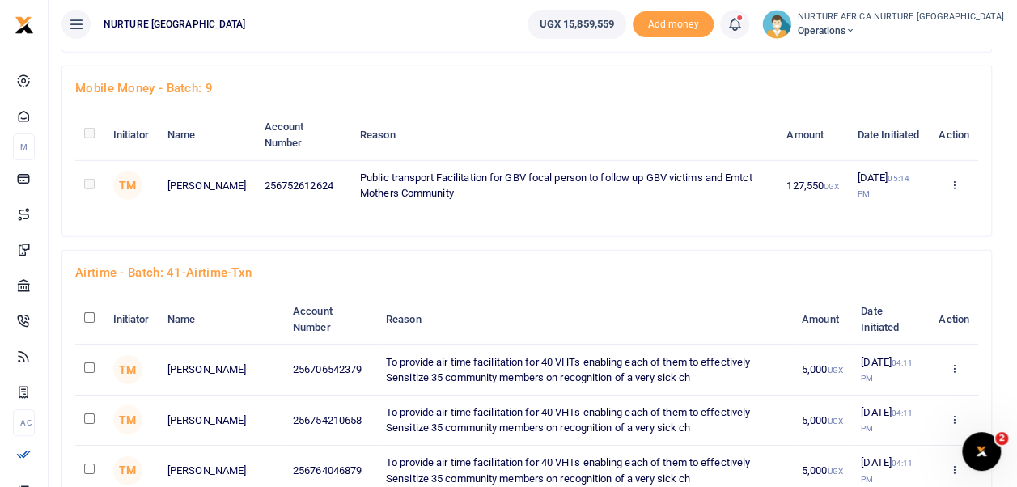
checkbox input "false"
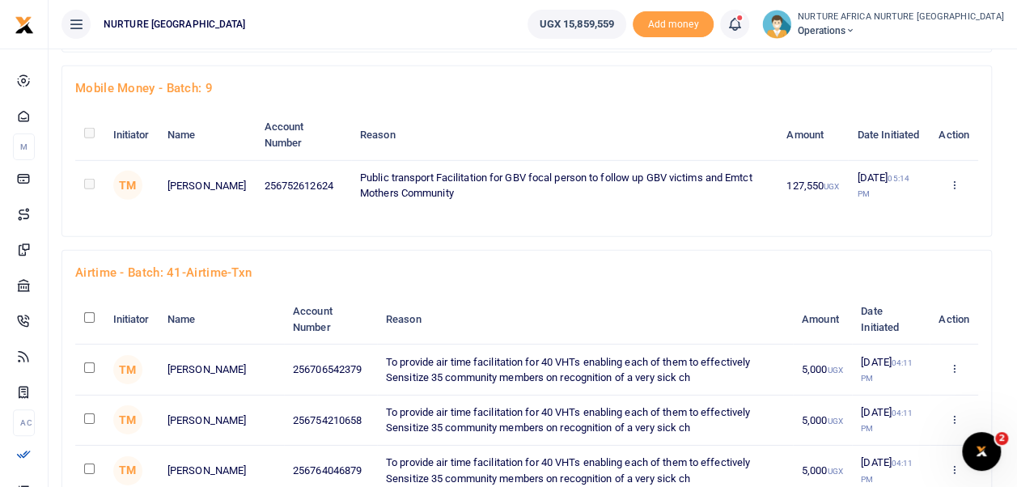
checkbox input "false"
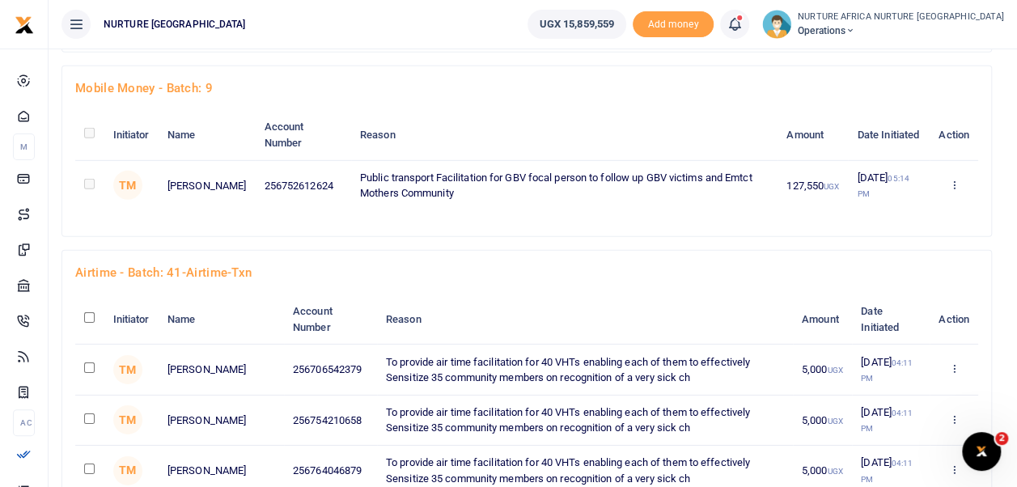
checkbox input "false"
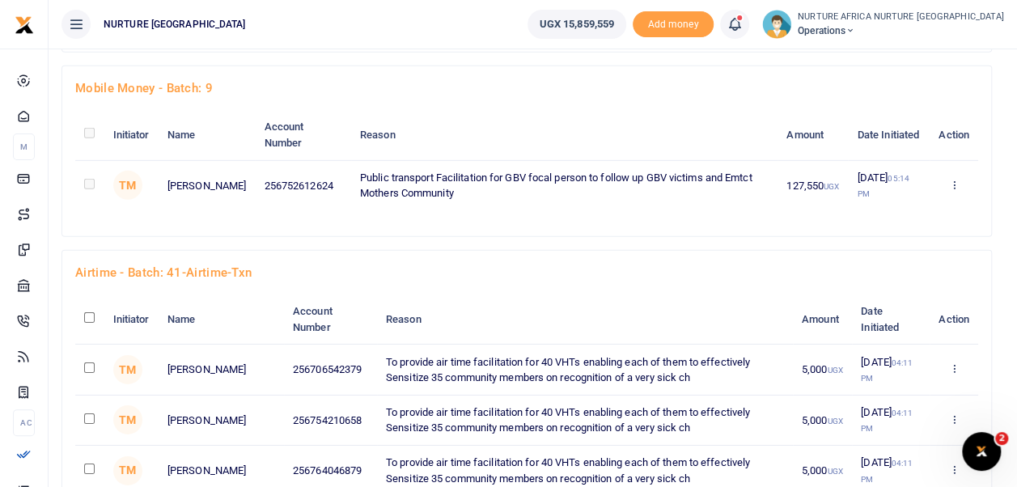
checkbox input "false"
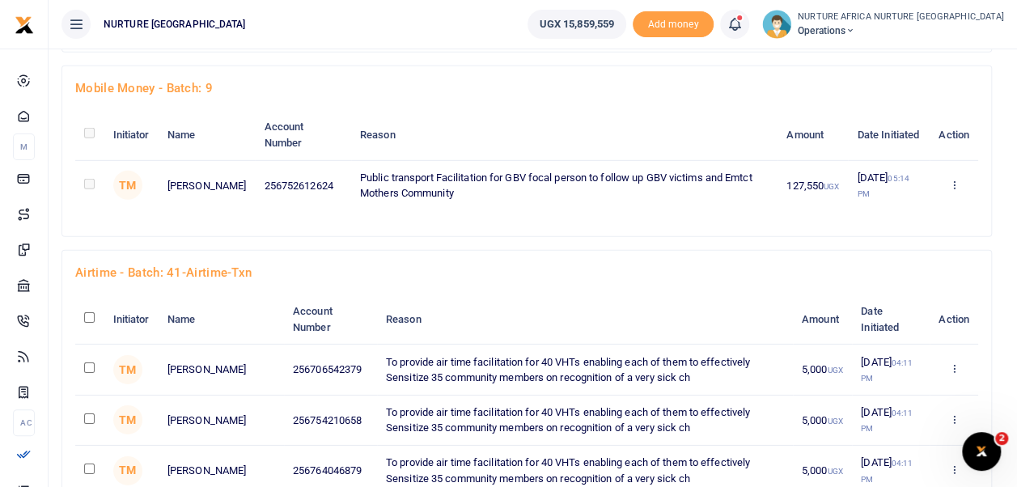
checkbox input "false"
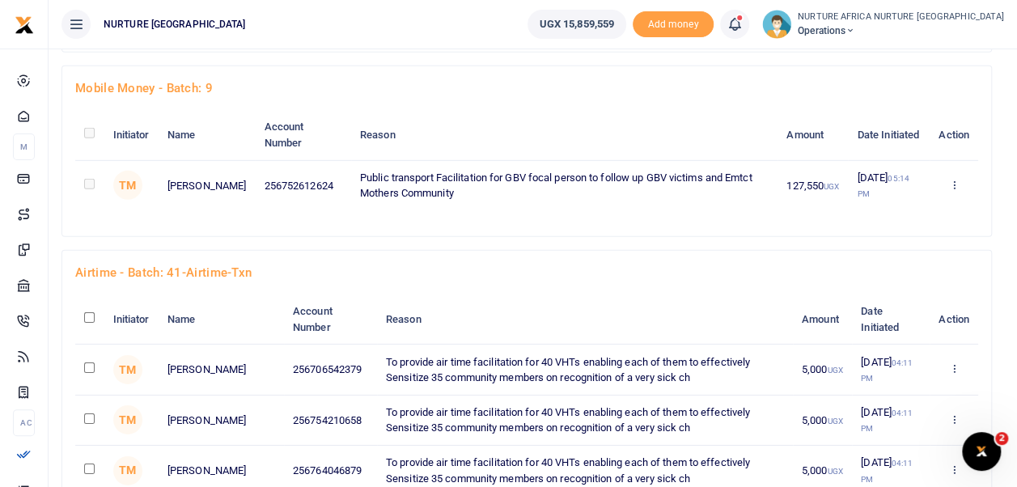
checkbox input "false"
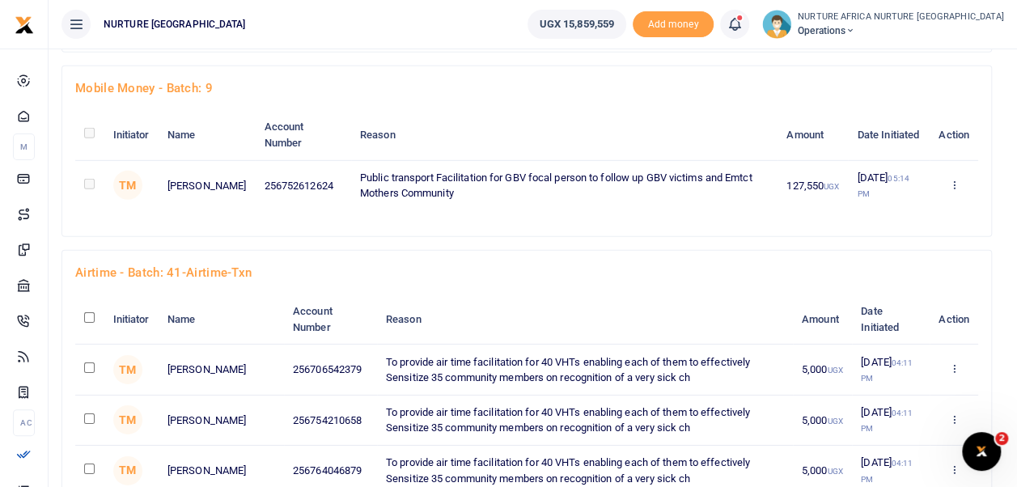
checkbox input "false"
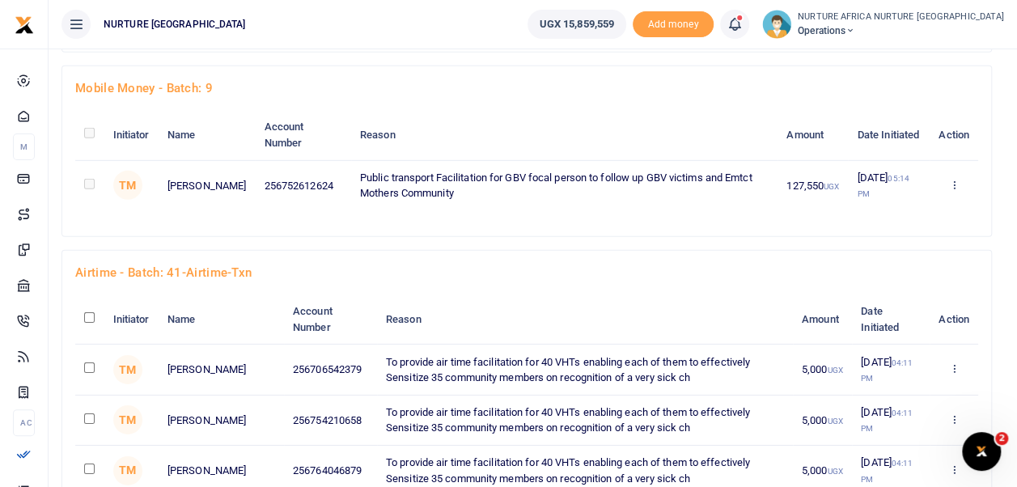
checkbox input "false"
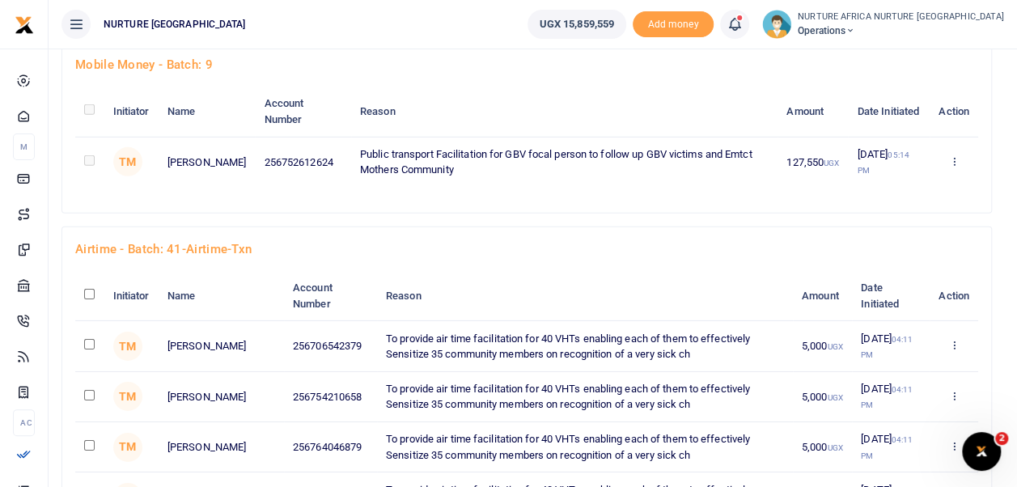
scroll to position [2403, 0]
checkbox input "true"
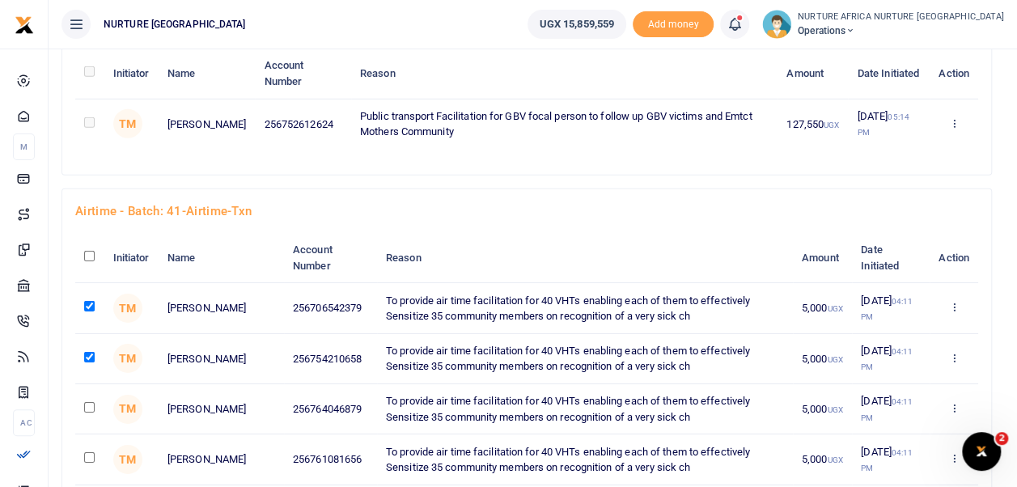
scroll to position [2446, 0]
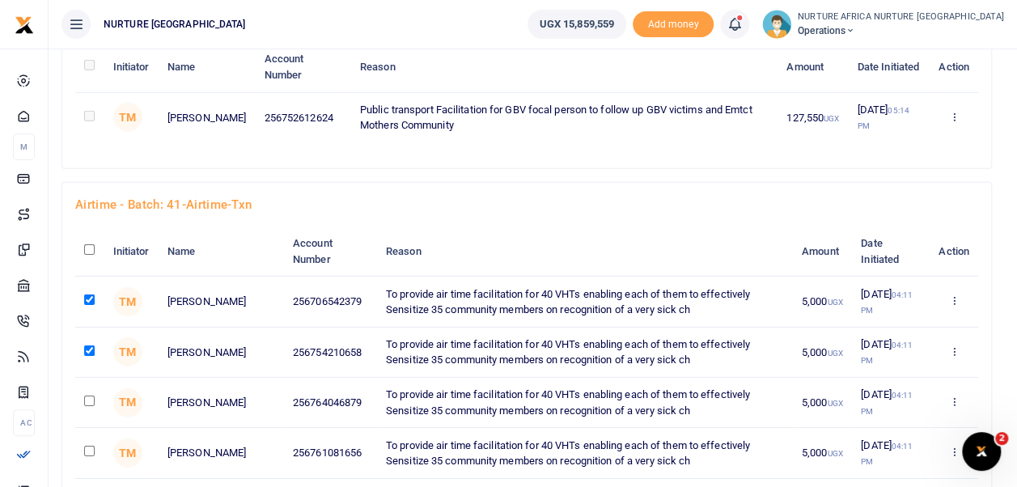
checkbox input "true"
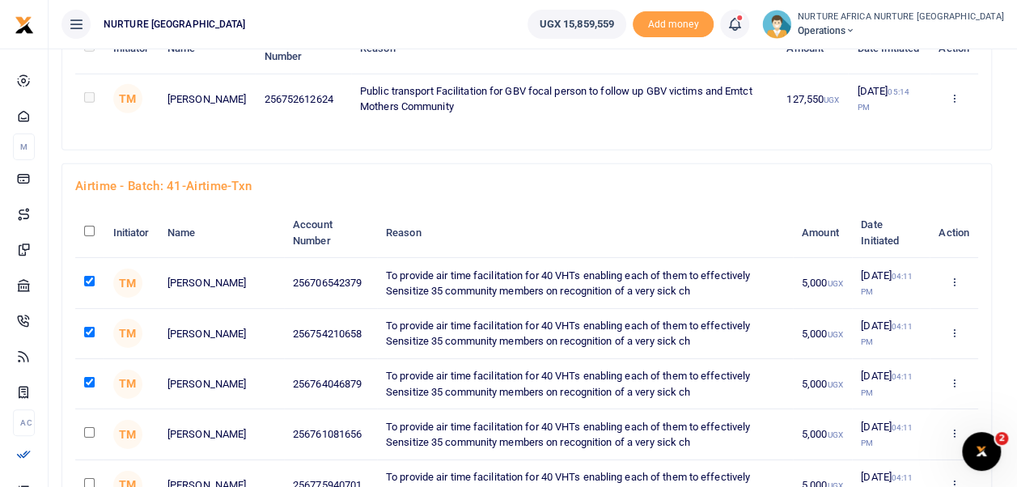
scroll to position [2483, 0]
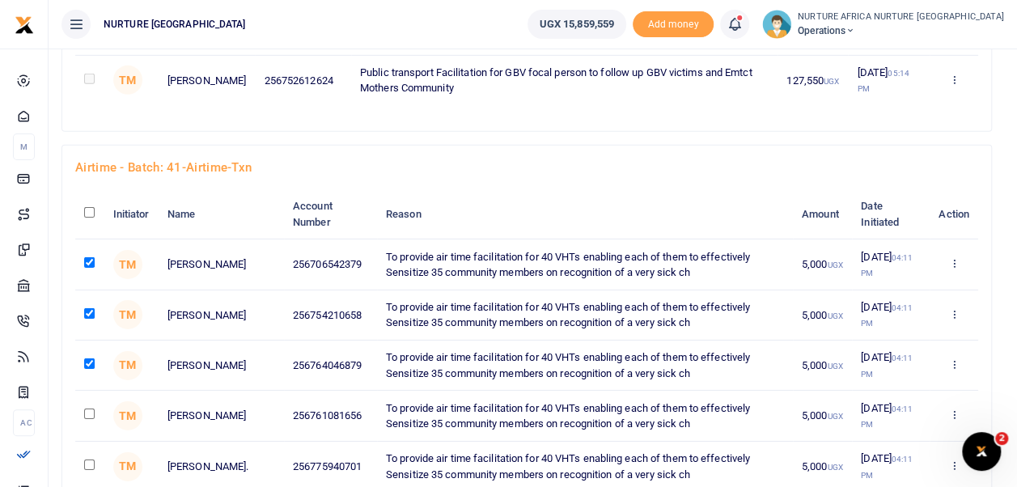
checkbox input "true"
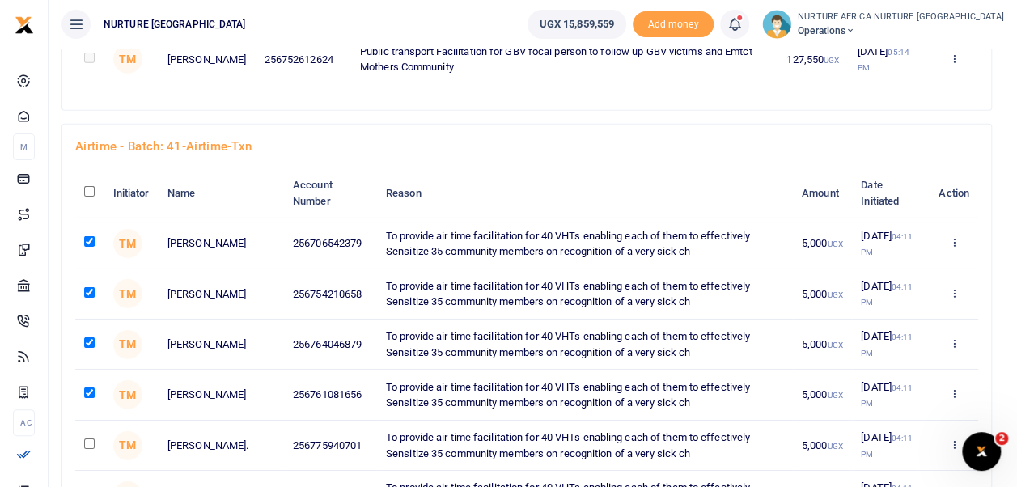
scroll to position [2530, 0]
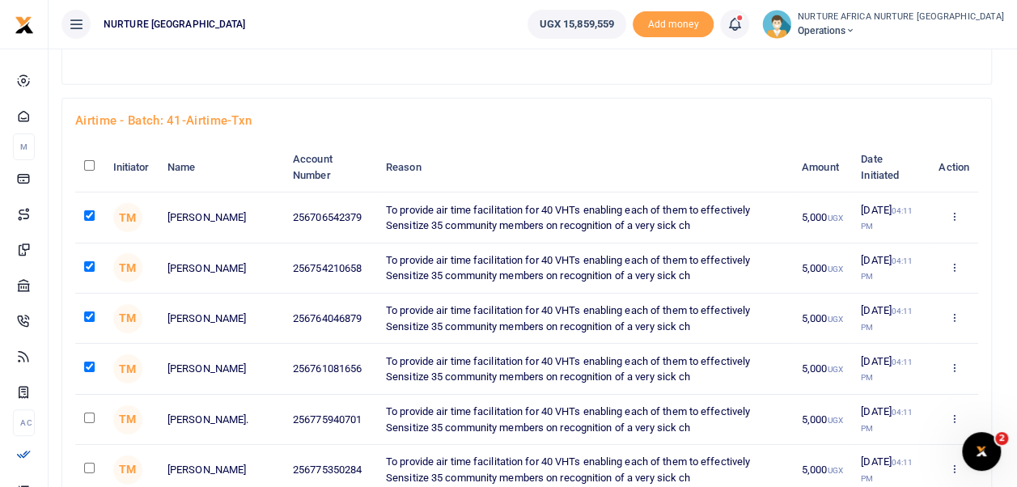
checkbox input "true"
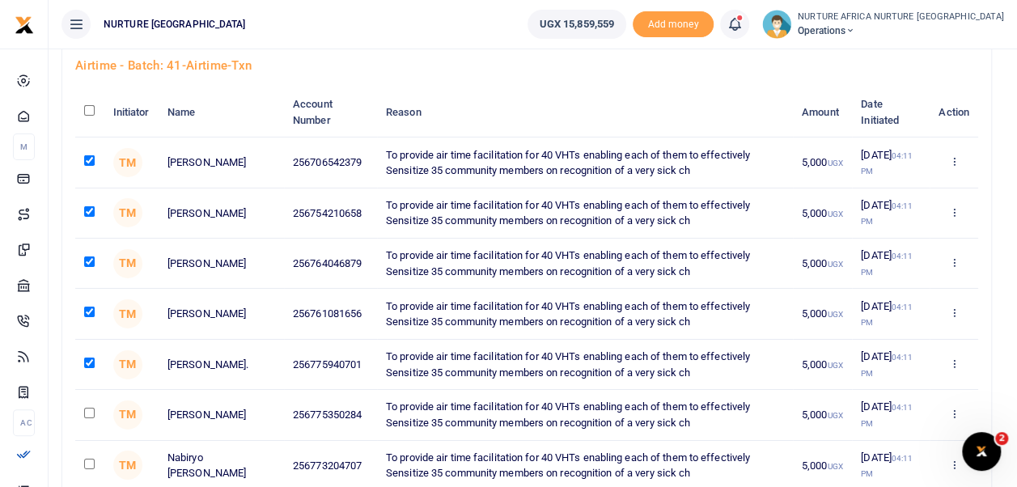
scroll to position [2586, 0]
checkbox input "true"
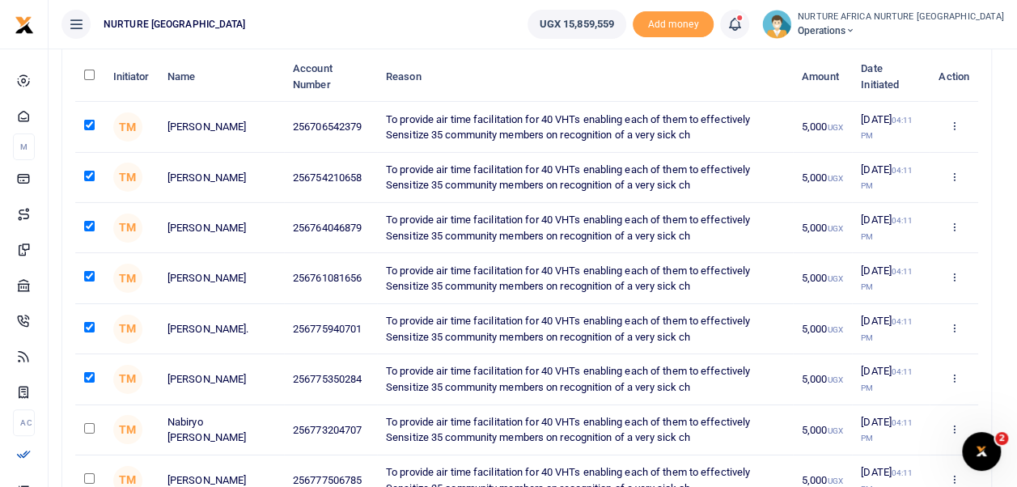
scroll to position [2623, 0]
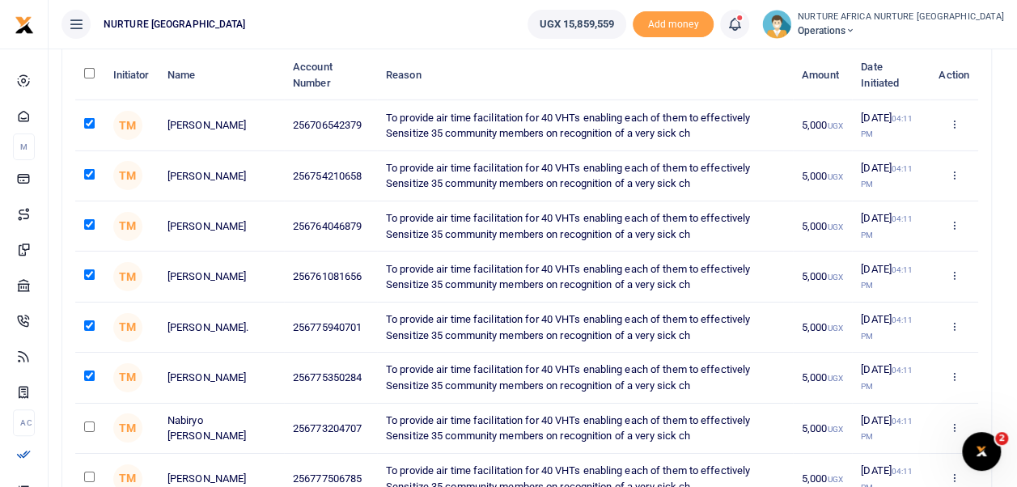
checkbox input "true"
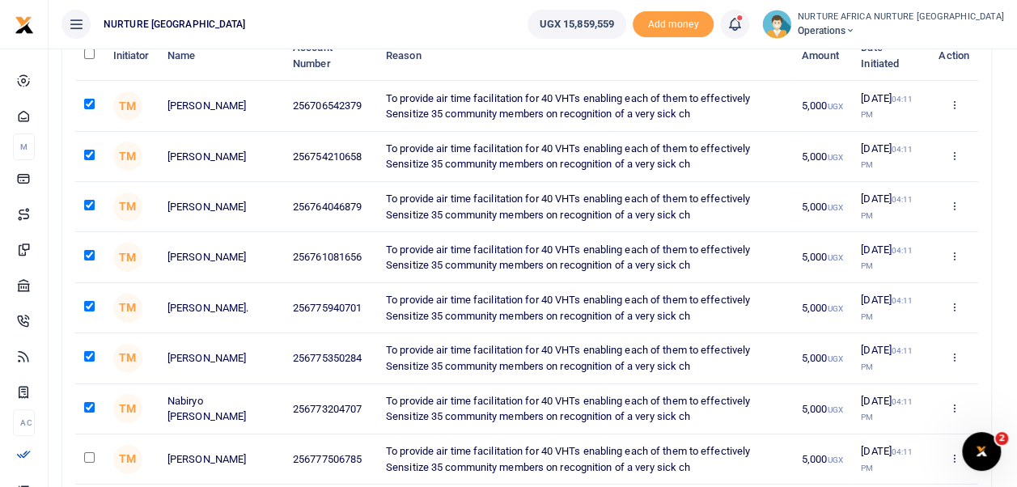
scroll to position [2666, 0]
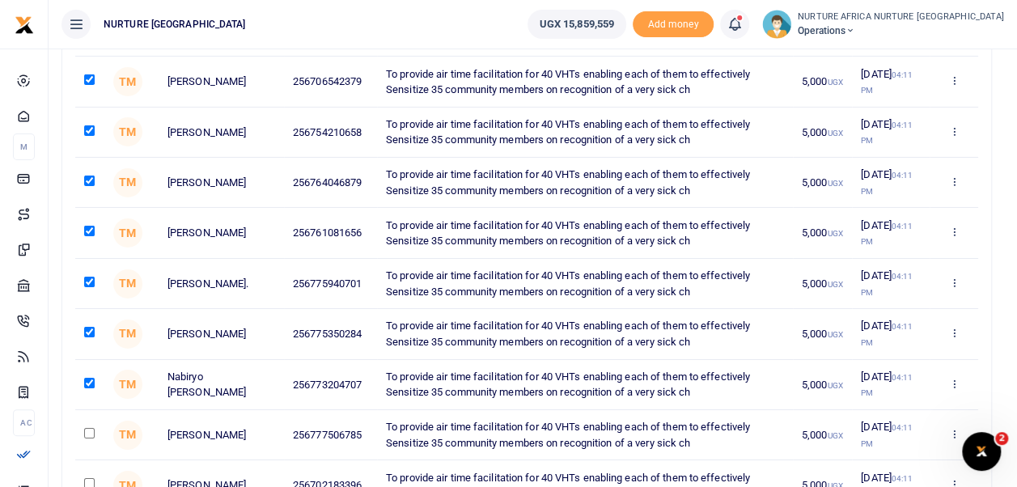
checkbox input "true"
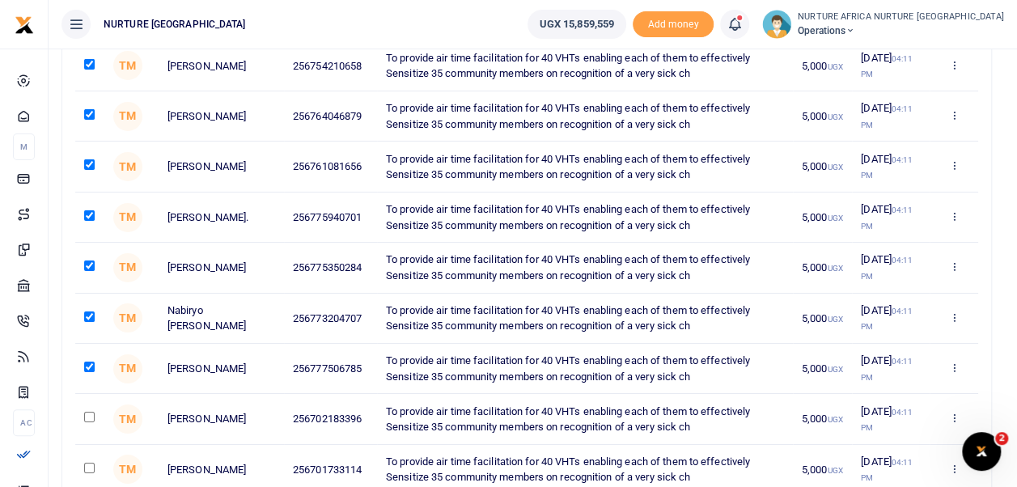
scroll to position [2734, 0]
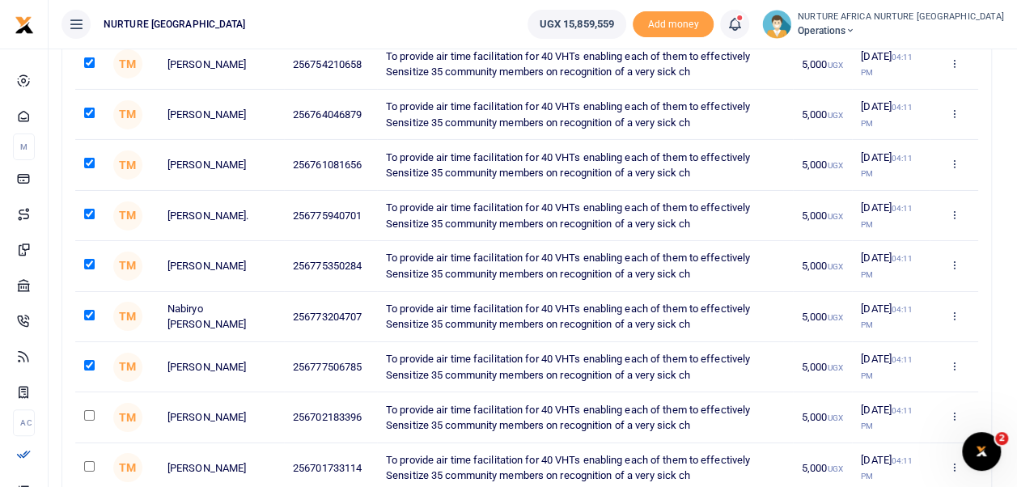
checkbox input "true"
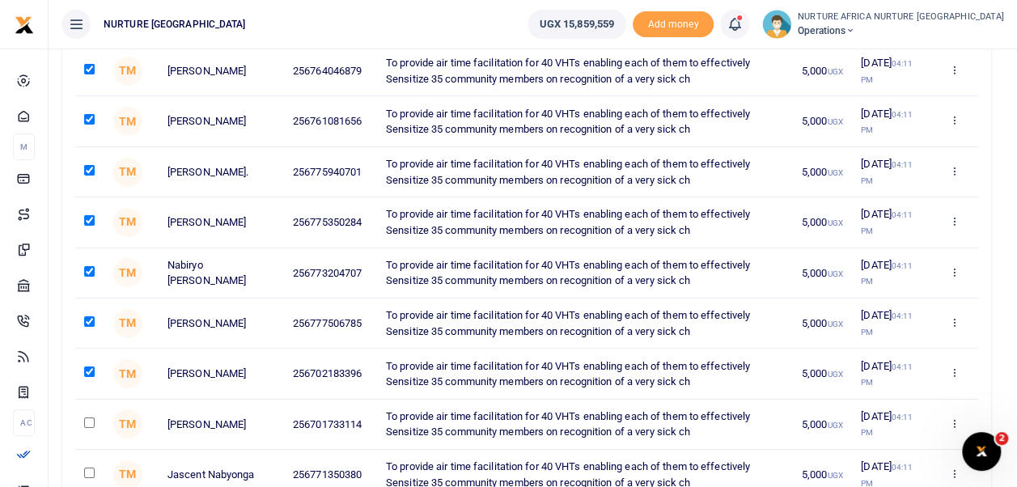
scroll to position [2780, 0]
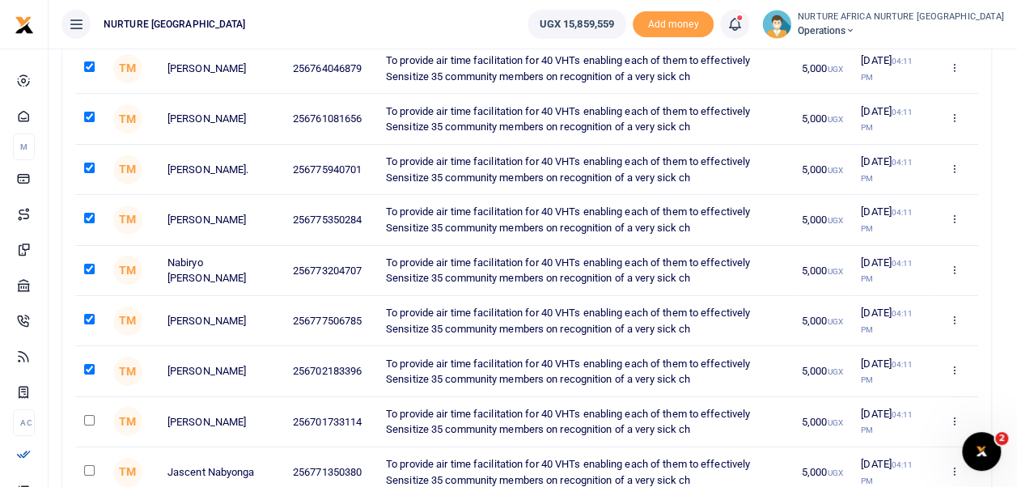
checkbox input "true"
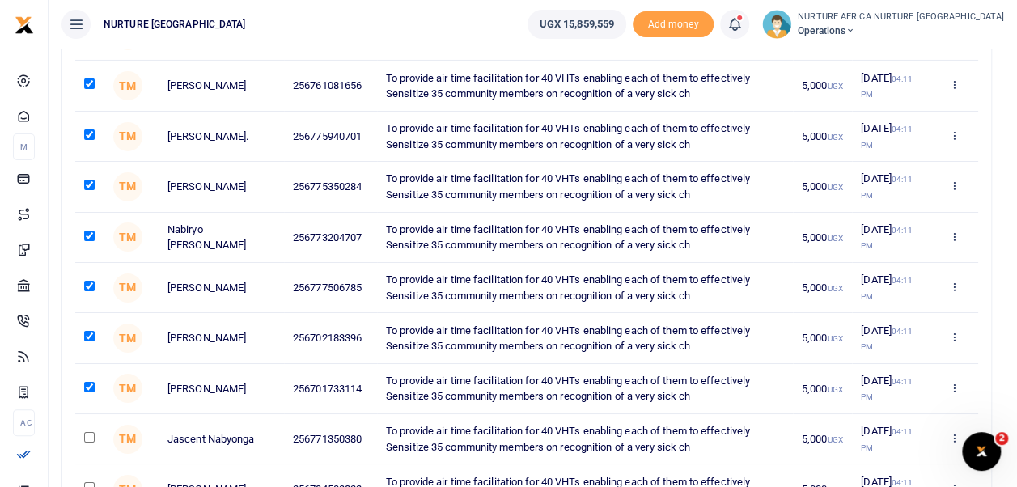
scroll to position [2818, 0]
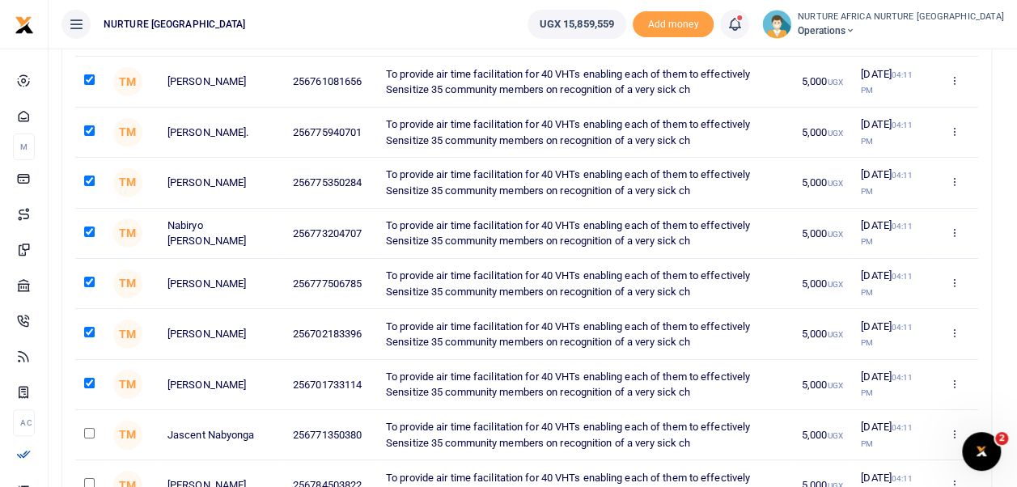
checkbox input "true"
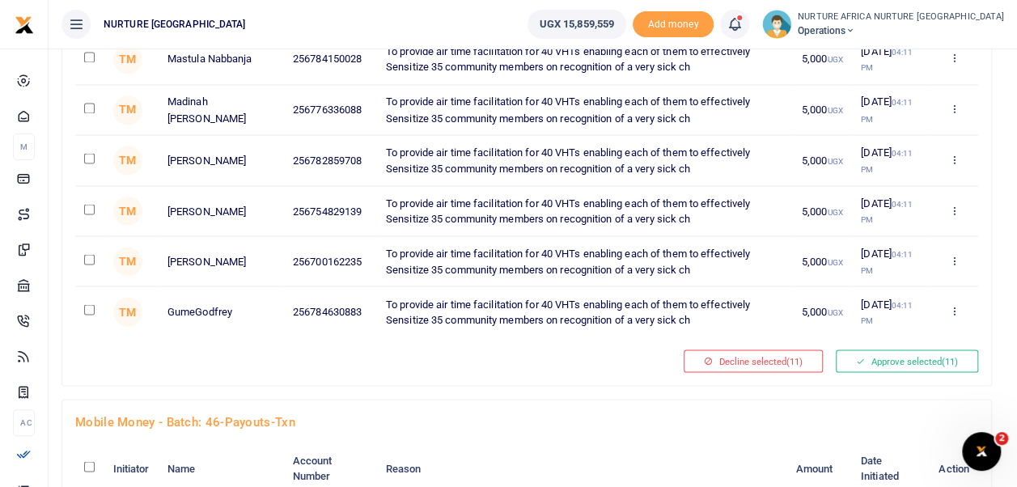
scroll to position [4468, 0]
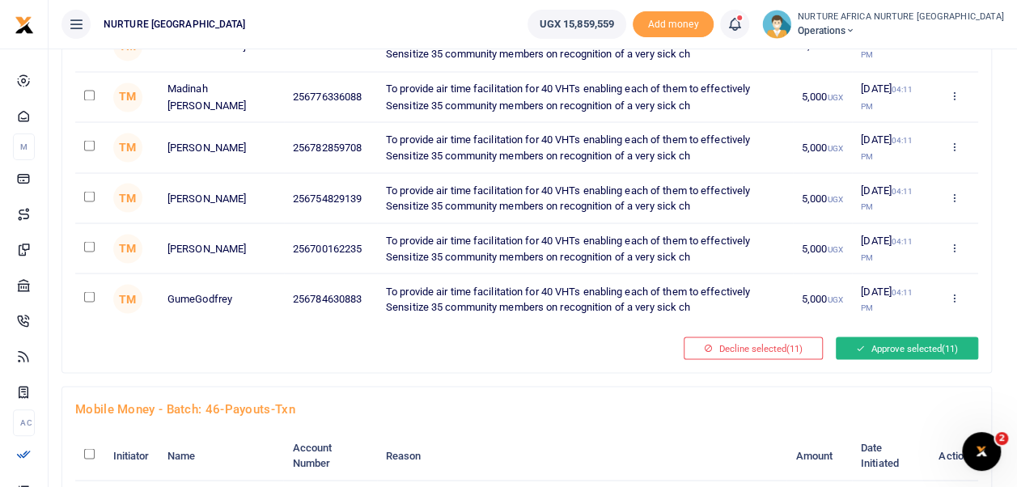
click at [912, 337] on button "Approve selected (11)" at bounding box center [907, 348] width 142 height 23
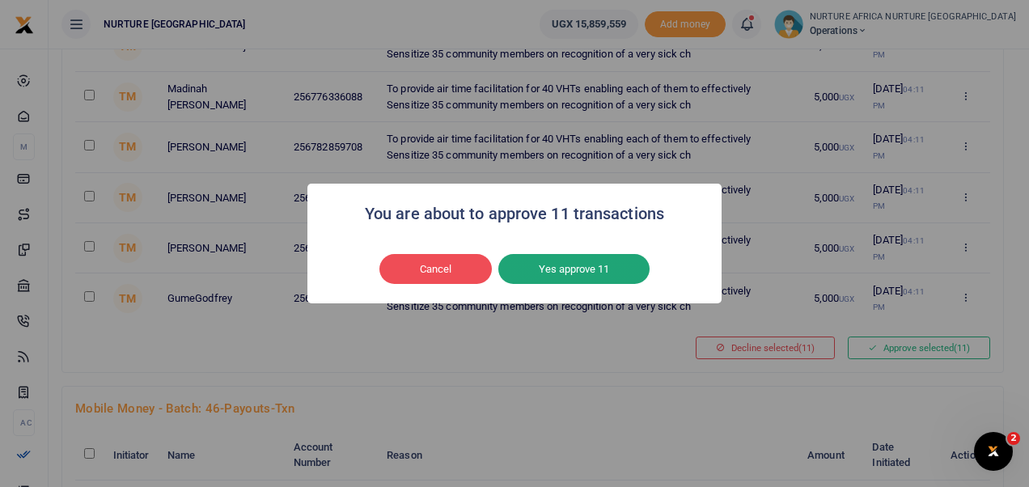
click at [631, 277] on button "Yes approve 11" at bounding box center [573, 269] width 151 height 31
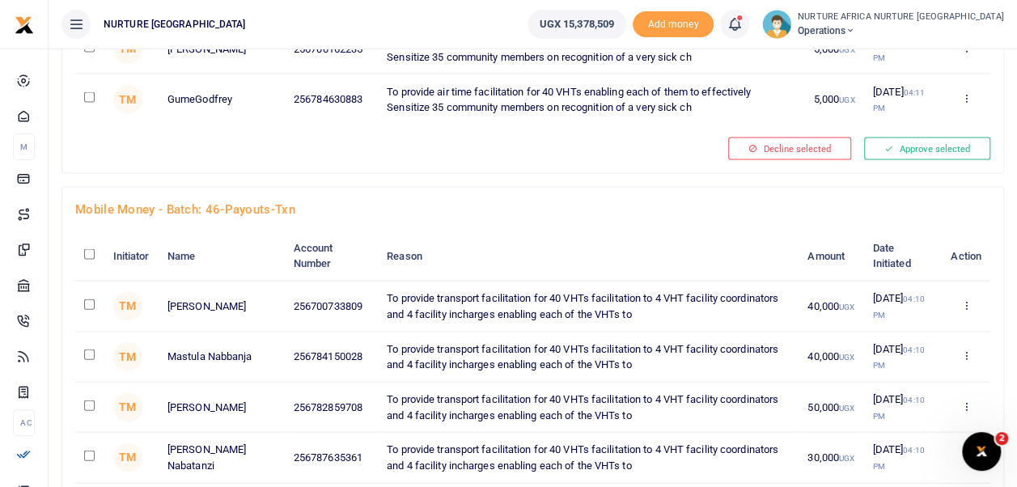
scroll to position [4669, 0]
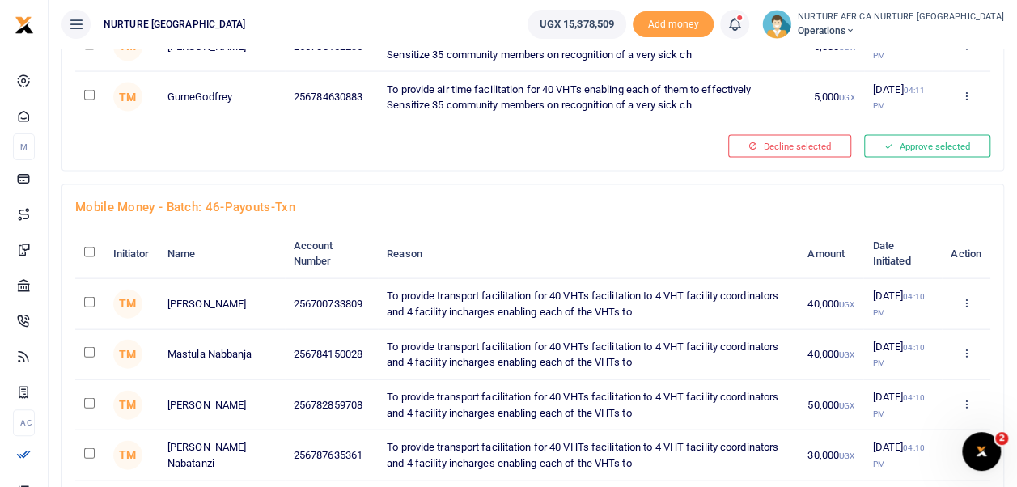
checkbox input "true"
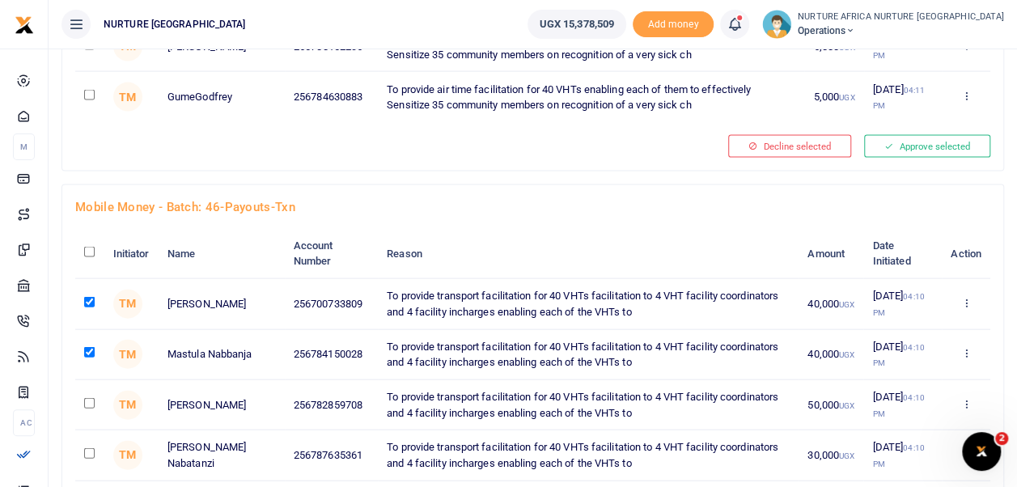
checkbox input "true"
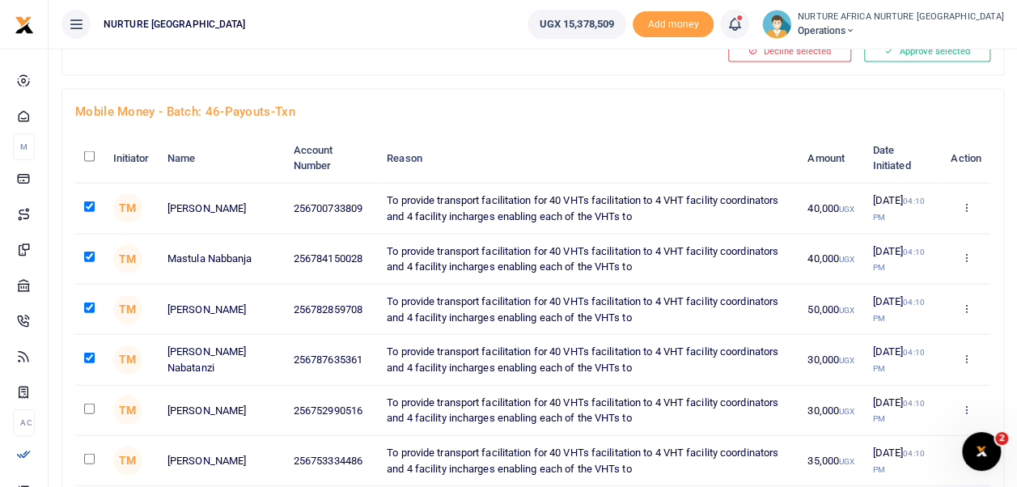
scroll to position [4765, 0]
checkbox input "true"
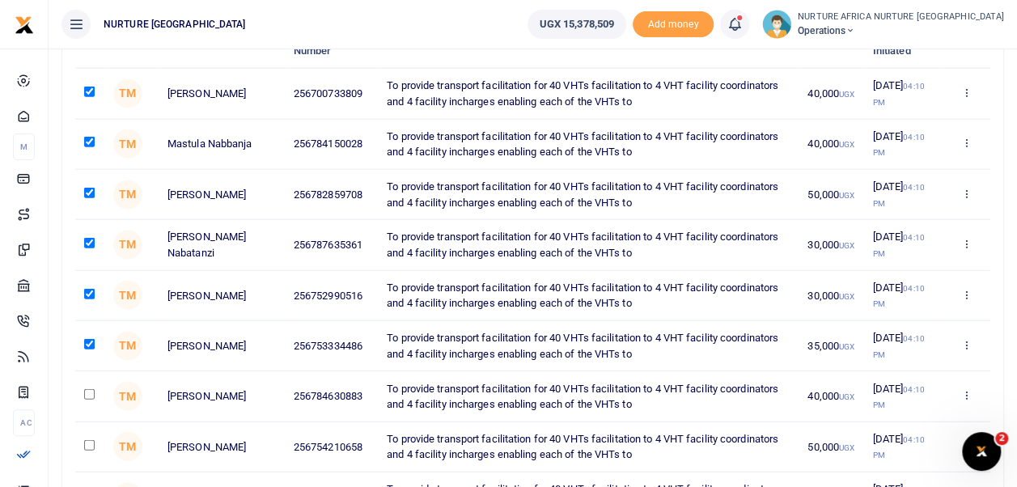
scroll to position [4881, 0]
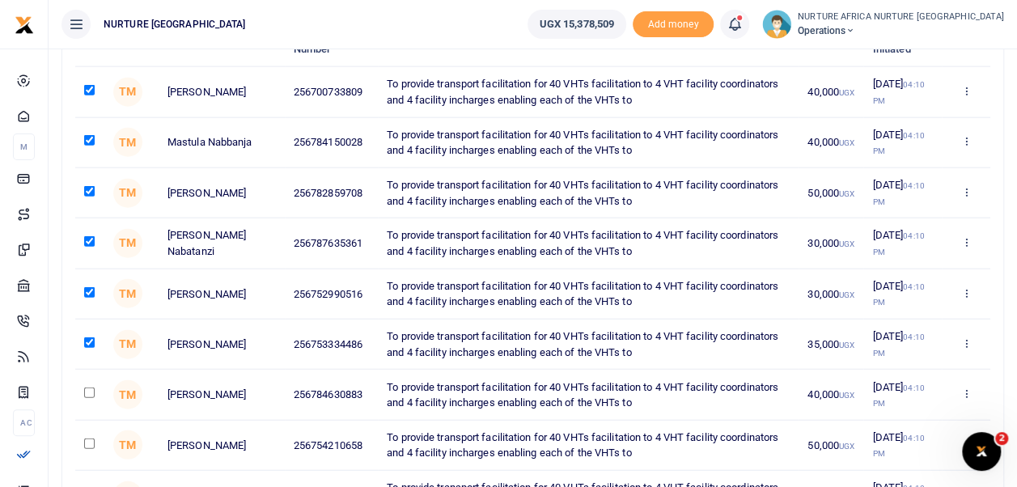
checkbox input "true"
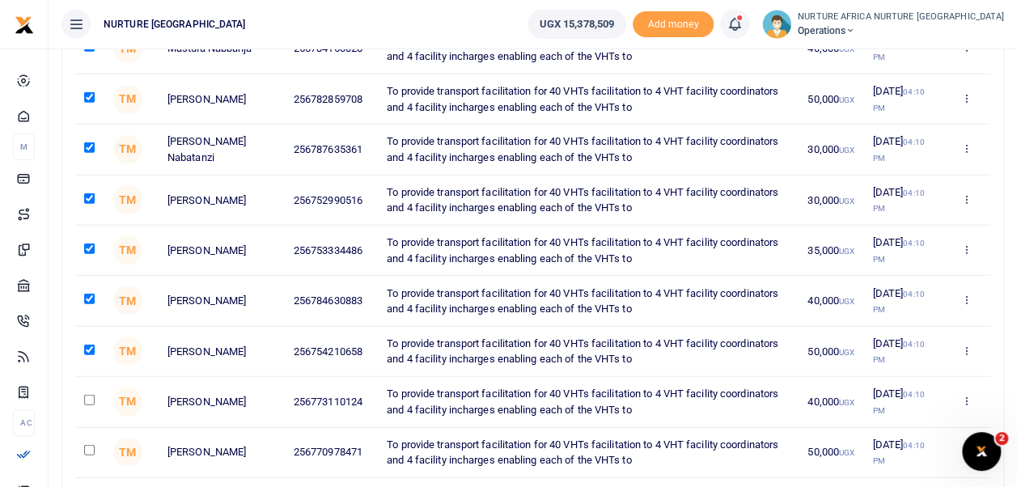
scroll to position [4977, 0]
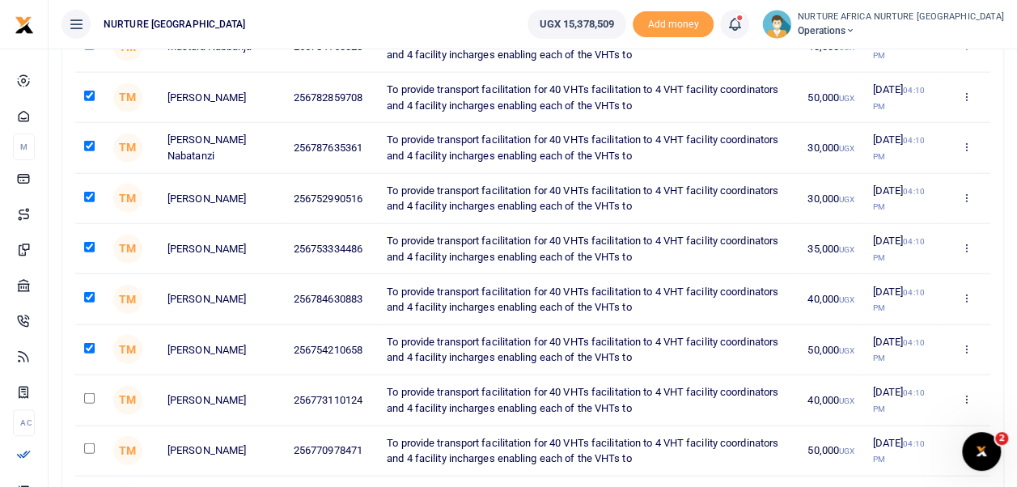
checkbox input "true"
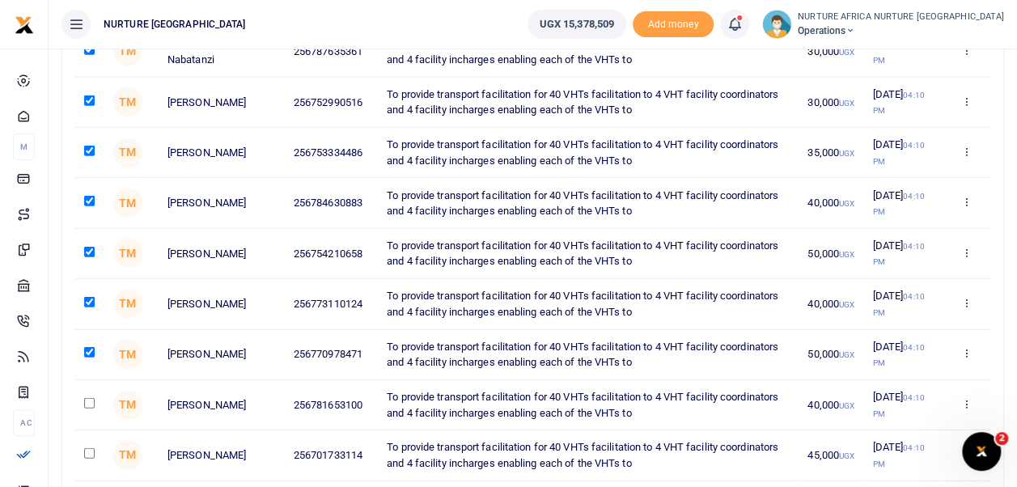
scroll to position [5074, 0]
checkbox input "true"
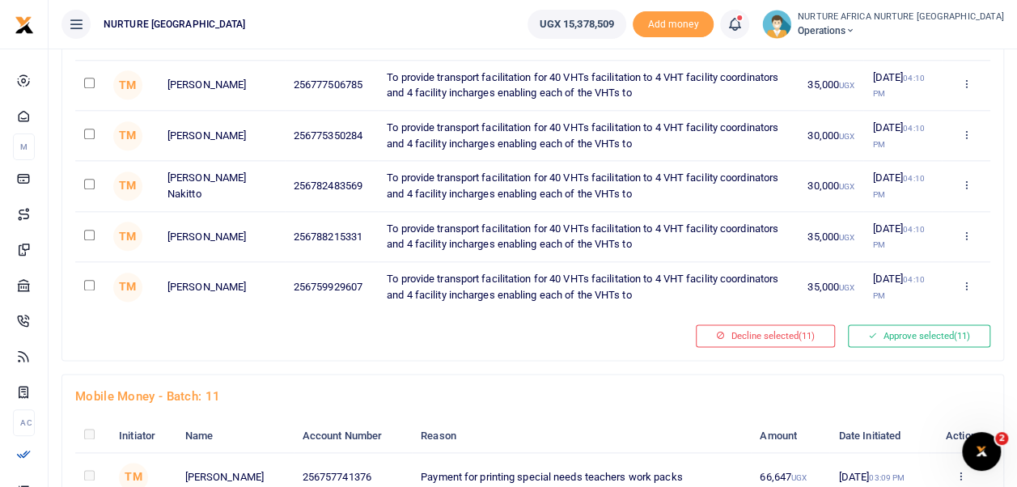
scroll to position [6958, 0]
click at [941, 324] on button "Approve selected (11)" at bounding box center [919, 335] width 142 height 23
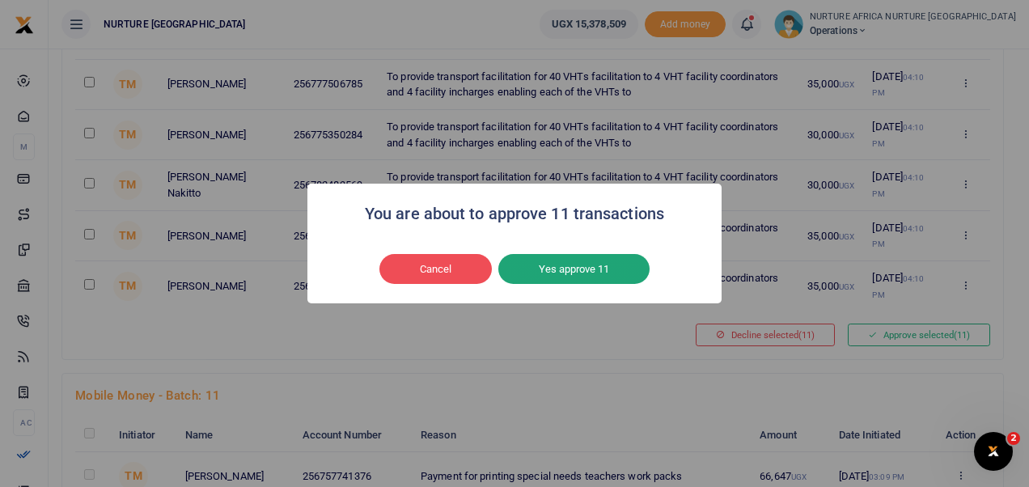
click at [623, 272] on button "Yes approve 11" at bounding box center [573, 269] width 151 height 31
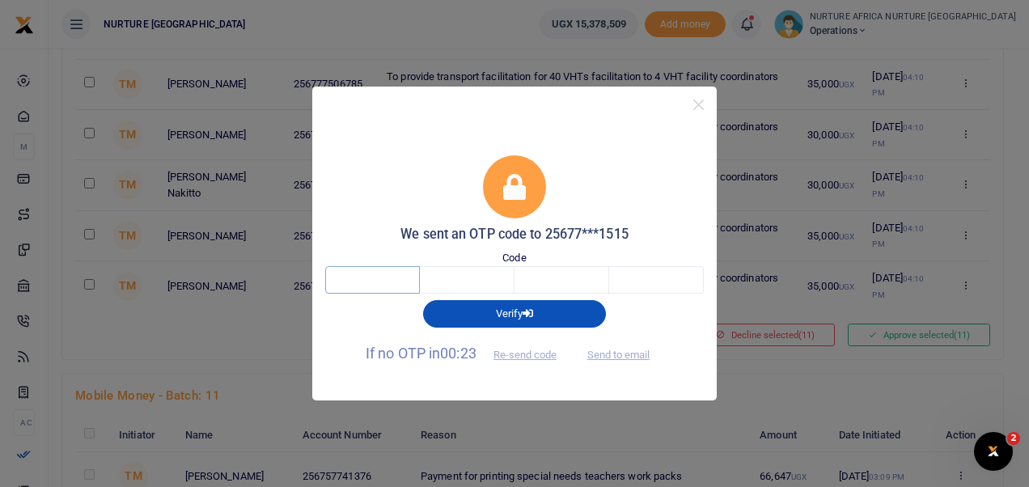
click at [393, 282] on input "text" at bounding box center [372, 280] width 95 height 28
type input "5"
type input "9"
type input "7"
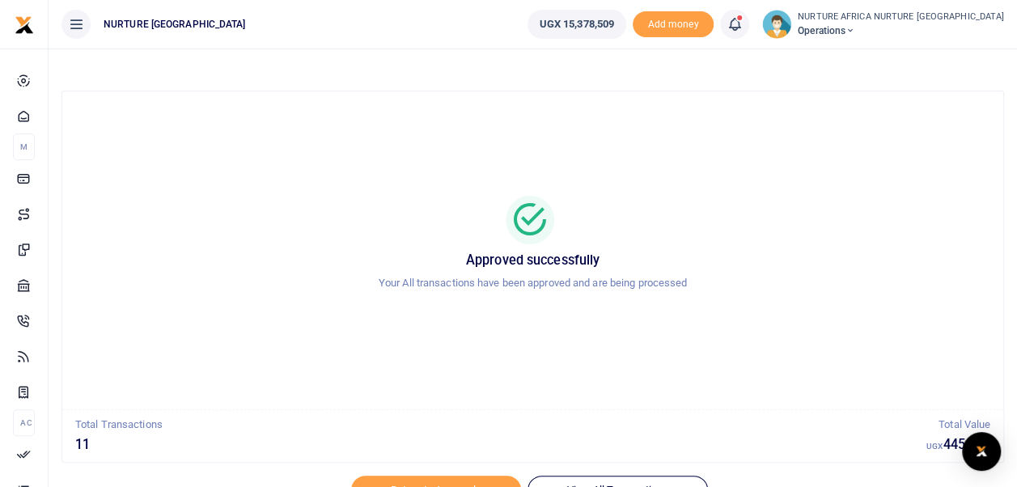
click at [749, 19] on link at bounding box center [734, 24] width 29 height 29
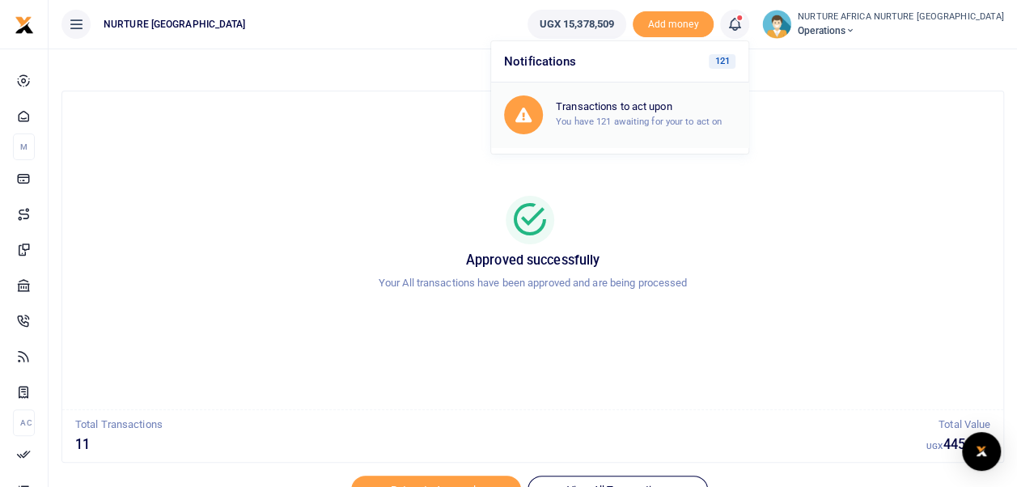
click at [732, 115] on div "Transactions to act upon You have 121 awaiting for your to act on" at bounding box center [646, 114] width 180 height 28
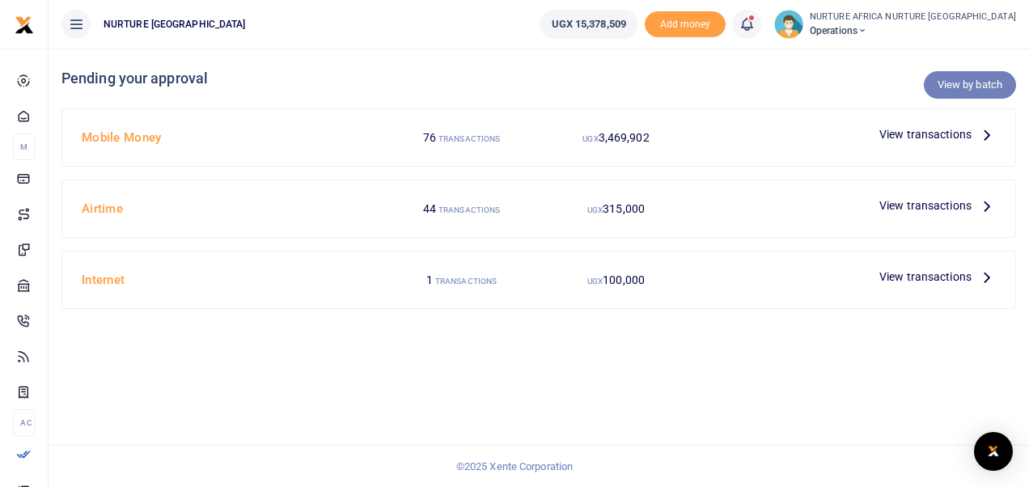
click at [980, 80] on link "View by batch" at bounding box center [970, 85] width 92 height 28
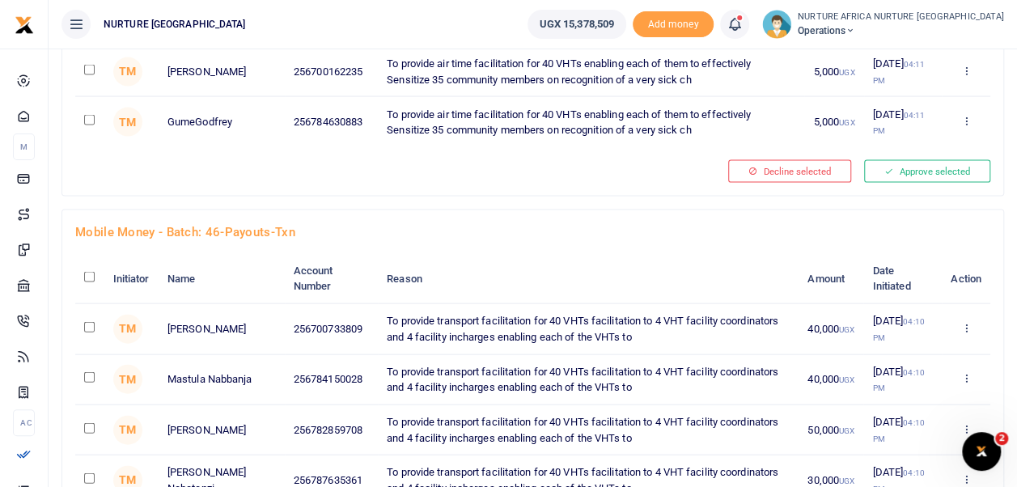
scroll to position [4647, 0]
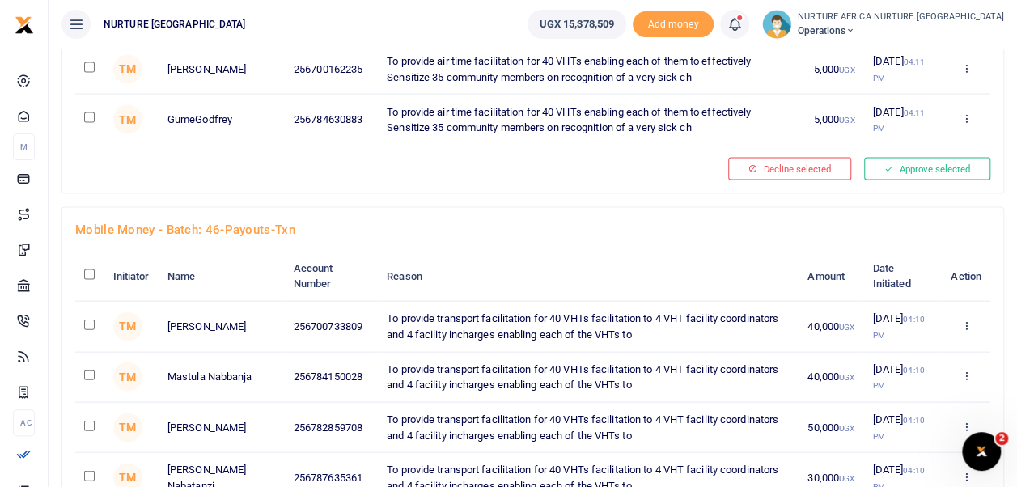
checkbox input "true"
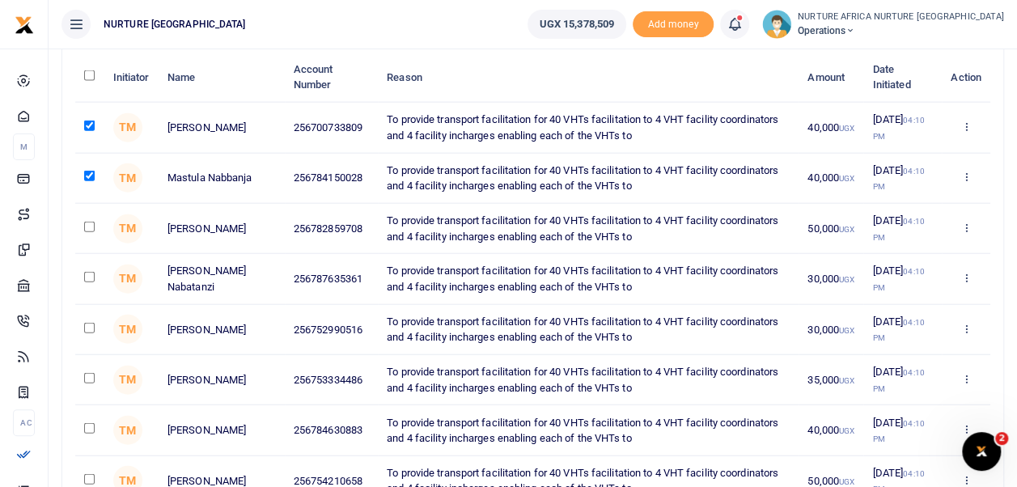
scroll to position [4863, 0]
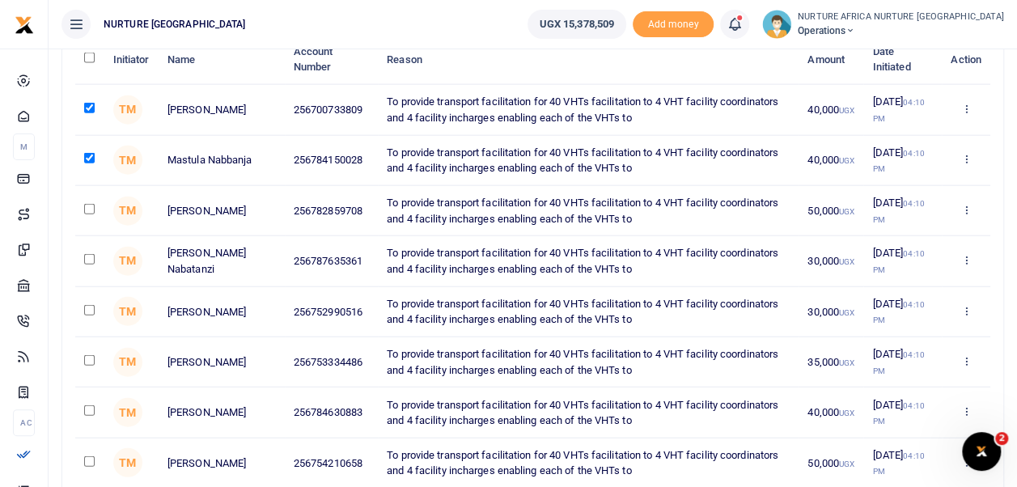
checkbox input "true"
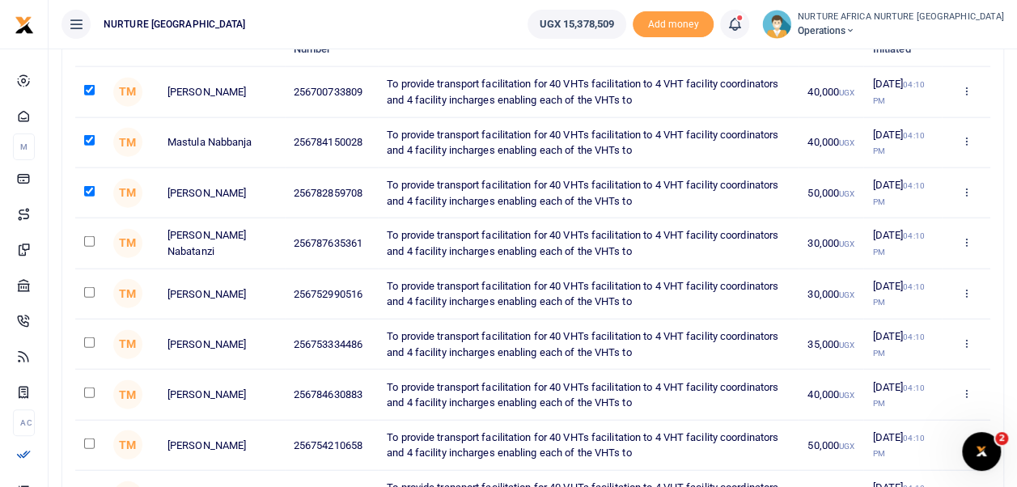
scroll to position [4883, 0]
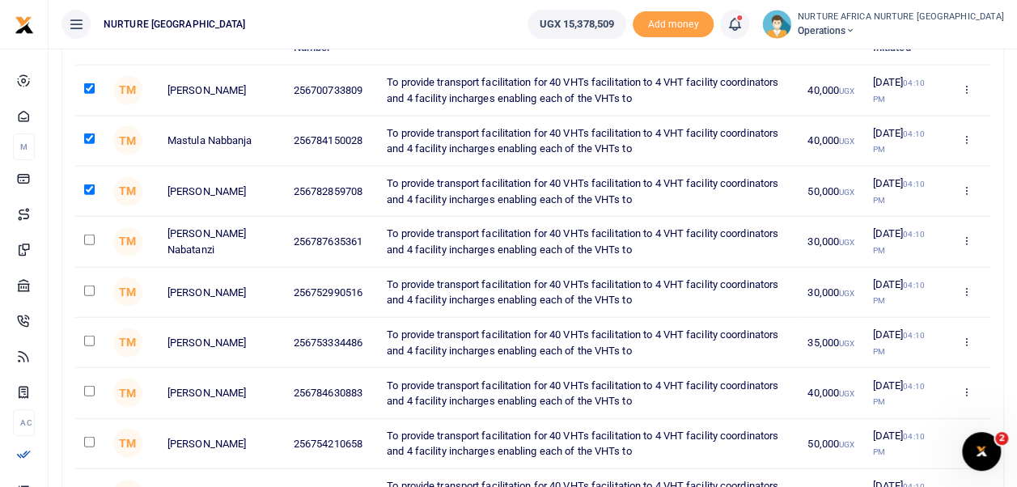
checkbox input "true"
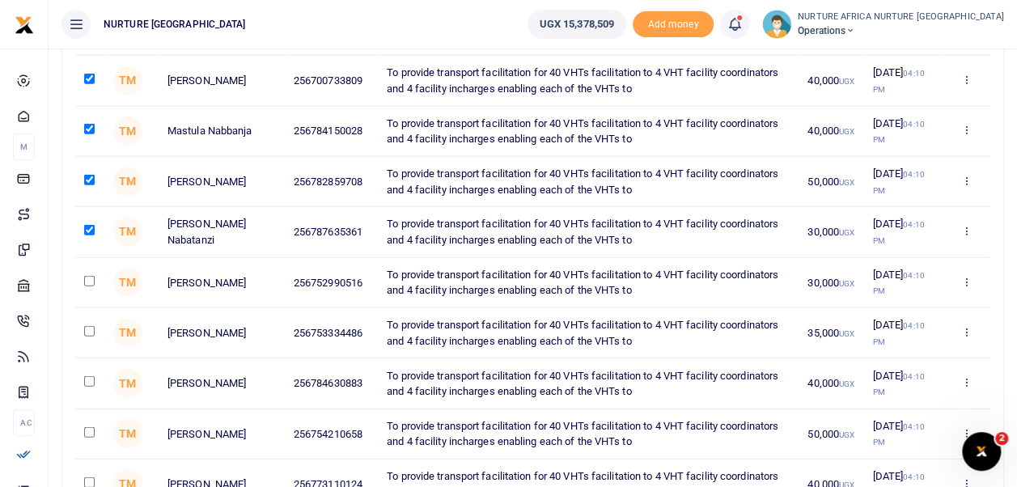
scroll to position [4905, 0]
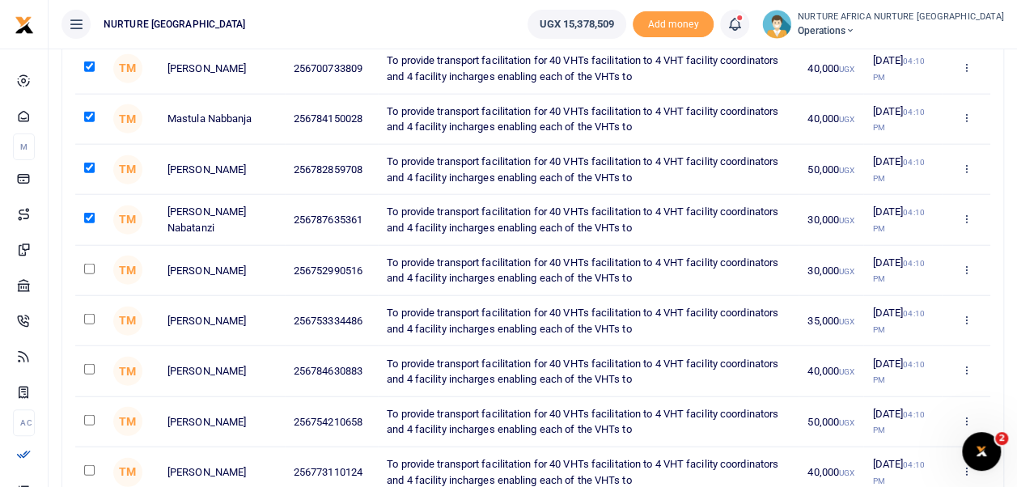
checkbox input "true"
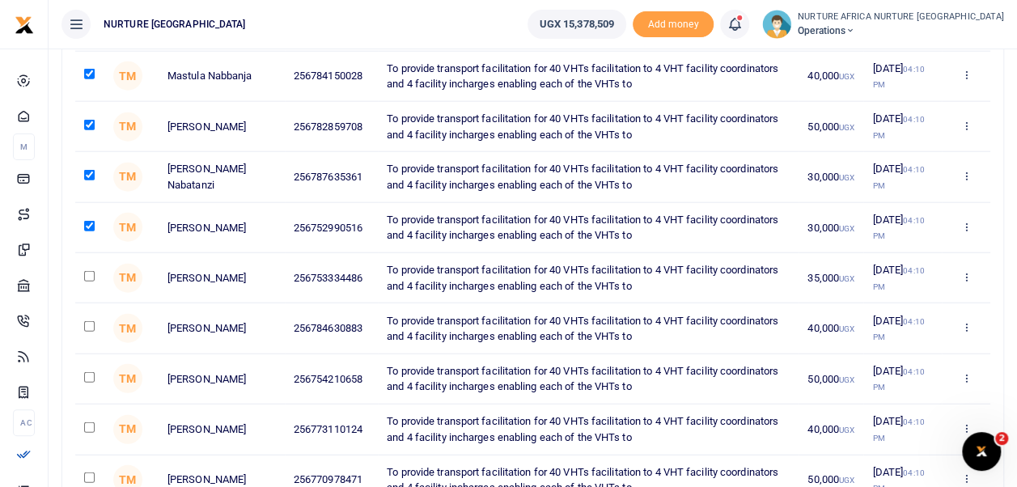
scroll to position [4949, 0]
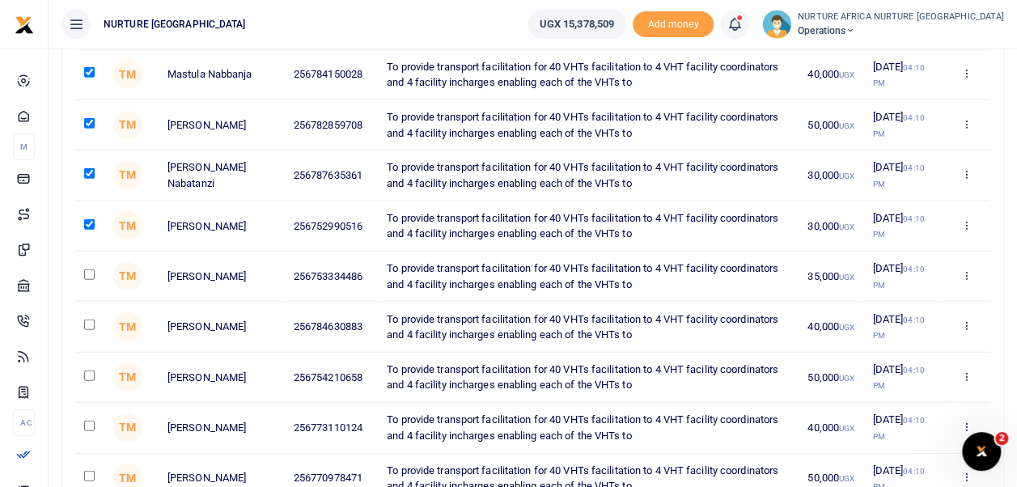
checkbox input "true"
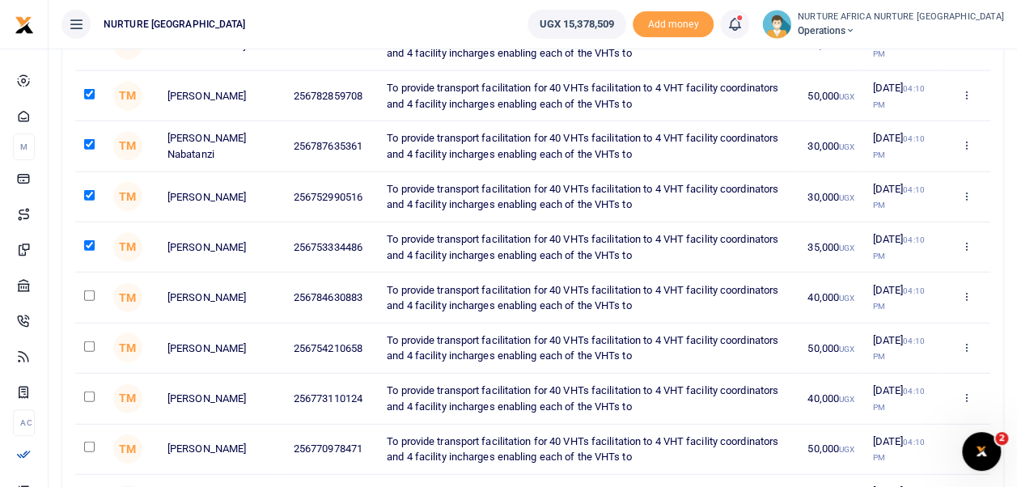
scroll to position [4981, 0]
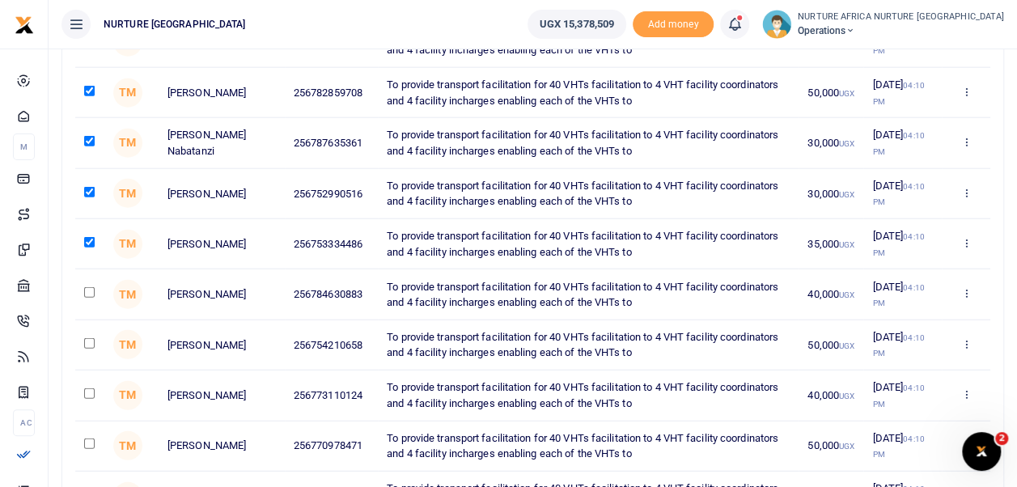
checkbox input "true"
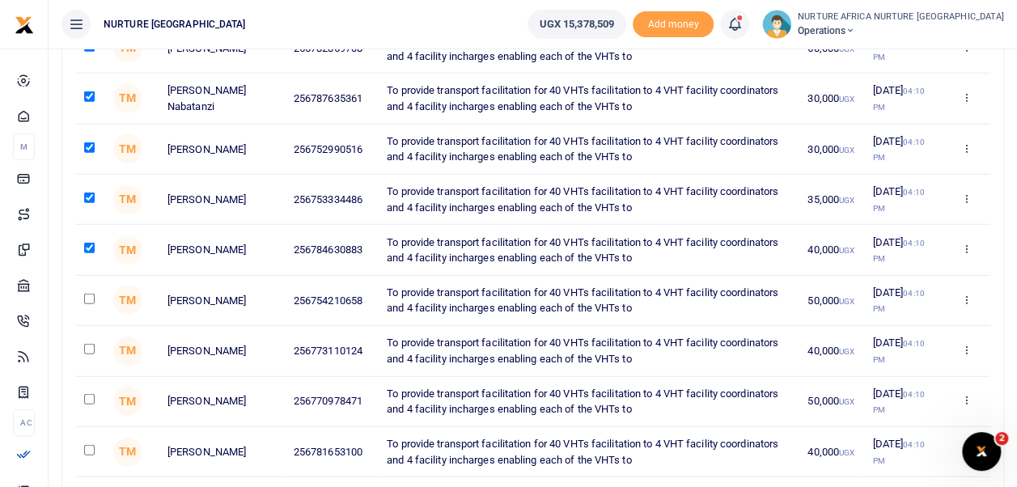
scroll to position [5028, 0]
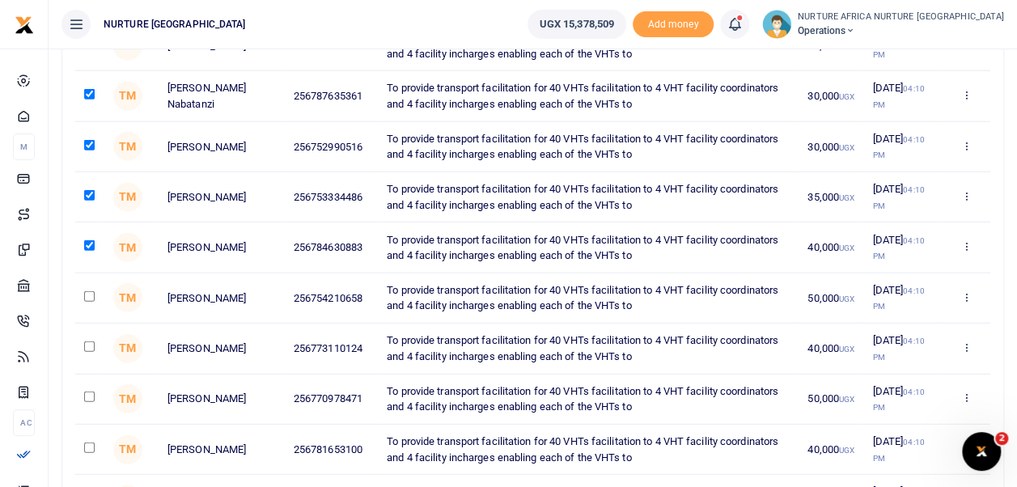
checkbox input "true"
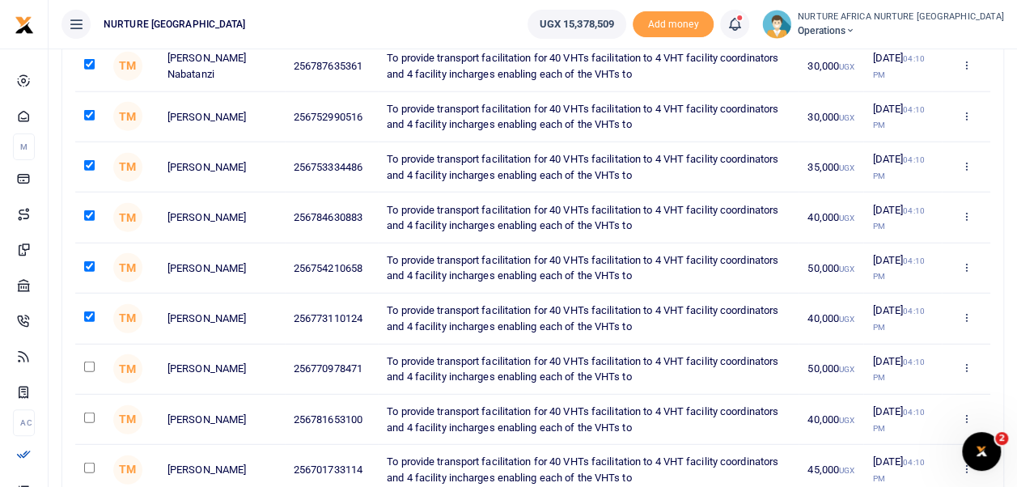
scroll to position [5059, 0]
checkbox input "true"
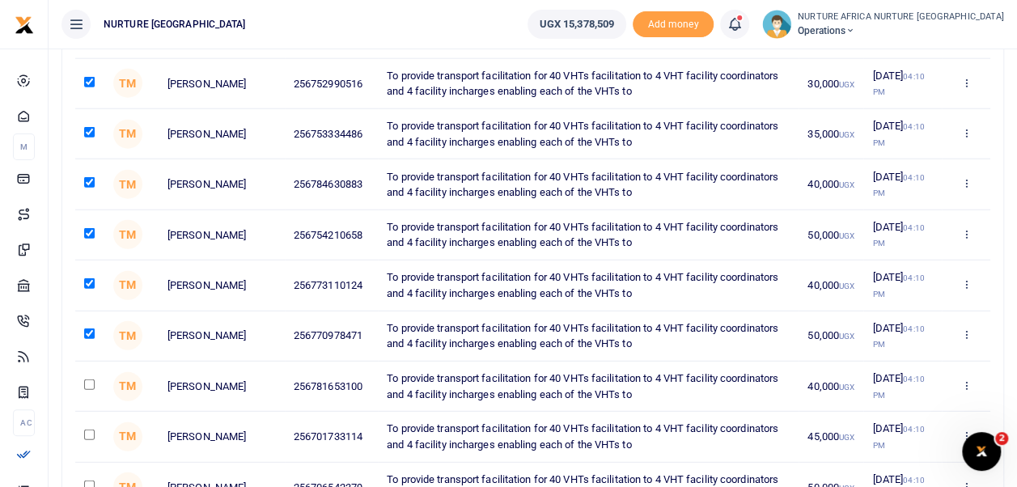
scroll to position [5104, 0]
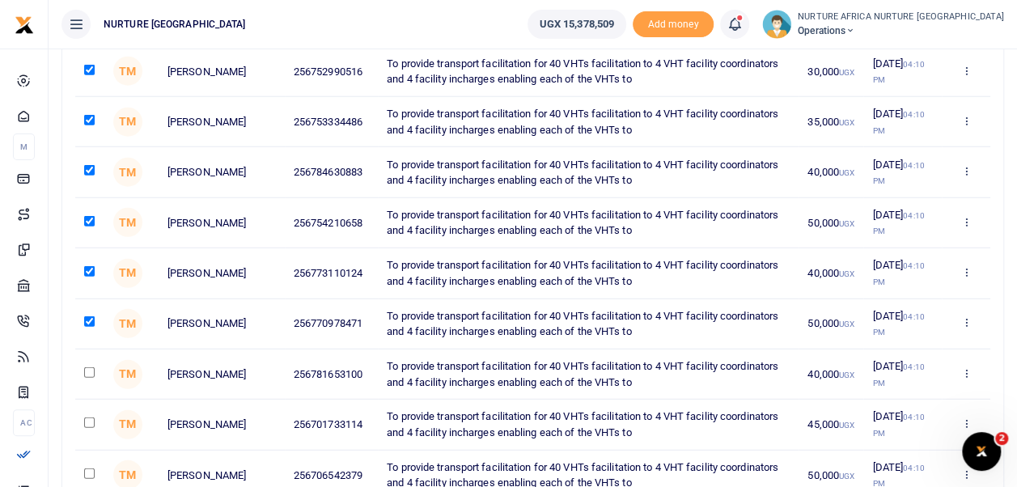
checkbox input "true"
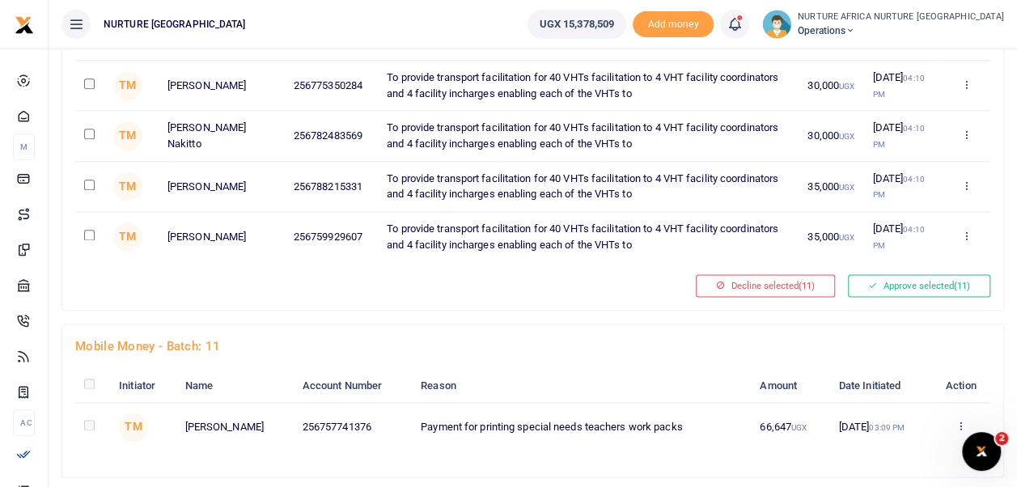
scroll to position [7009, 0]
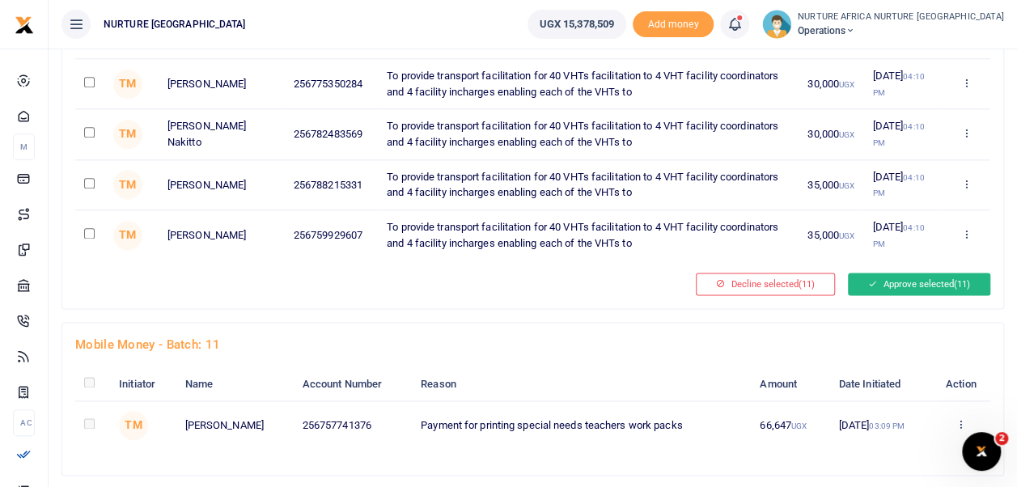
click at [935, 273] on button "Approve selected (11)" at bounding box center [919, 284] width 142 height 23
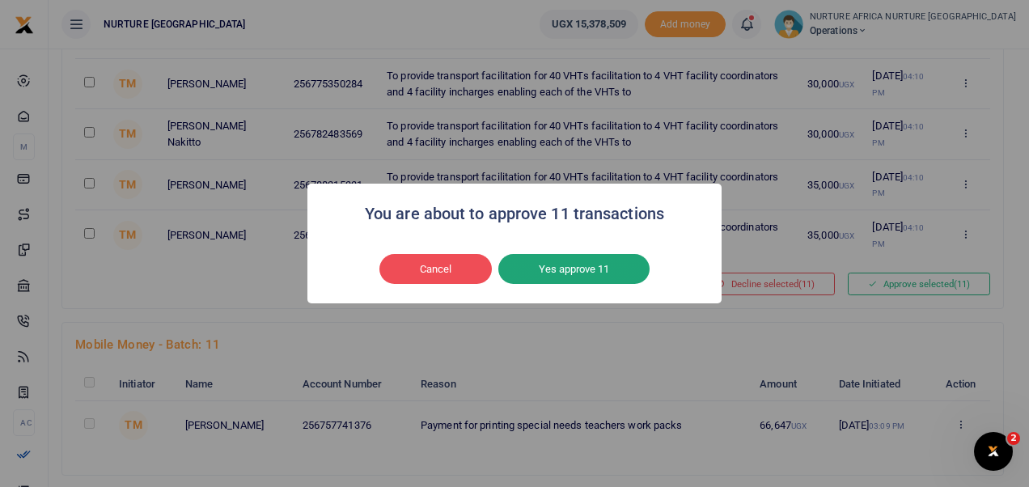
click at [626, 266] on button "Yes approve 11" at bounding box center [573, 269] width 151 height 31
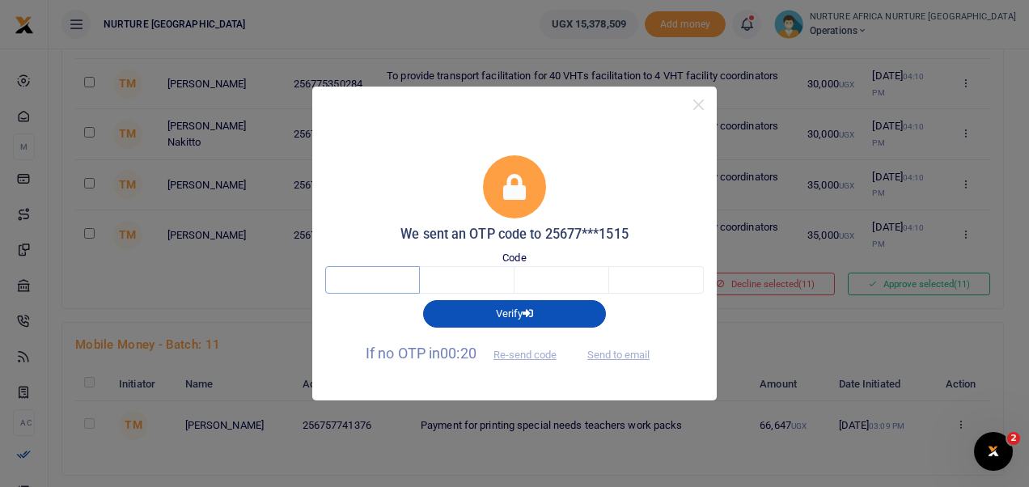
click at [385, 282] on input "text" at bounding box center [372, 280] width 95 height 28
type input "9"
type input "2"
type input "3"
type input "5"
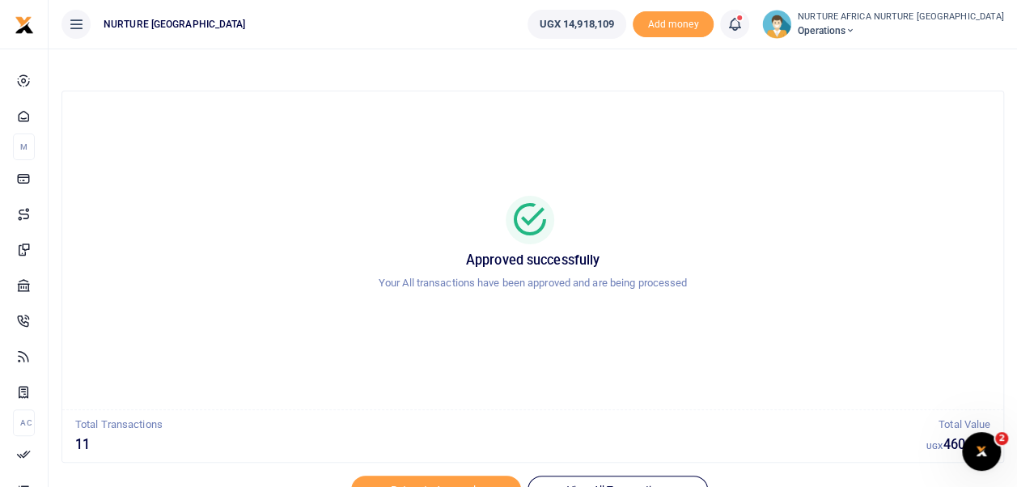
click at [743, 27] on icon at bounding box center [734, 24] width 16 height 18
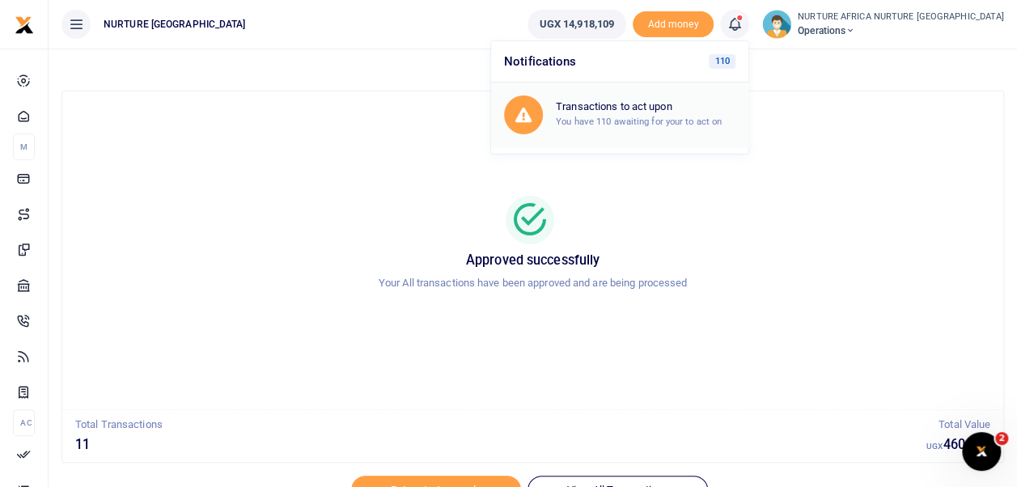
click at [722, 121] on small "You have 110 awaiting for your to act on" at bounding box center [639, 121] width 166 height 11
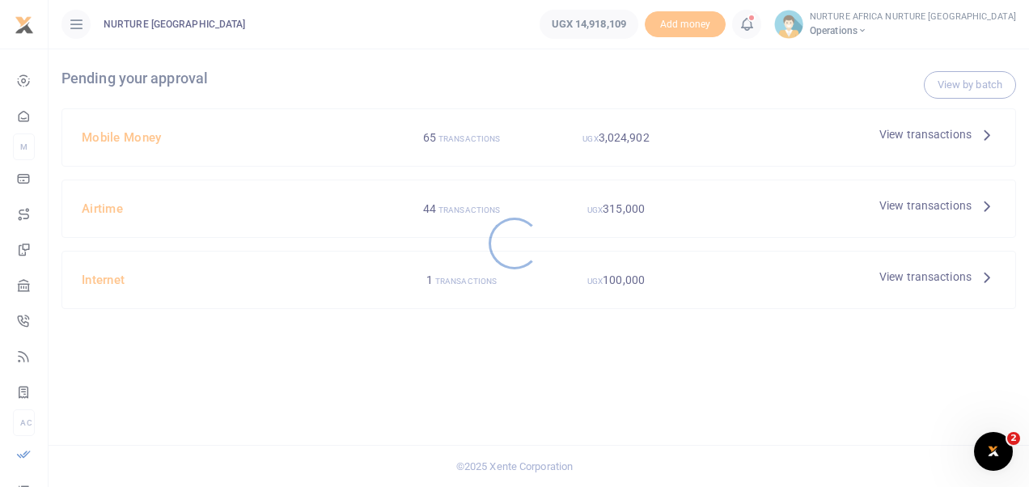
click at [971, 88] on div at bounding box center [514, 243] width 1029 height 487
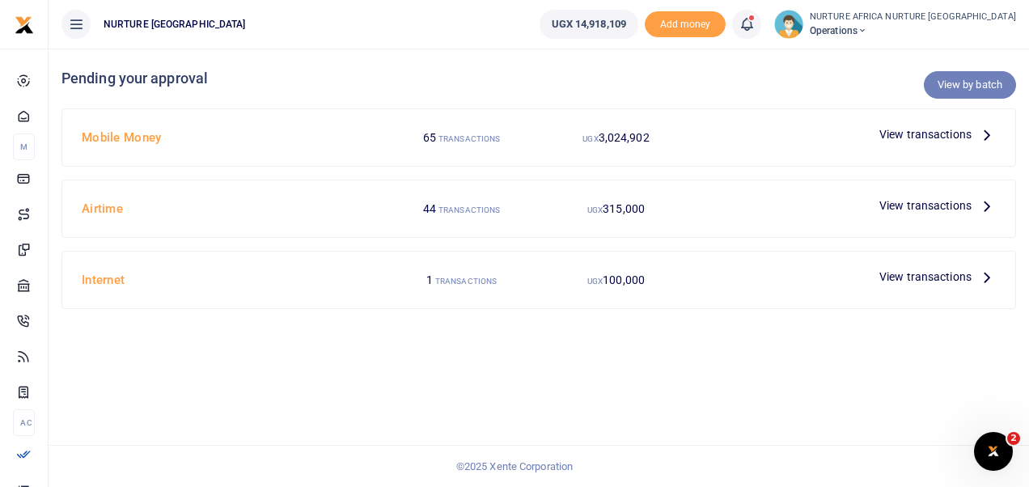
click at [979, 81] on link "View by batch" at bounding box center [970, 85] width 92 height 28
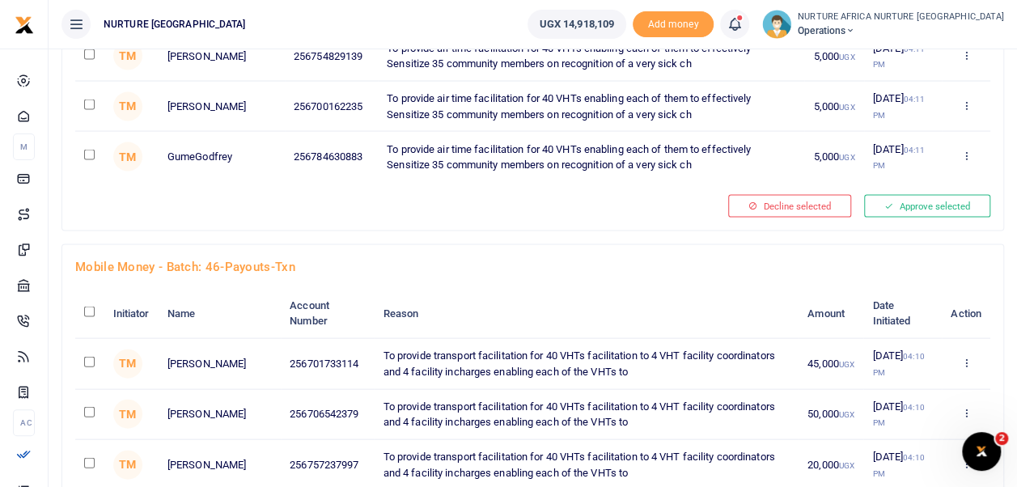
scroll to position [4611, 0]
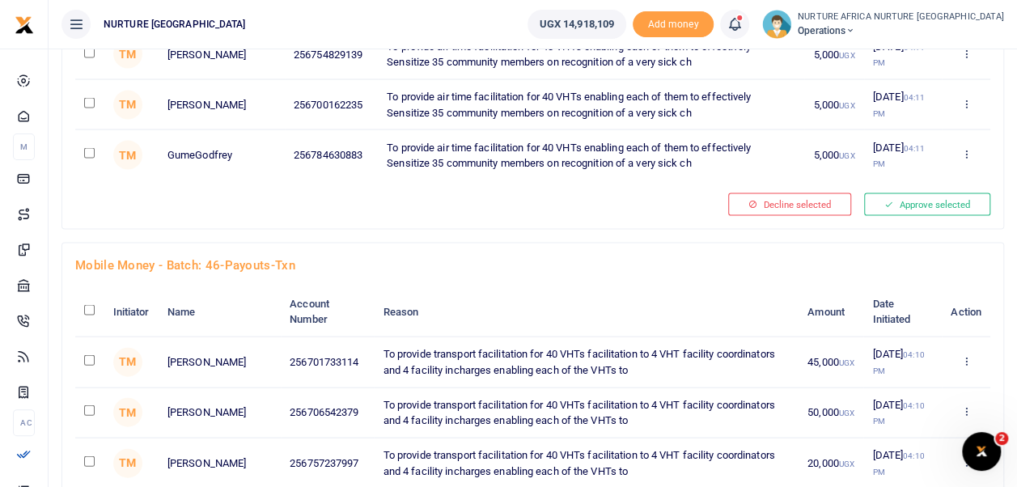
checkbox input "true"
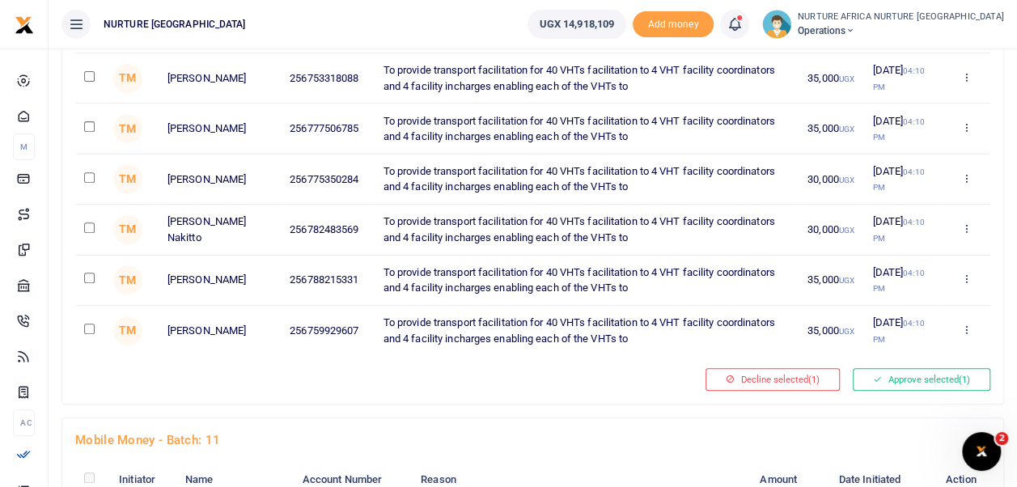
scroll to position [6364, 0]
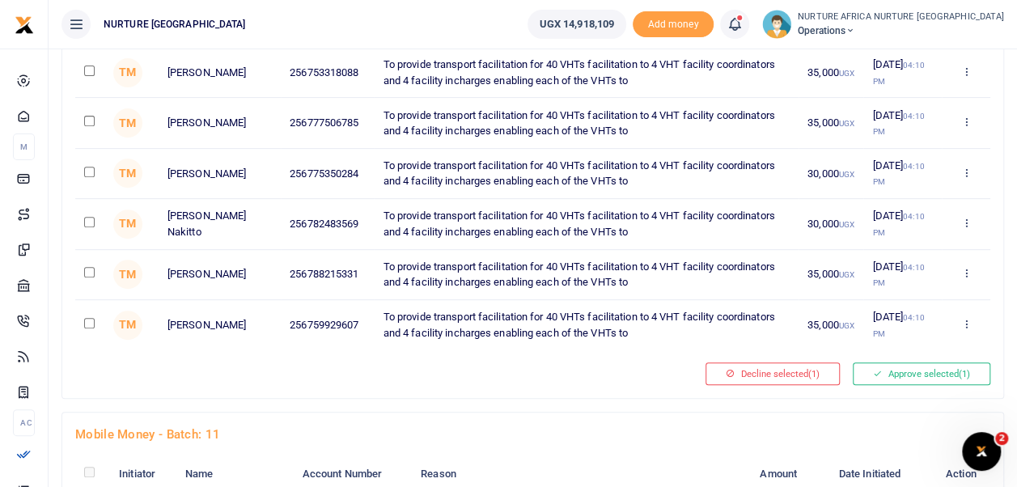
checkbox input "true"
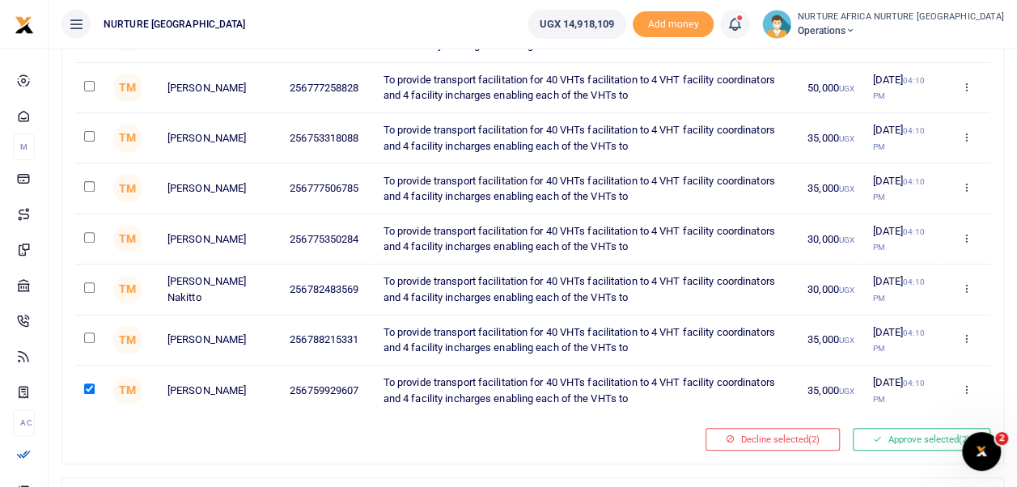
scroll to position [6277, 0]
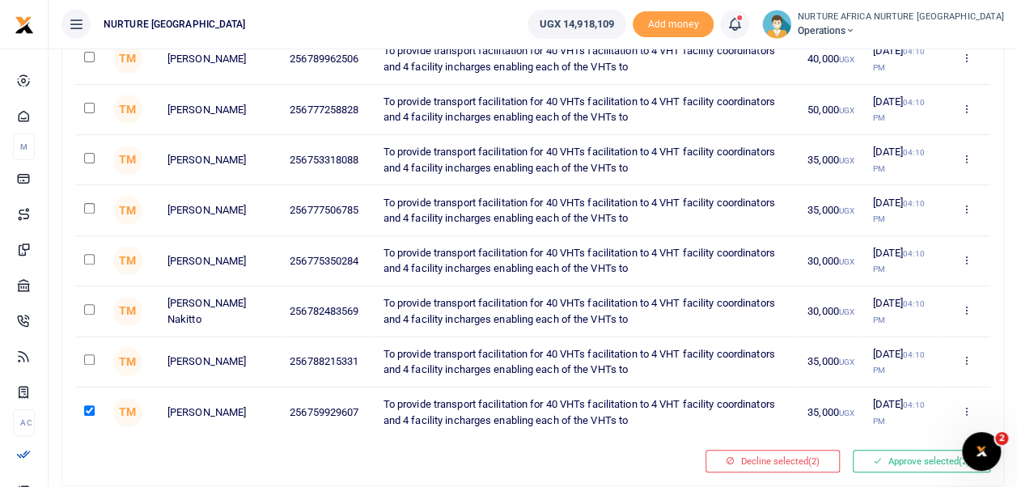
checkbox input "true"
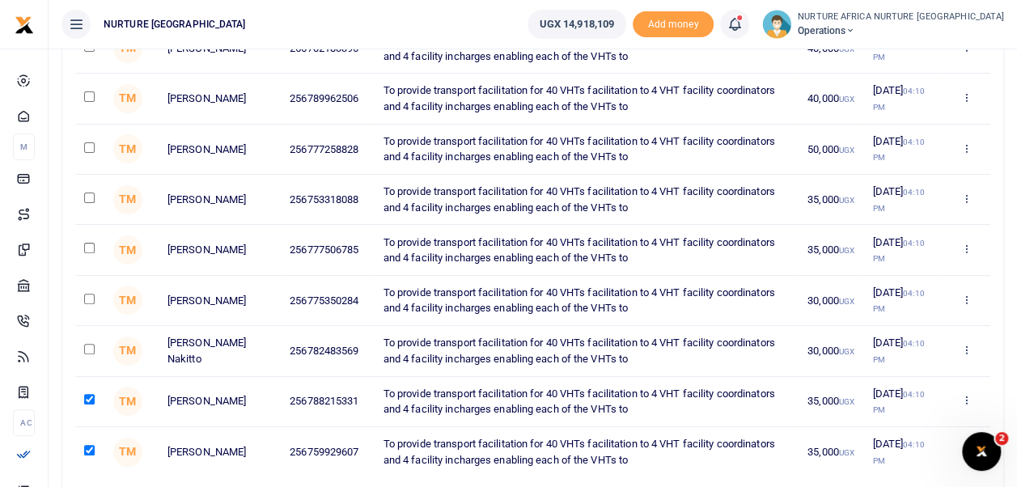
scroll to position [6233, 0]
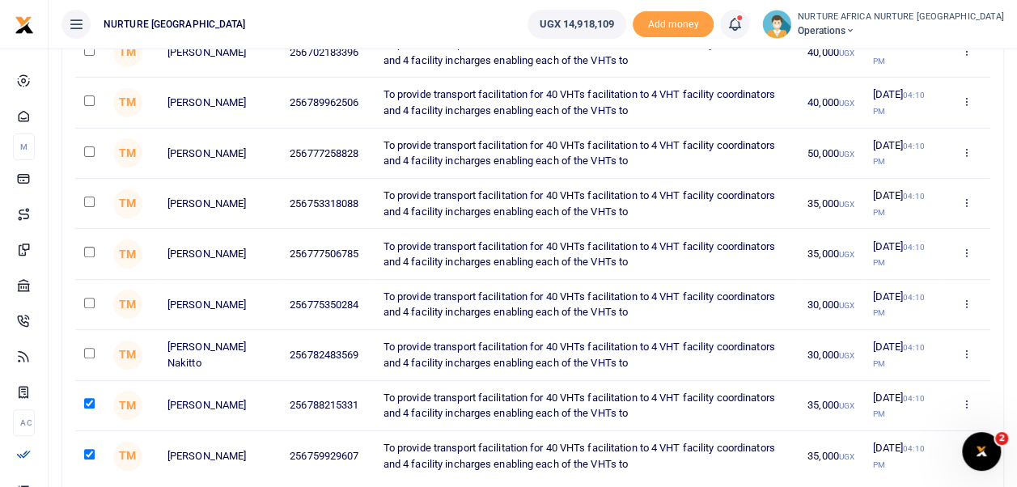
checkbox input "true"
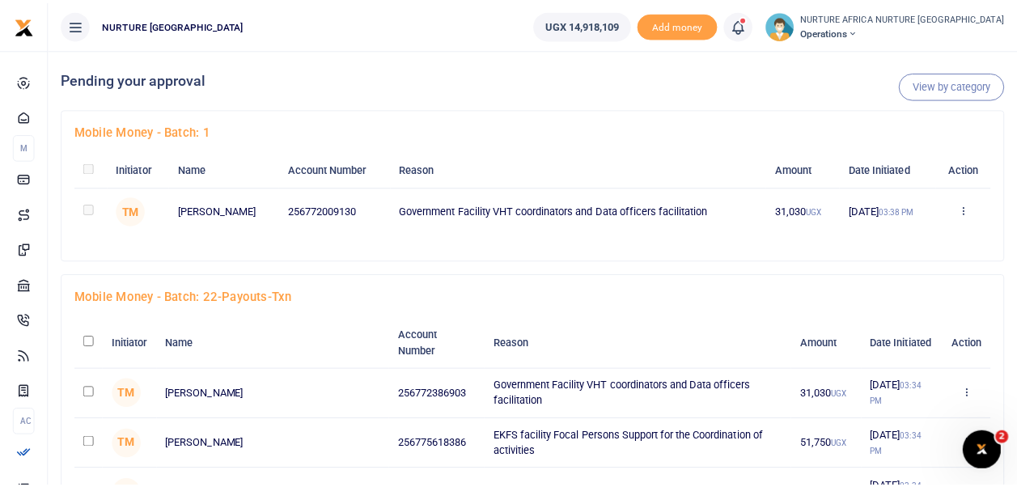
scroll to position [257, 0]
